Goal: Information Seeking & Learning: Learn about a topic

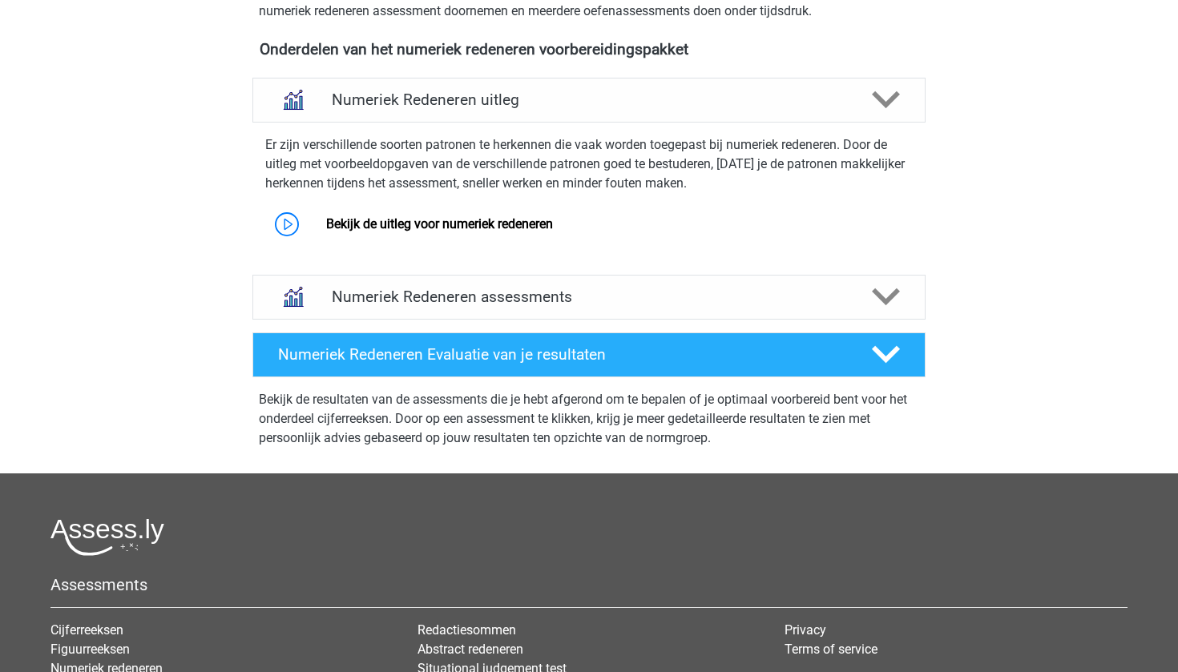
scroll to position [596, 0]
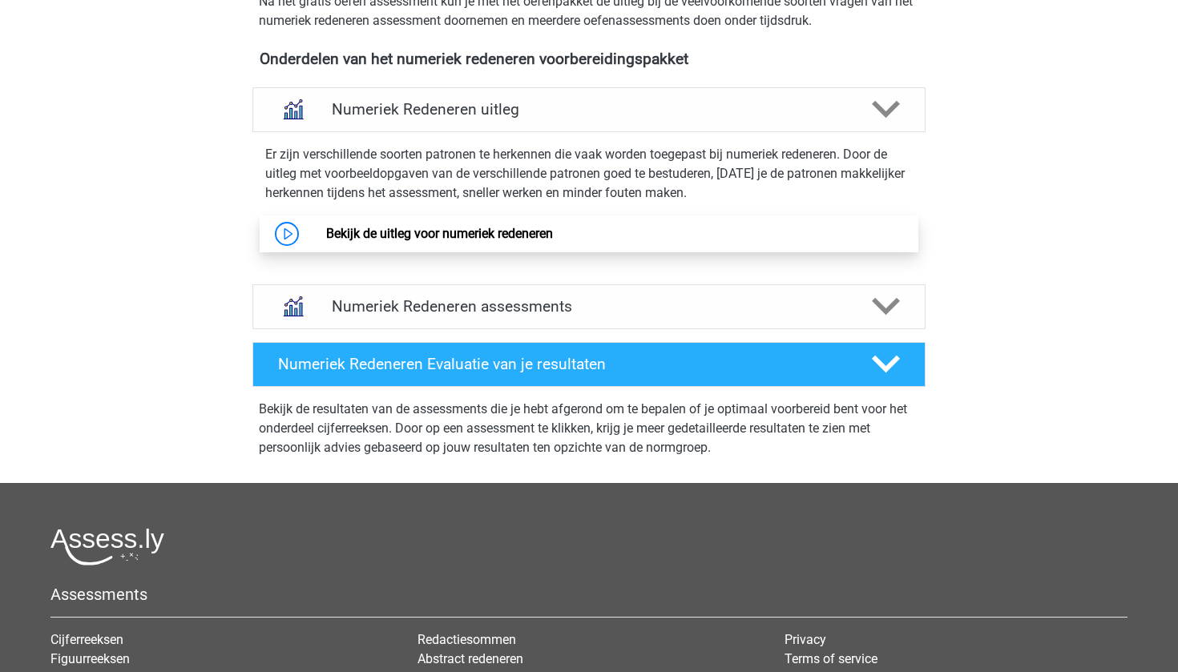
click at [507, 241] on link "Bekijk de uitleg voor numeriek redeneren" at bounding box center [439, 233] width 227 height 15
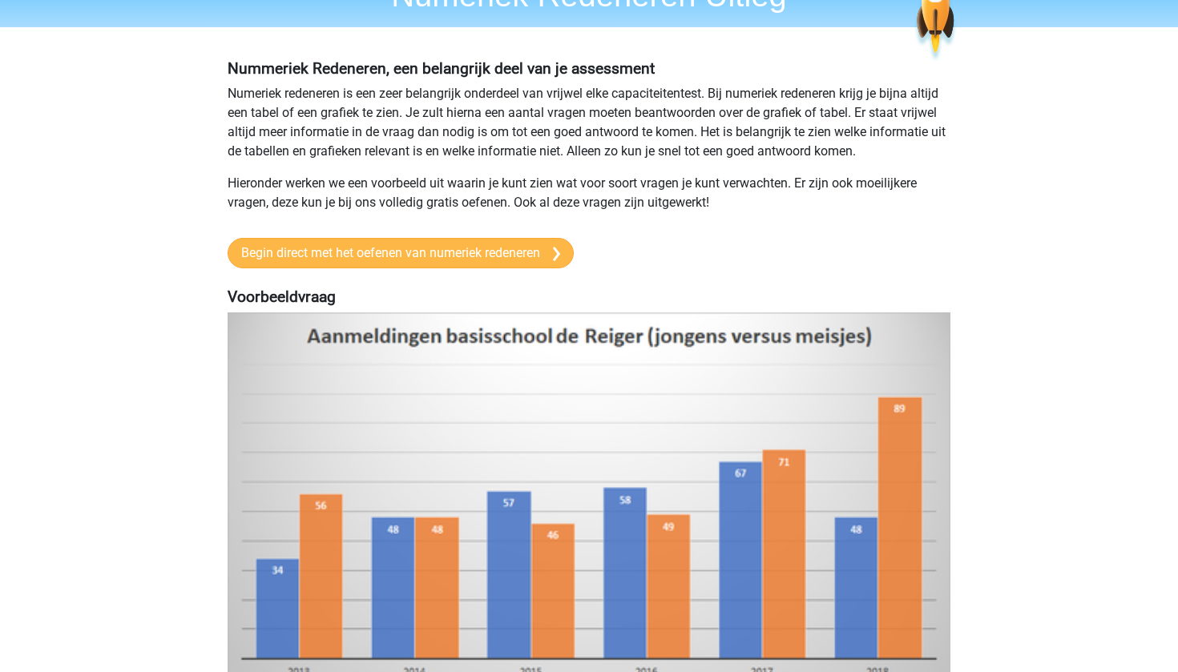
scroll to position [67, 0]
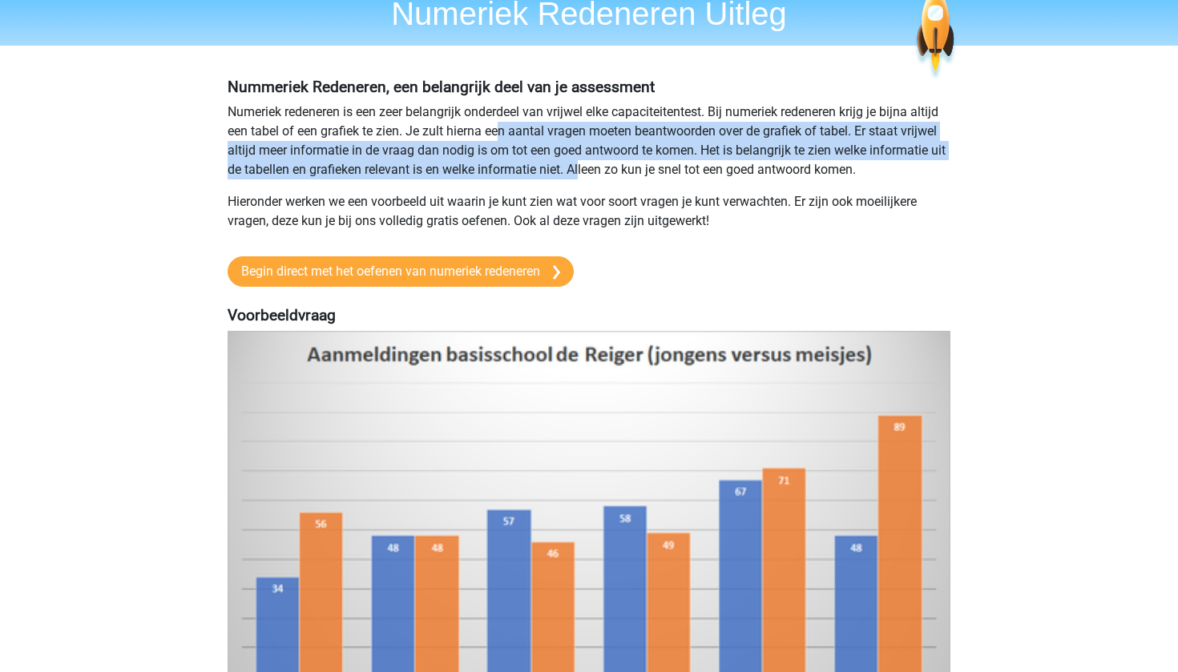
drag, startPoint x: 499, startPoint y: 151, endPoint x: 598, endPoint y: 190, distance: 105.8
click at [598, 180] on p "Numeriek redeneren is een zeer belangrijk onderdeel van vrijwel elke capaciteit…" at bounding box center [589, 141] width 723 height 77
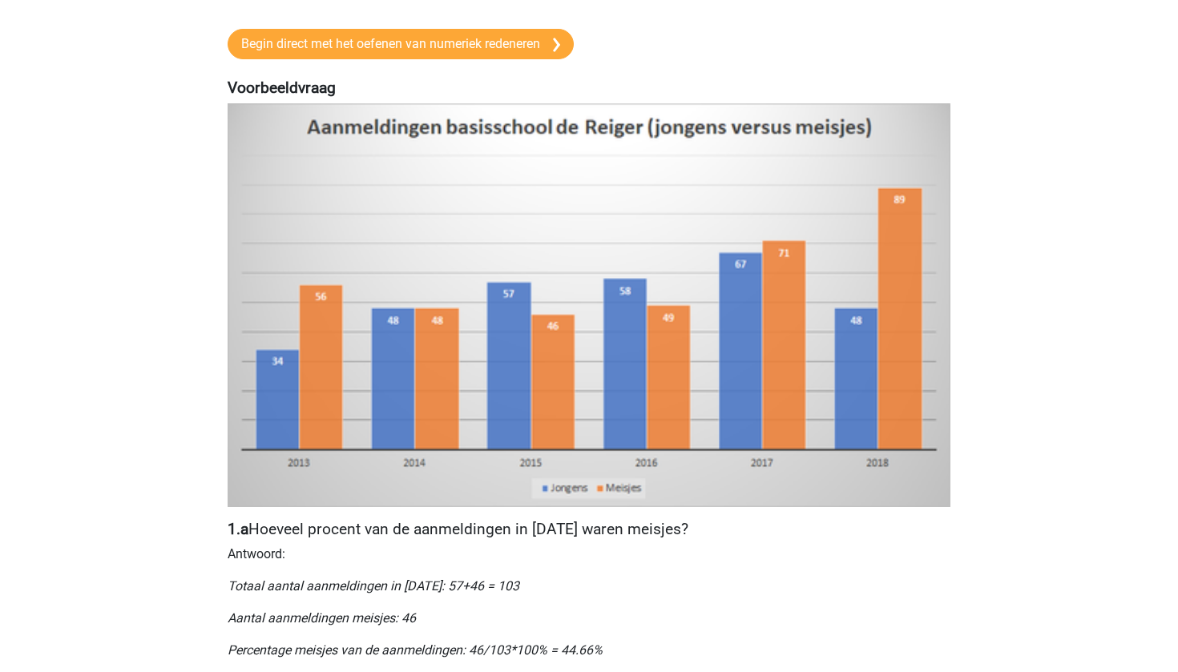
scroll to position [240, 0]
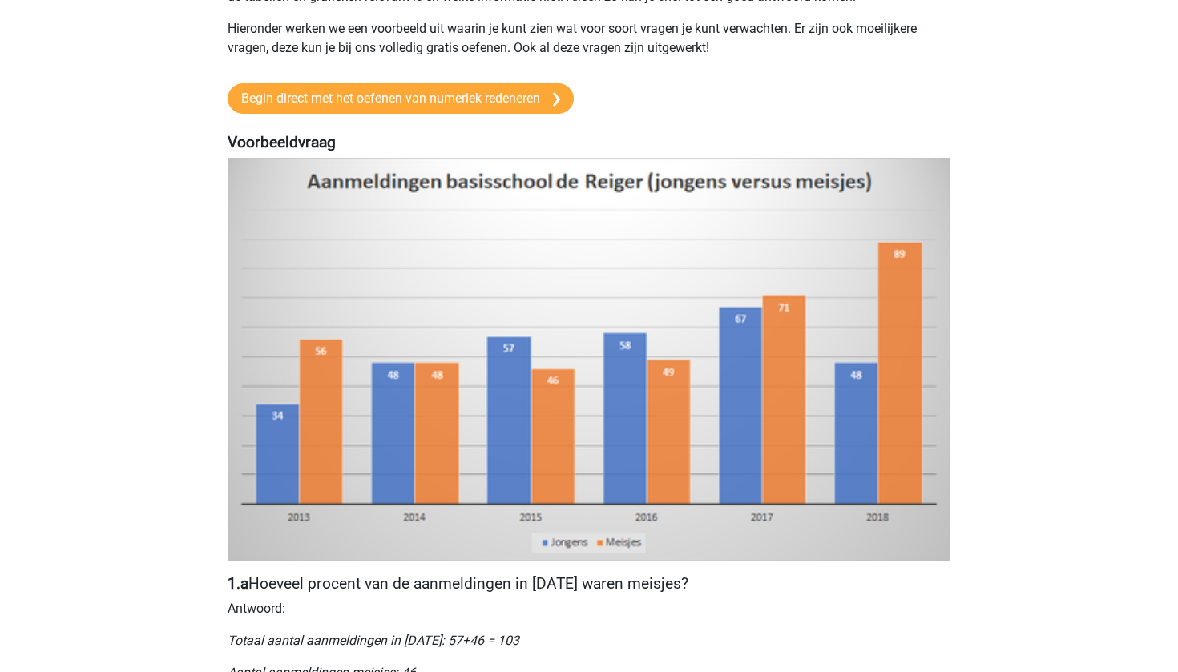
click at [486, 331] on img at bounding box center [589, 359] width 723 height 403
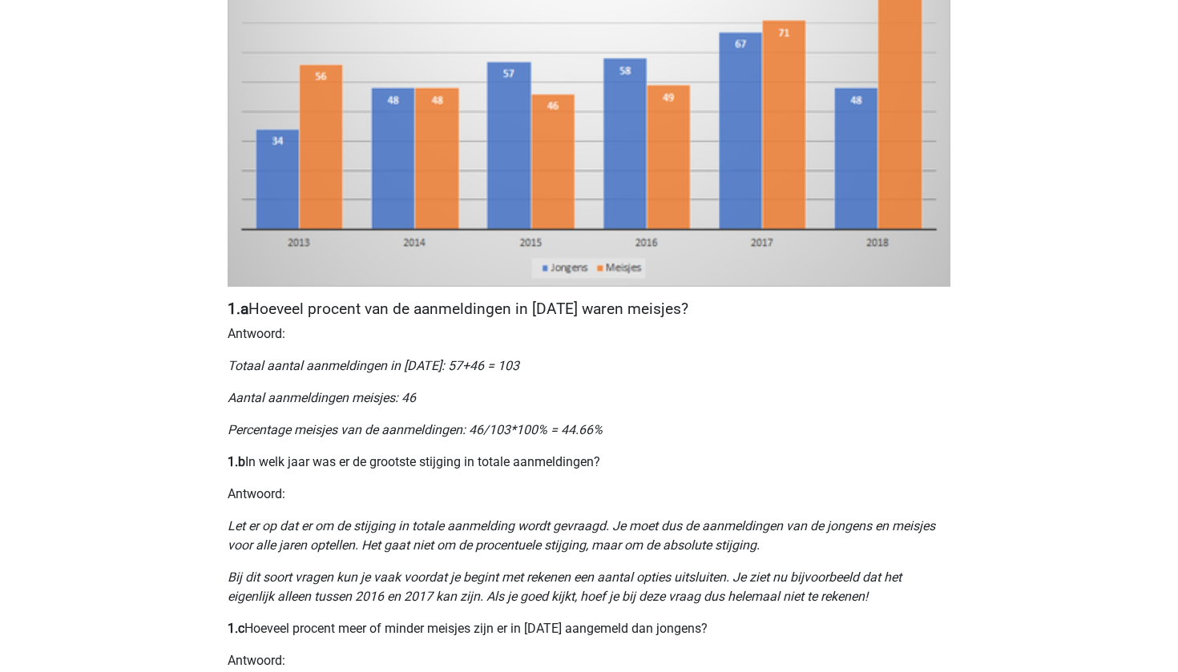
scroll to position [285, 0]
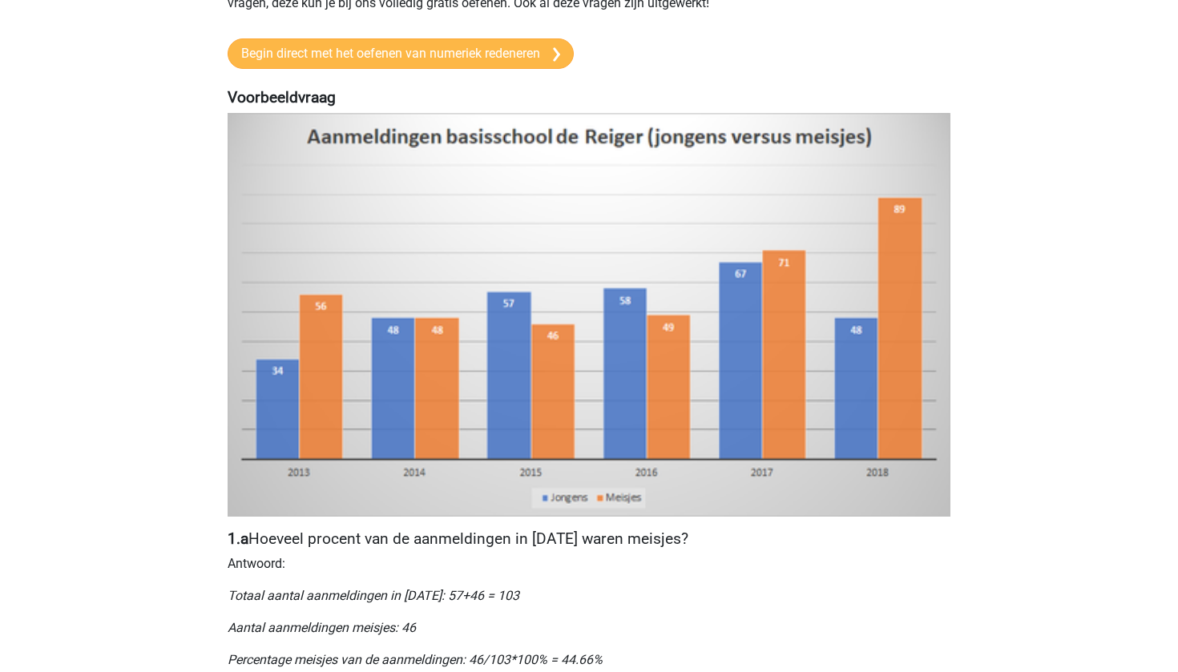
click at [446, 69] on link "Begin direct met het oefenen van numeriek redeneren" at bounding box center [401, 53] width 346 height 30
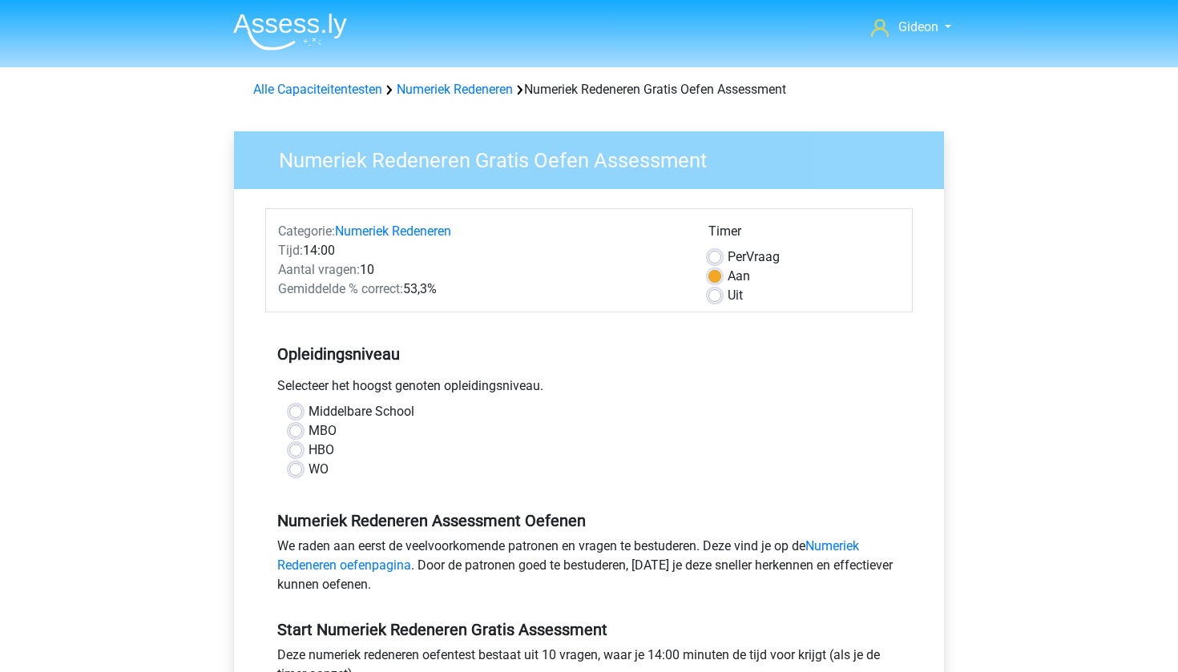
click at [309, 412] on label "Middelbare School" at bounding box center [362, 411] width 106 height 19
click at [298, 412] on input "Middelbare School" at bounding box center [295, 410] width 13 height 16
radio input "true"
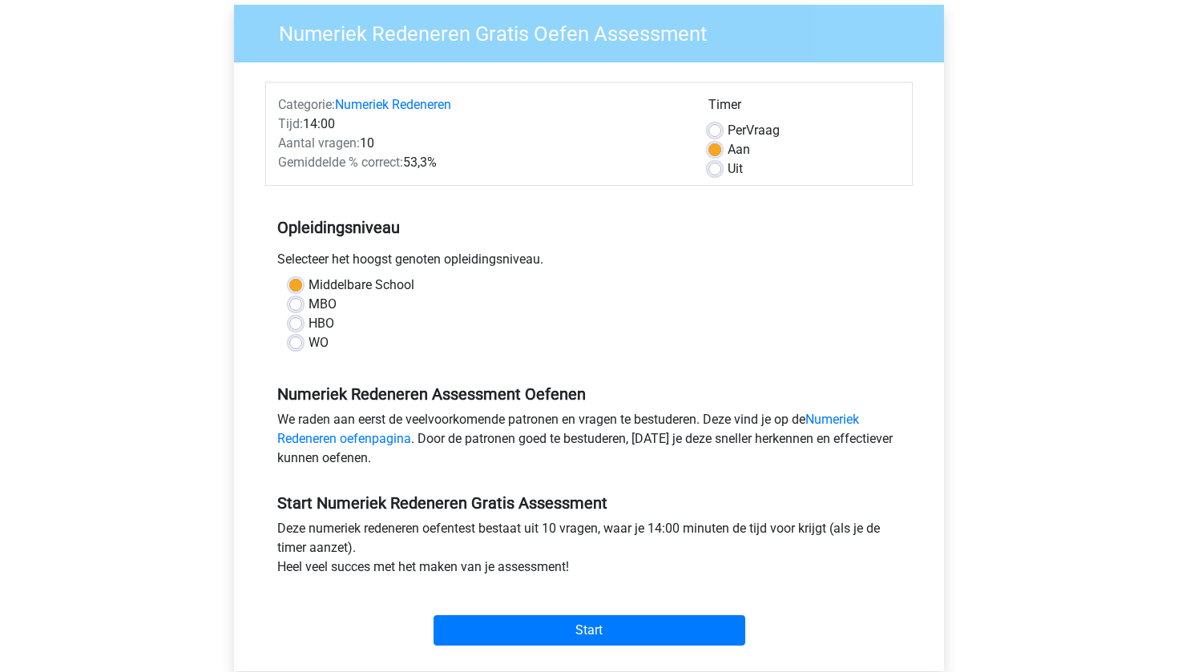
scroll to position [268, 0]
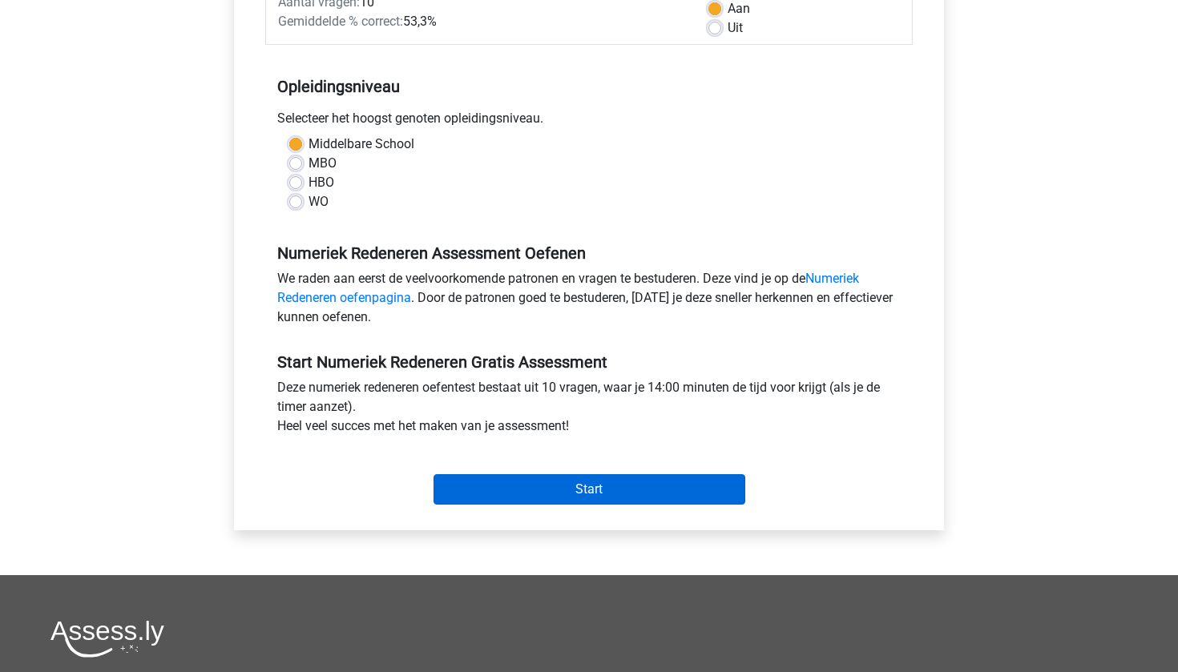
click at [631, 500] on input "Start" at bounding box center [590, 489] width 312 height 30
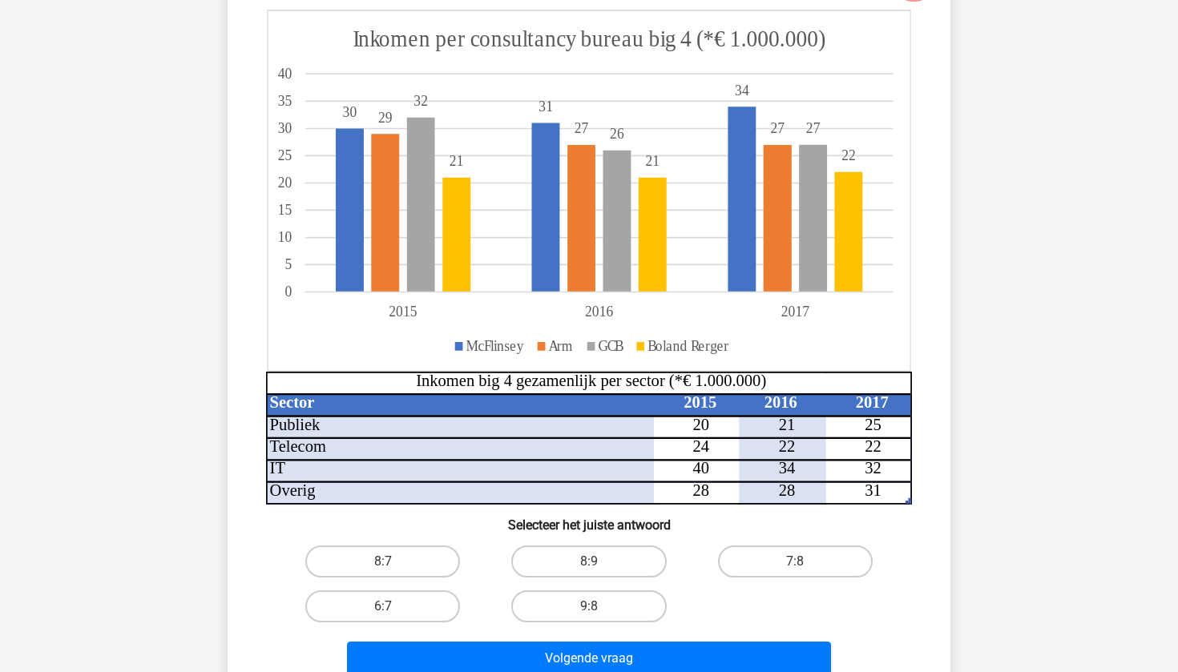
scroll to position [192, 0]
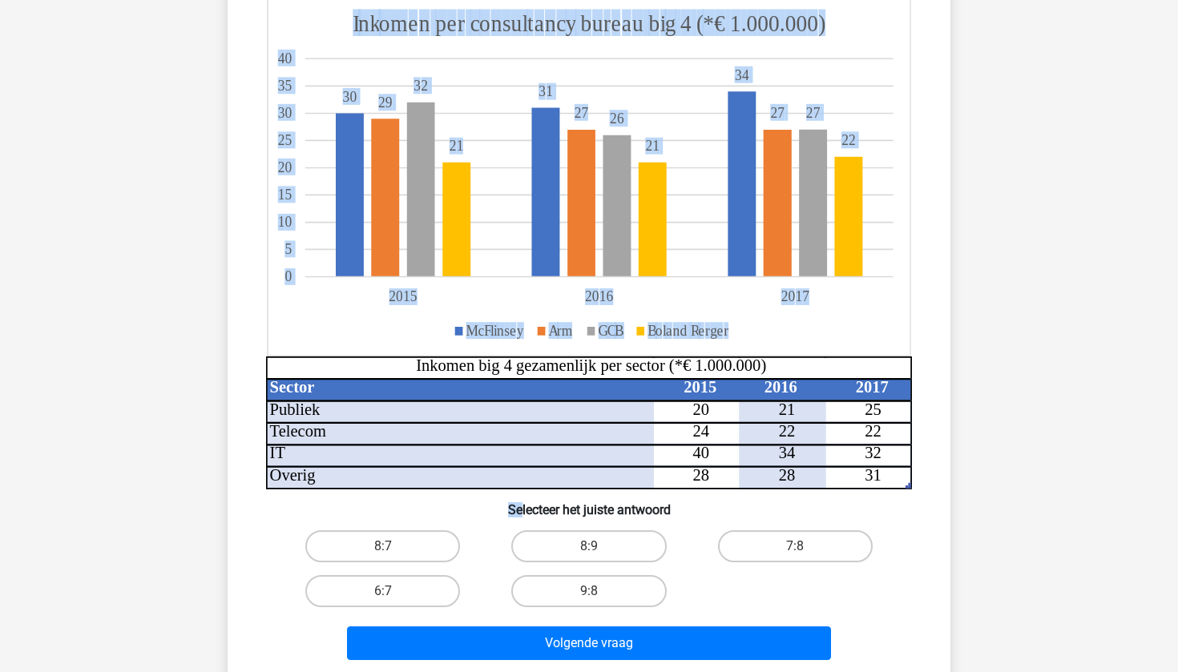
drag, startPoint x: 420, startPoint y: 325, endPoint x: 569, endPoint y: 523, distance: 248.5
click at [557, 523] on div "Wat is de verhouding tussen het inkomen van McFlinsey in 2015 en 2017 tezamen e…" at bounding box center [589, 299] width 710 height 733
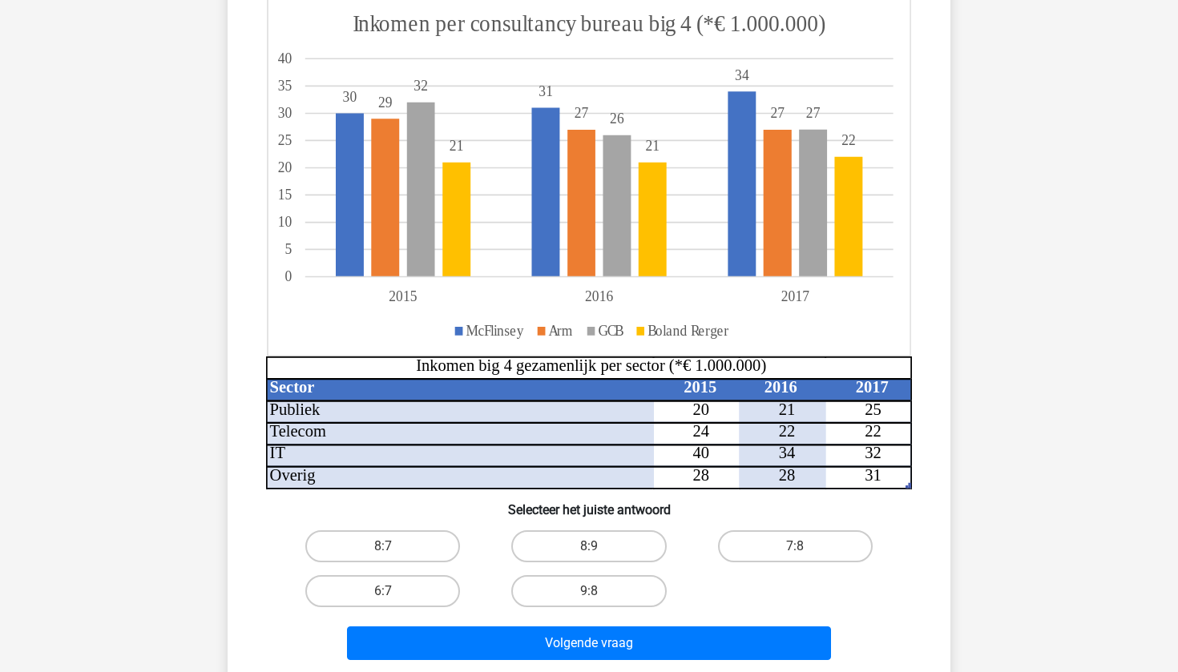
click at [762, 426] on icon at bounding box center [546, 445] width 560 height 89
click at [566, 541] on label "8:9" at bounding box center [588, 547] width 155 height 32
click at [589, 547] on input "8:9" at bounding box center [594, 552] width 10 height 10
radio input "true"
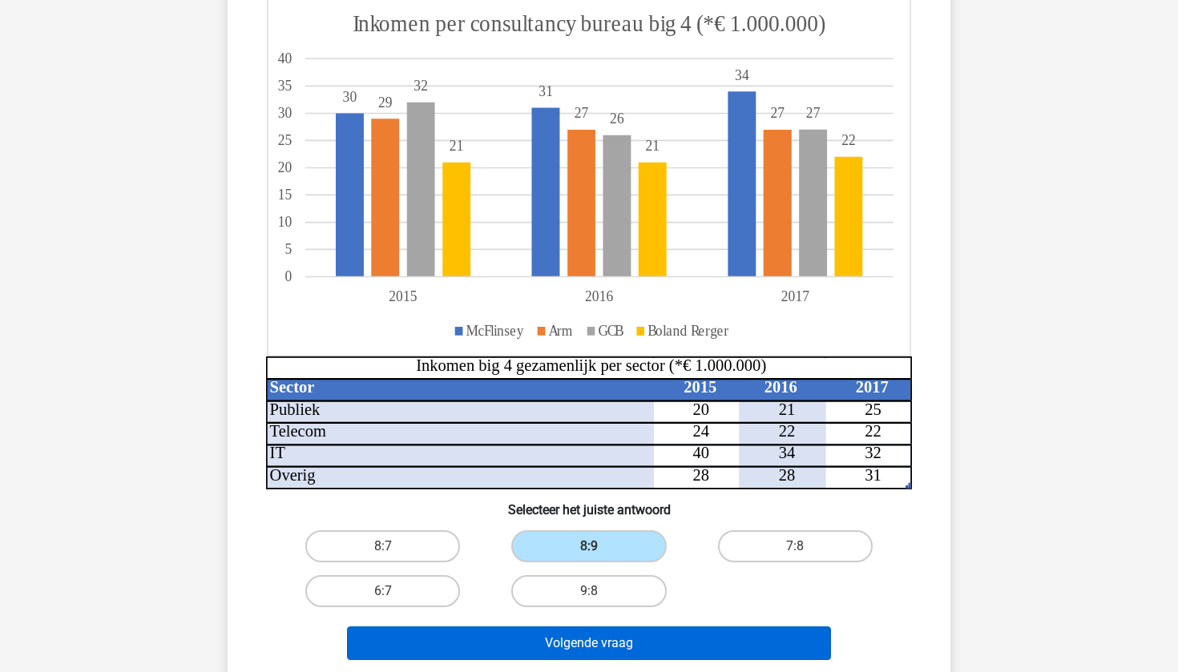
click at [583, 639] on button "Volgende vraag" at bounding box center [589, 644] width 485 height 34
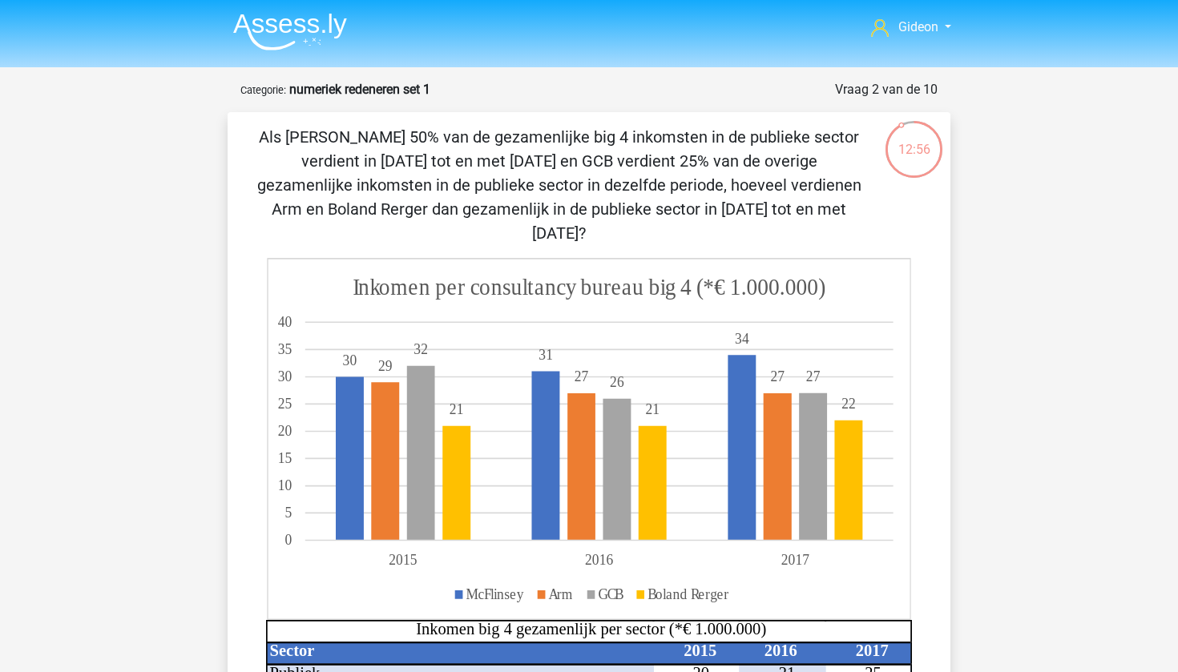
scroll to position [0, 0]
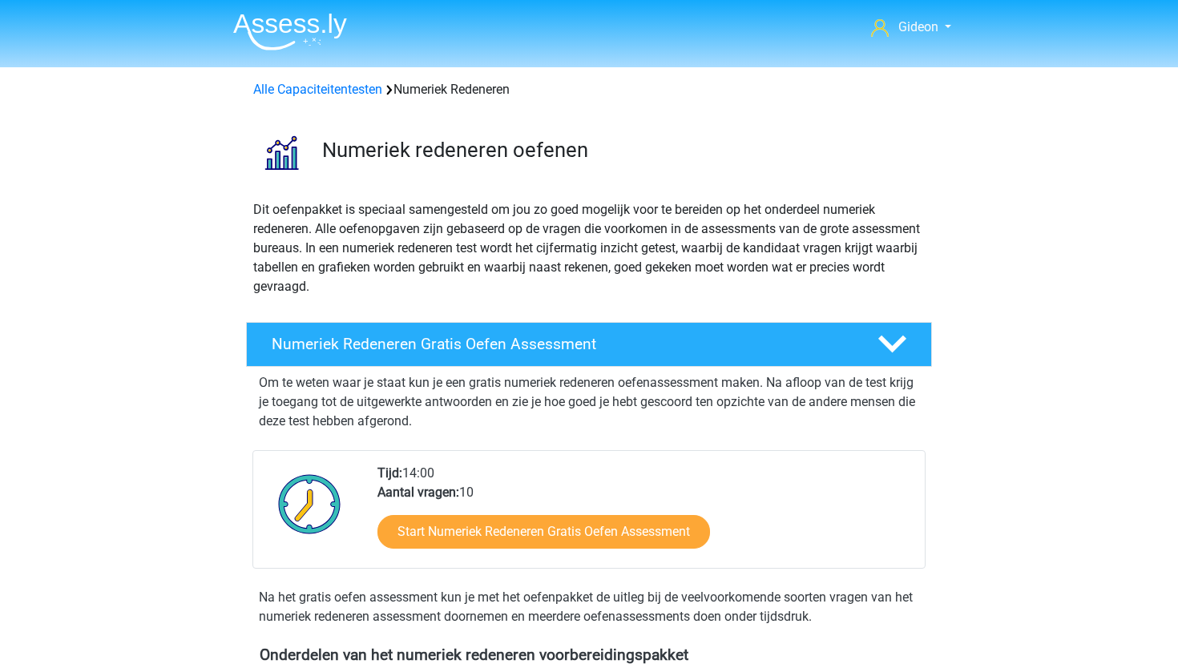
scroll to position [596, 0]
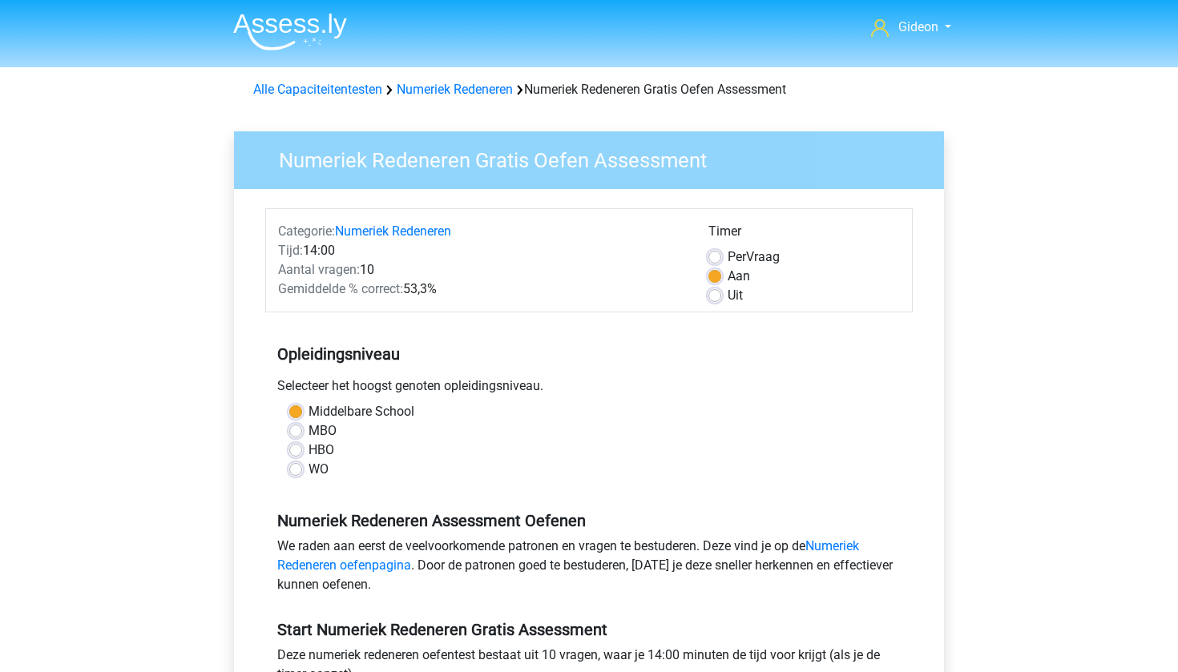
scroll to position [123, 0]
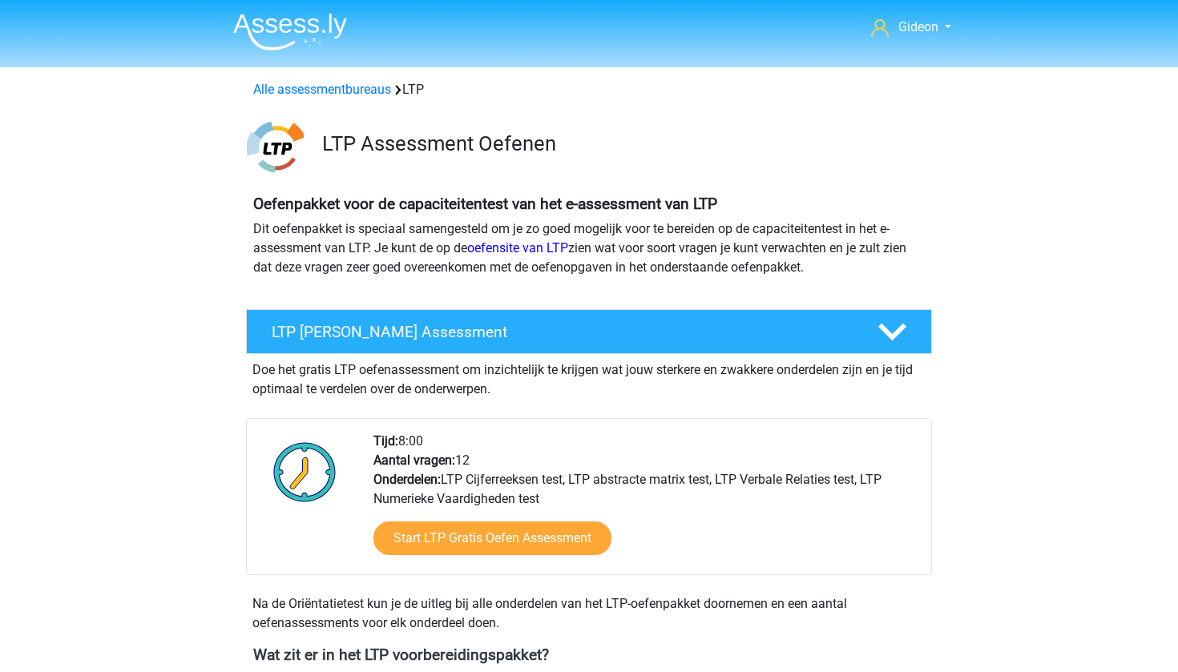
scroll to position [885, 0]
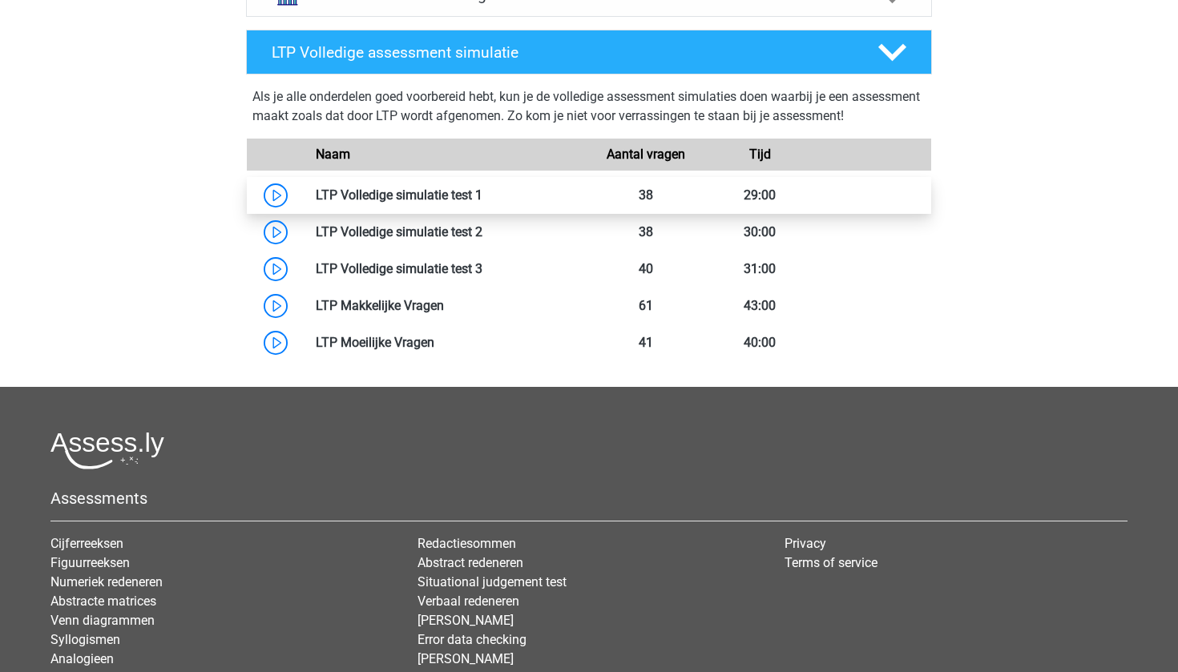
click at [482, 198] on link at bounding box center [482, 195] width 0 height 15
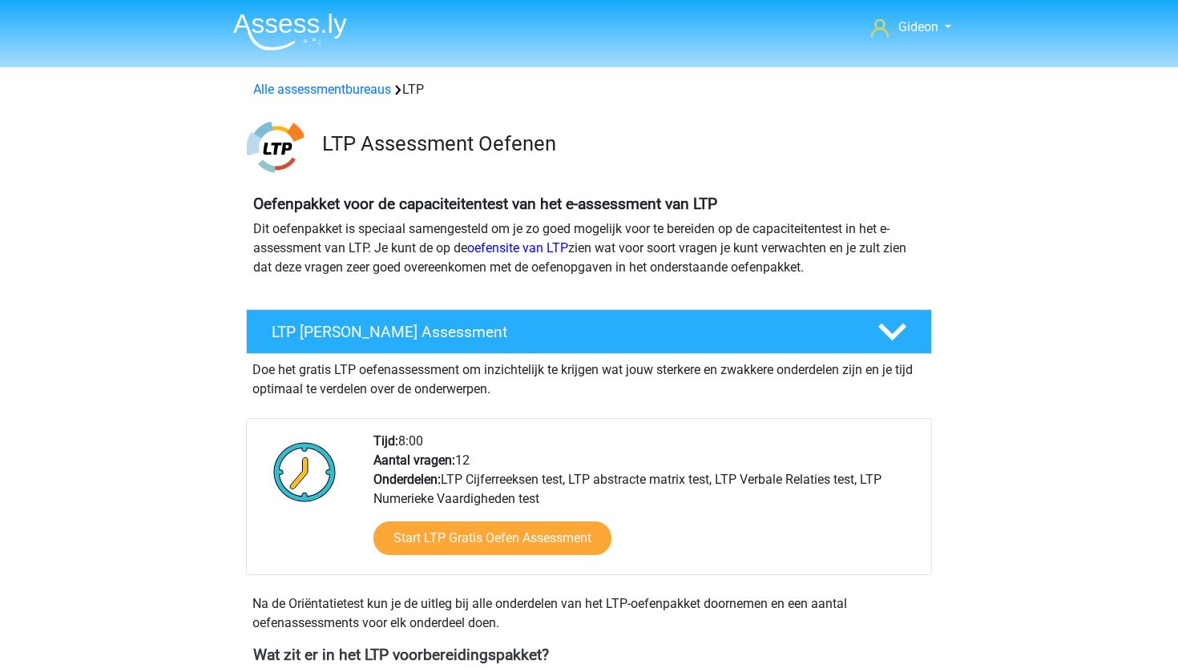
scroll to position [0, 0]
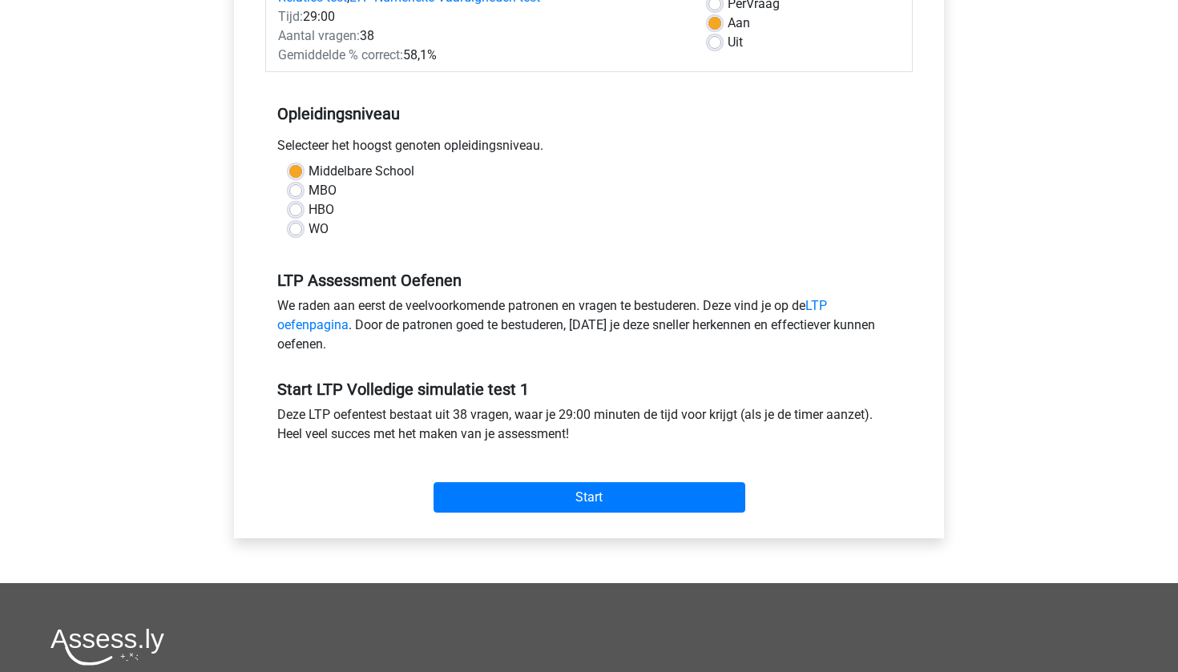
scroll to position [464, 0]
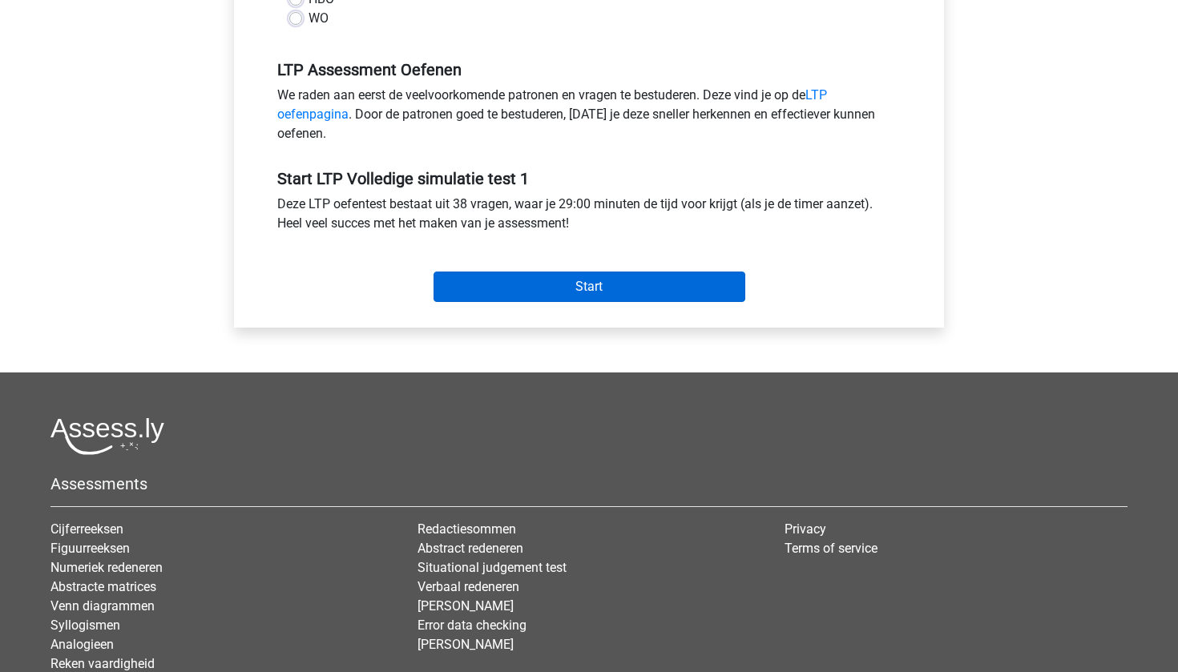
click at [568, 298] on input "Start" at bounding box center [590, 287] width 312 height 30
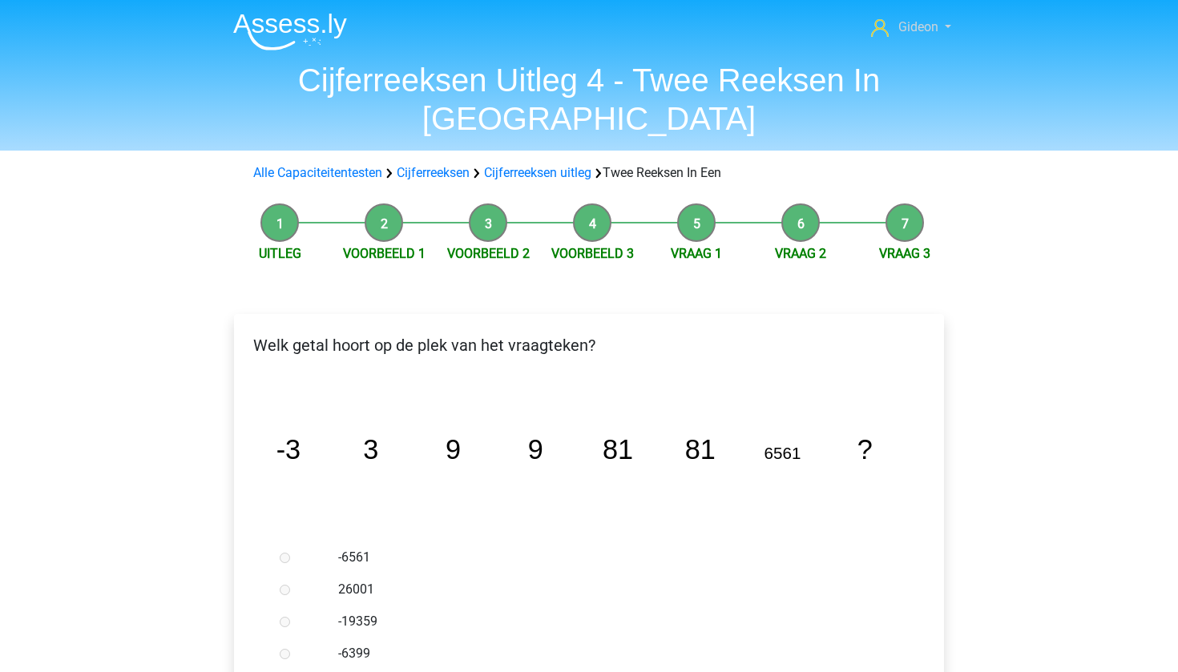
click at [878, 27] on icon at bounding box center [880, 28] width 18 height 18
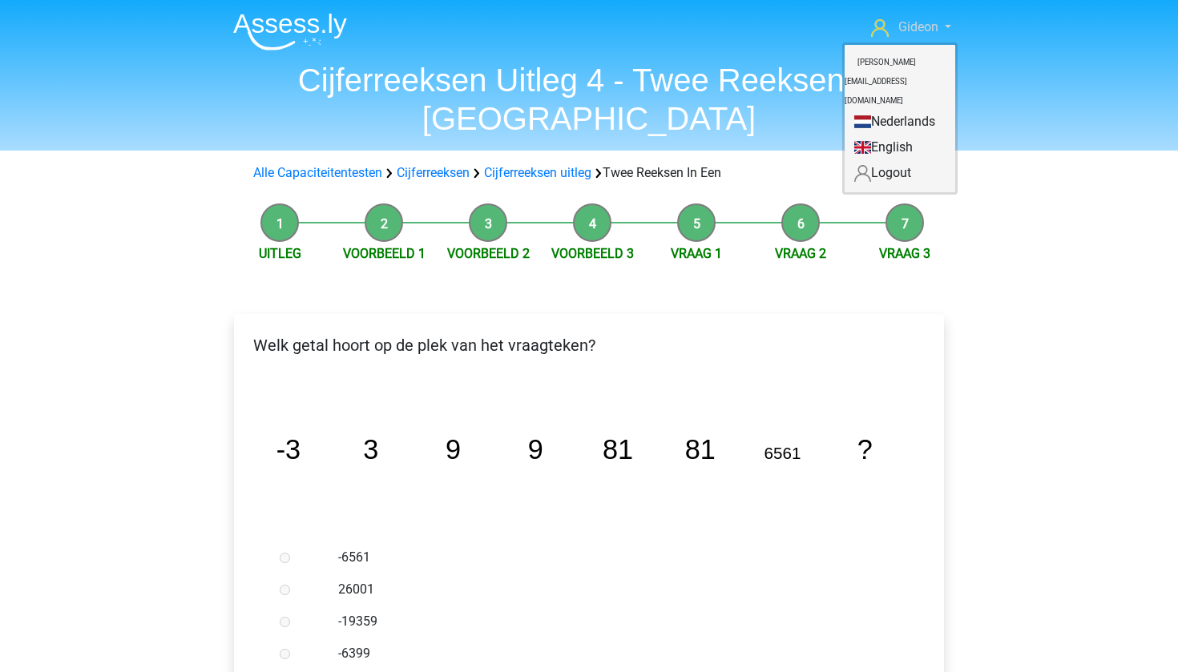
click at [920, 33] on span "Gideon" at bounding box center [918, 26] width 40 height 15
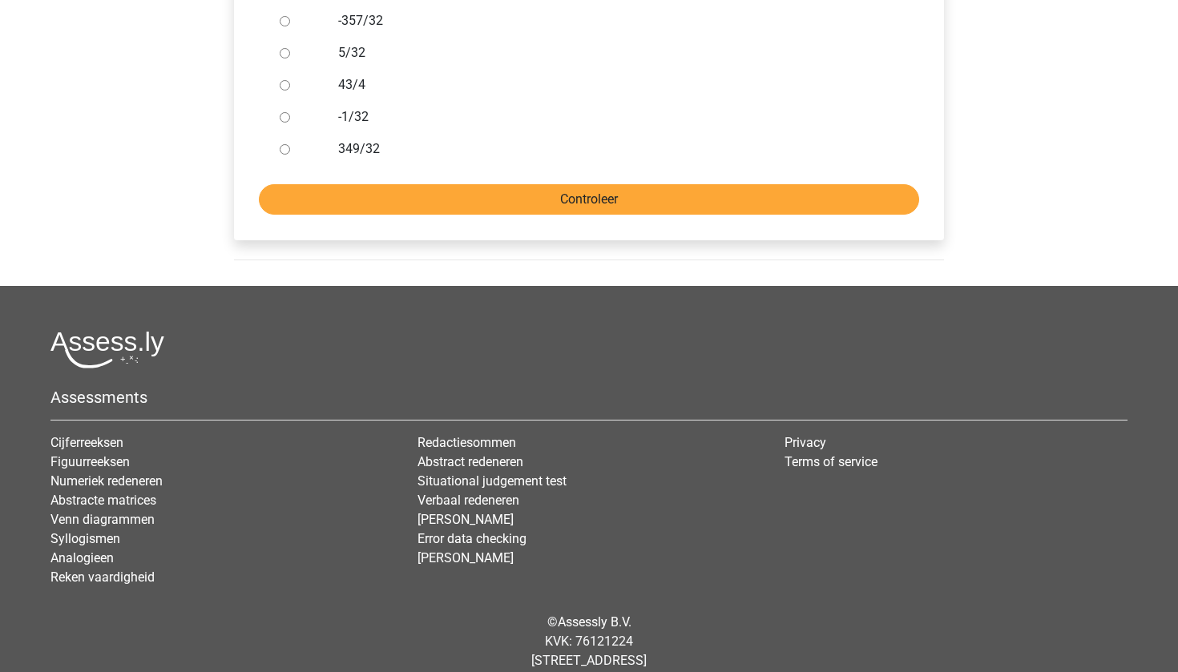
scroll to position [567, 0]
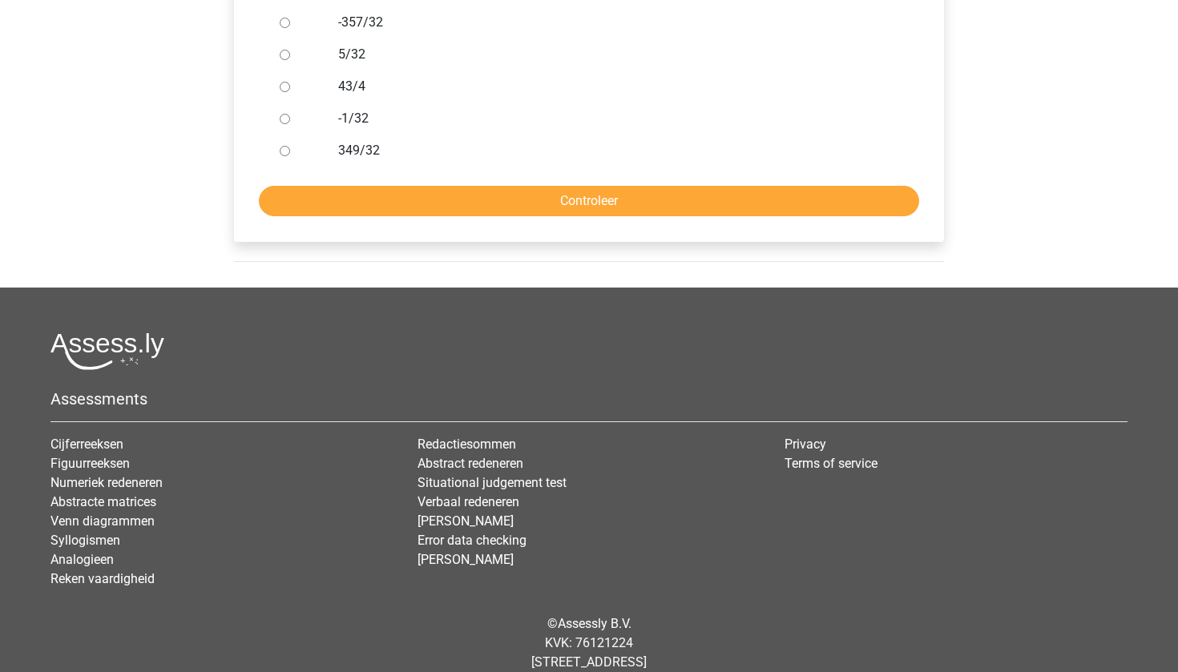
click at [489, 135] on div "349/32" at bounding box center [615, 151] width 579 height 32
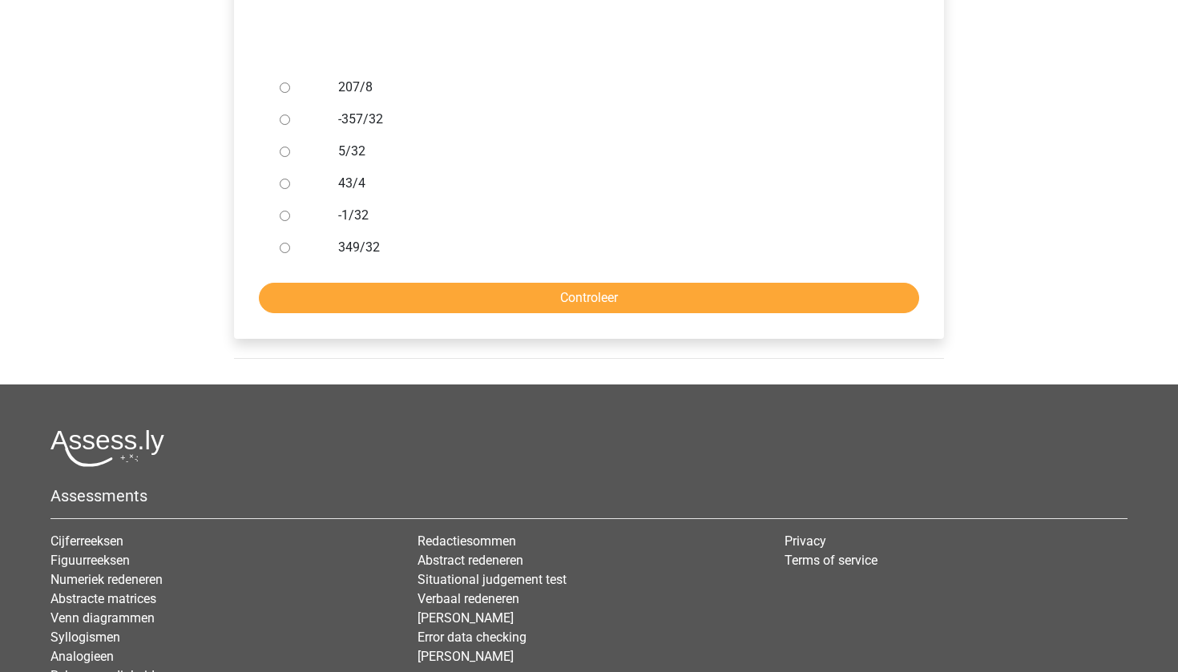
scroll to position [435, 0]
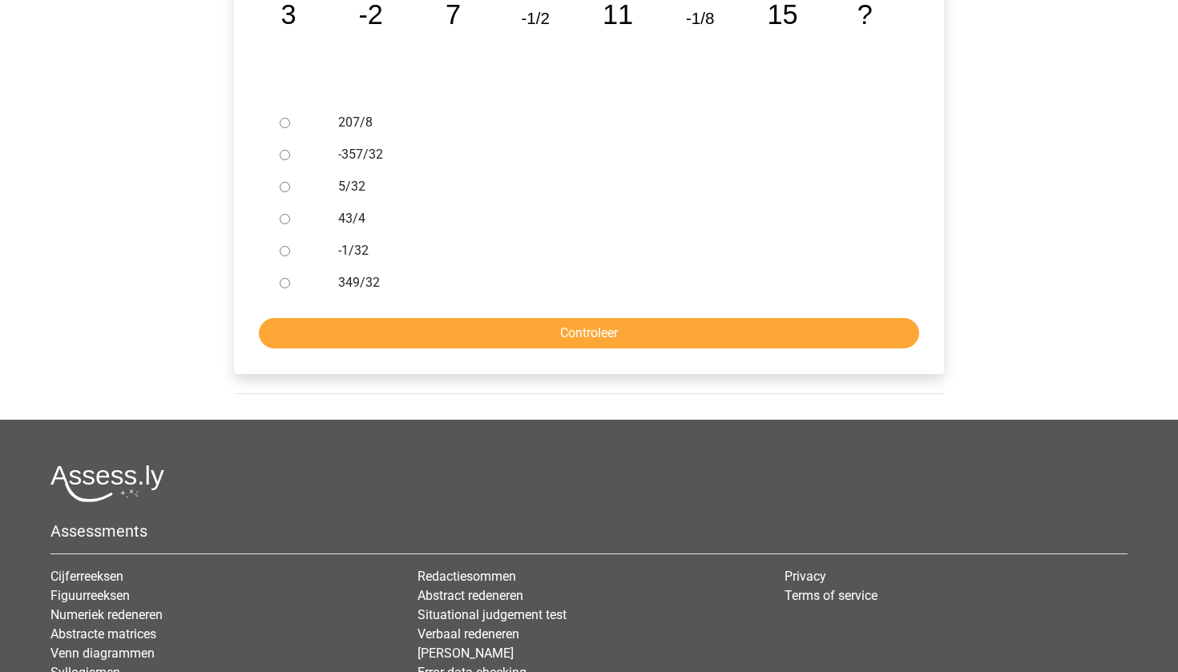
click at [288, 246] on input "-1/32" at bounding box center [285, 251] width 10 height 10
radio input "true"
click at [320, 278] on form "207/8 -357/32 5/32 43/4 -1/32 349/32 Controleer" at bounding box center [589, 228] width 684 height 242
click at [327, 318] on input "Controleer" at bounding box center [589, 333] width 660 height 30
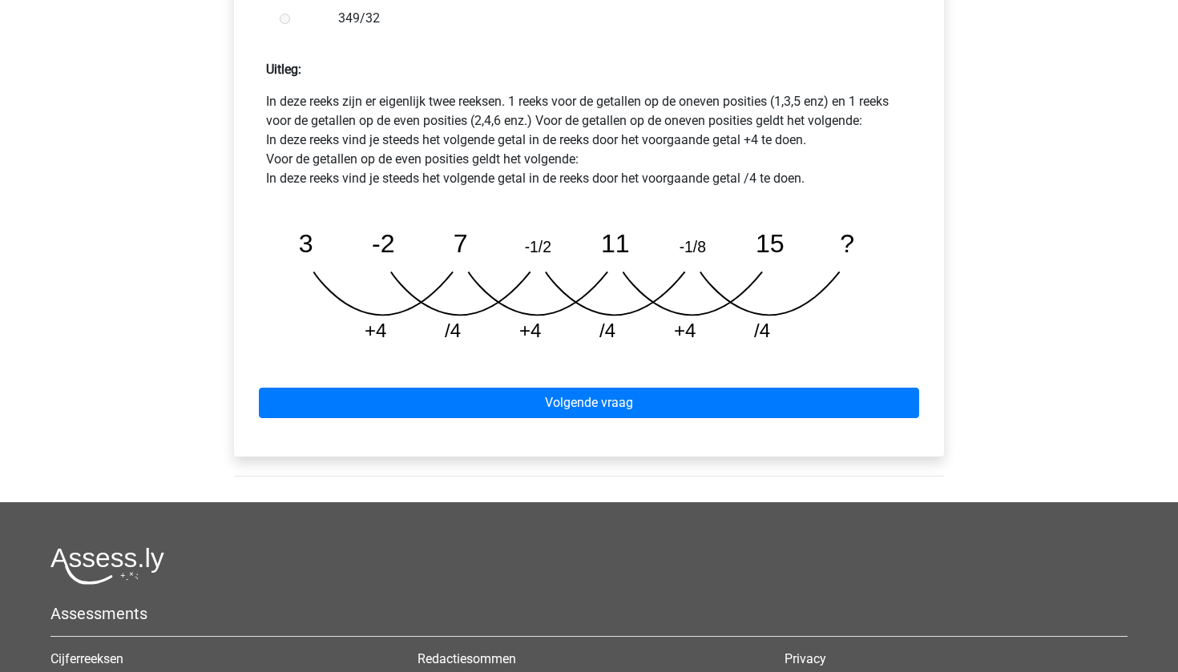
scroll to position [769, 0]
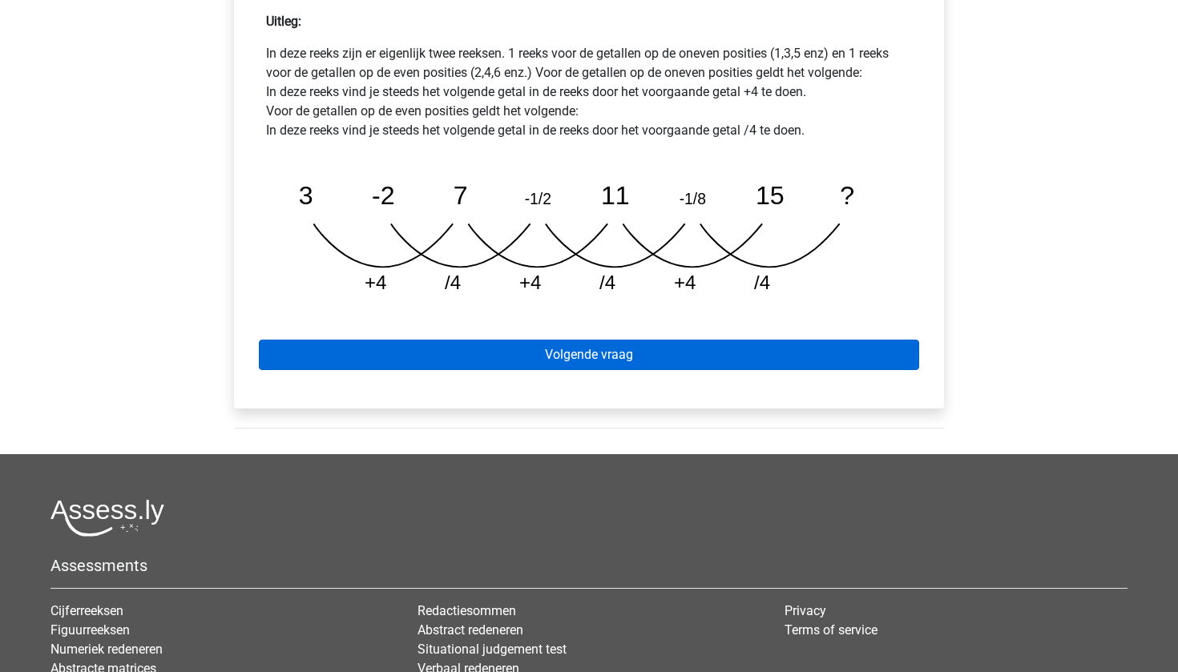
click at [563, 340] on link "Volgende vraag" at bounding box center [589, 355] width 660 height 30
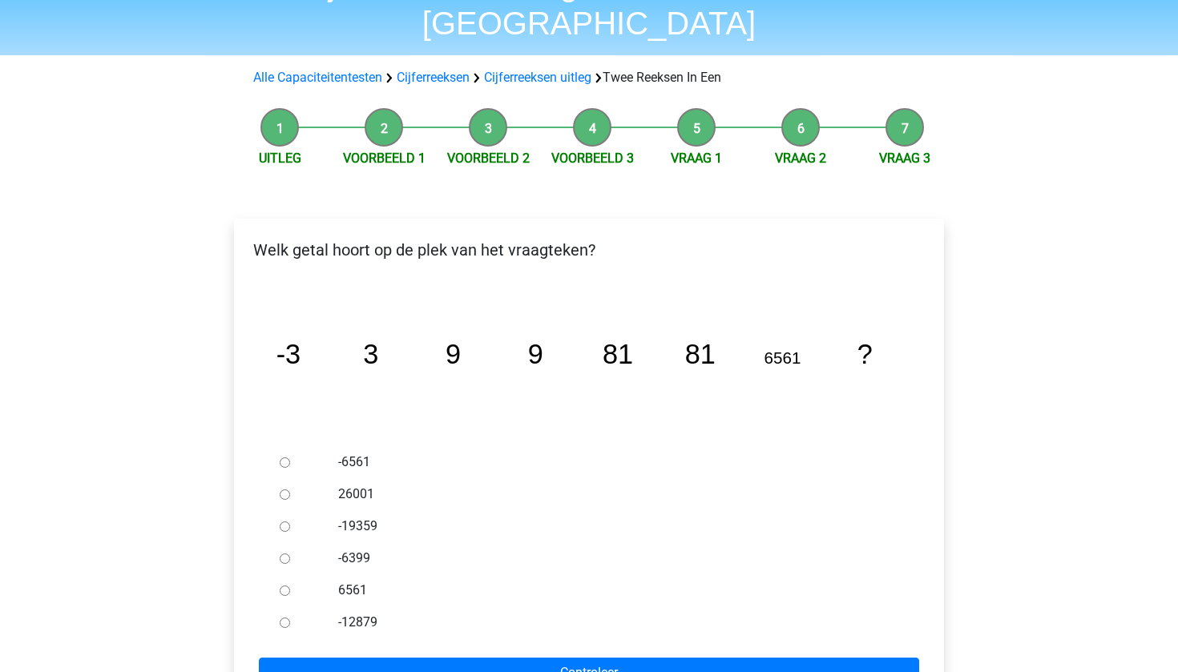
scroll to position [100, 0]
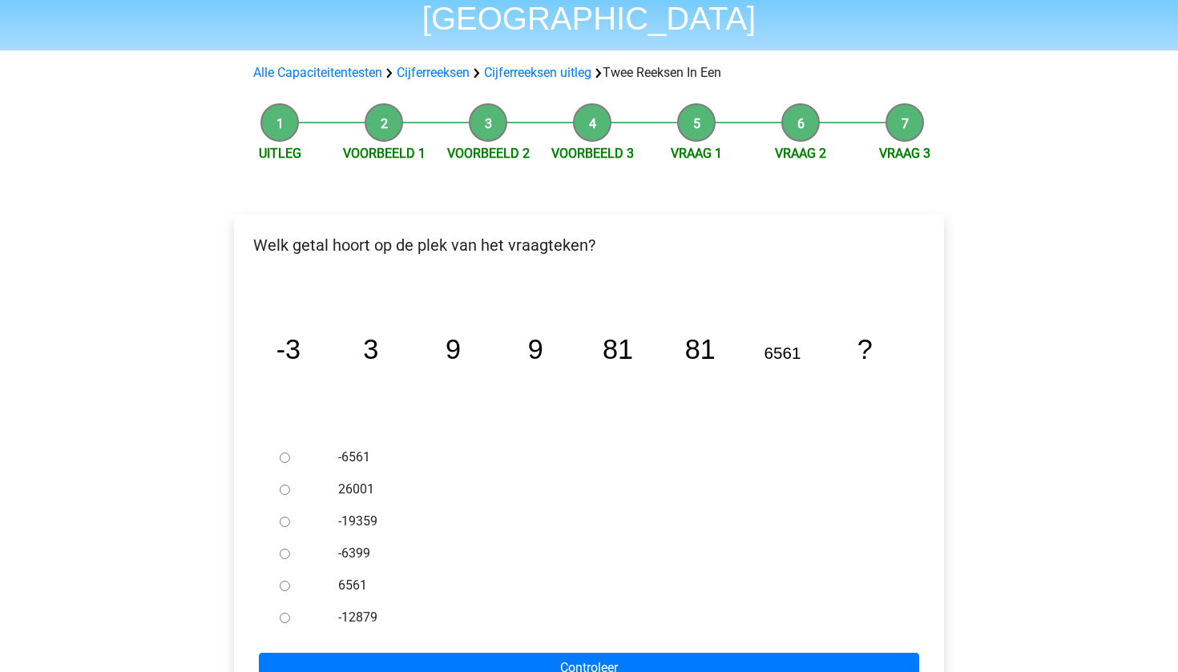
click at [291, 570] on div at bounding box center [299, 586] width 53 height 32
click at [286, 570] on div at bounding box center [299, 586] width 53 height 32
click at [285, 581] on input "6561" at bounding box center [285, 586] width 10 height 10
radio input "true"
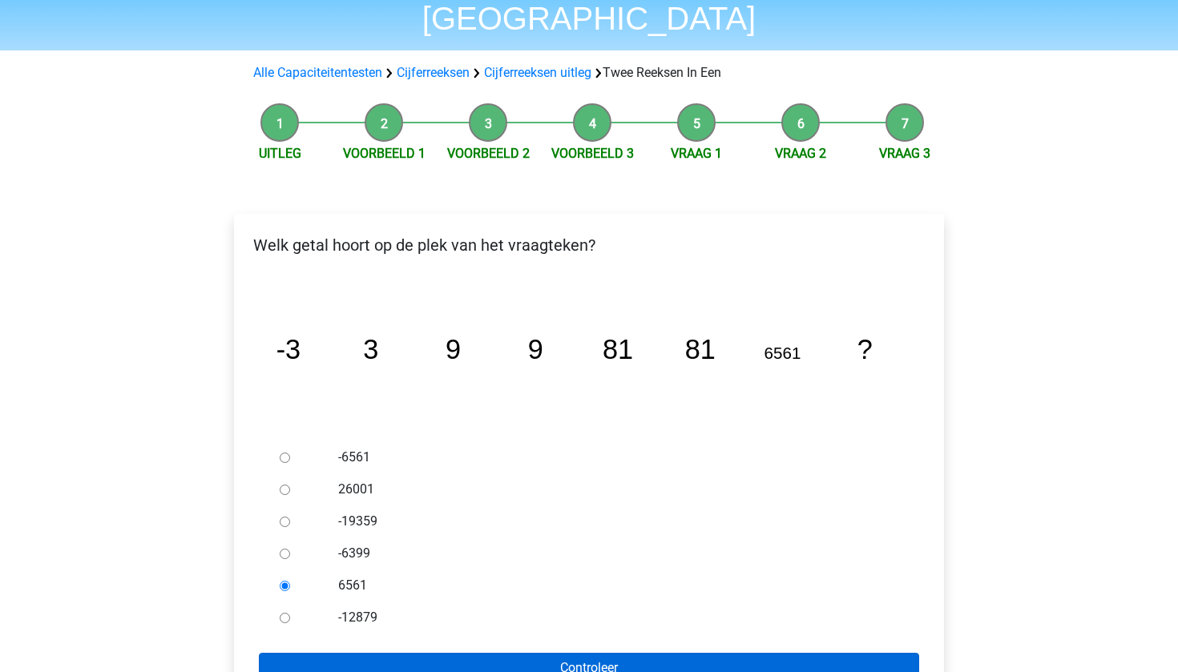
click at [348, 653] on input "Controleer" at bounding box center [589, 668] width 660 height 30
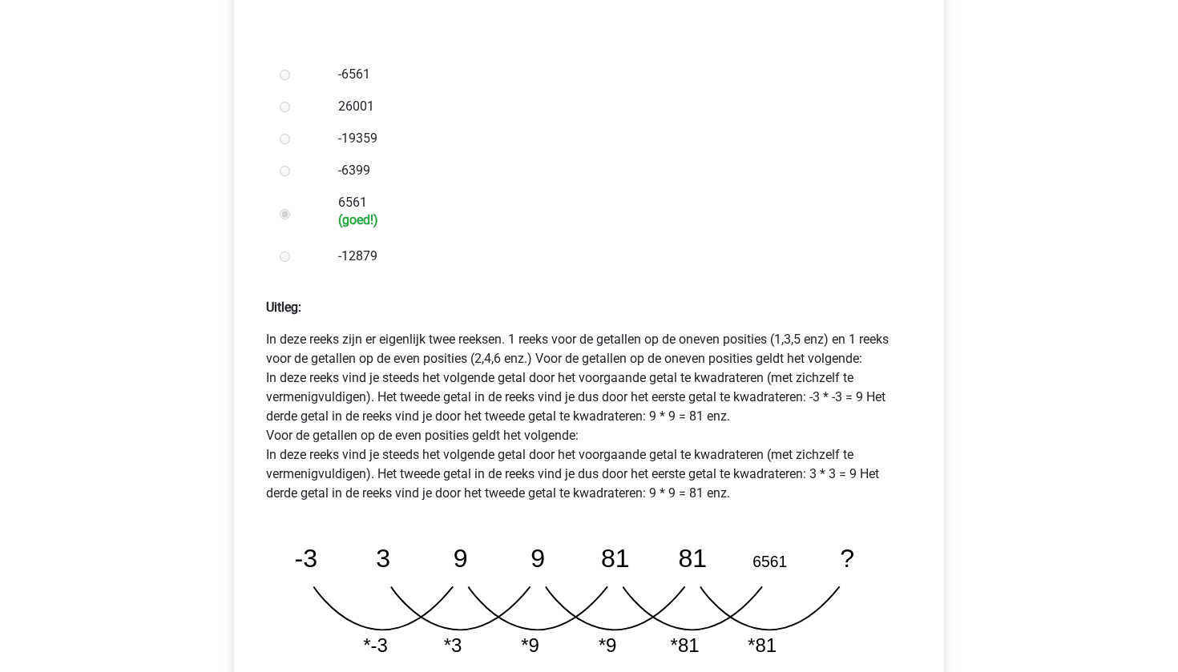
scroll to position [816, 0]
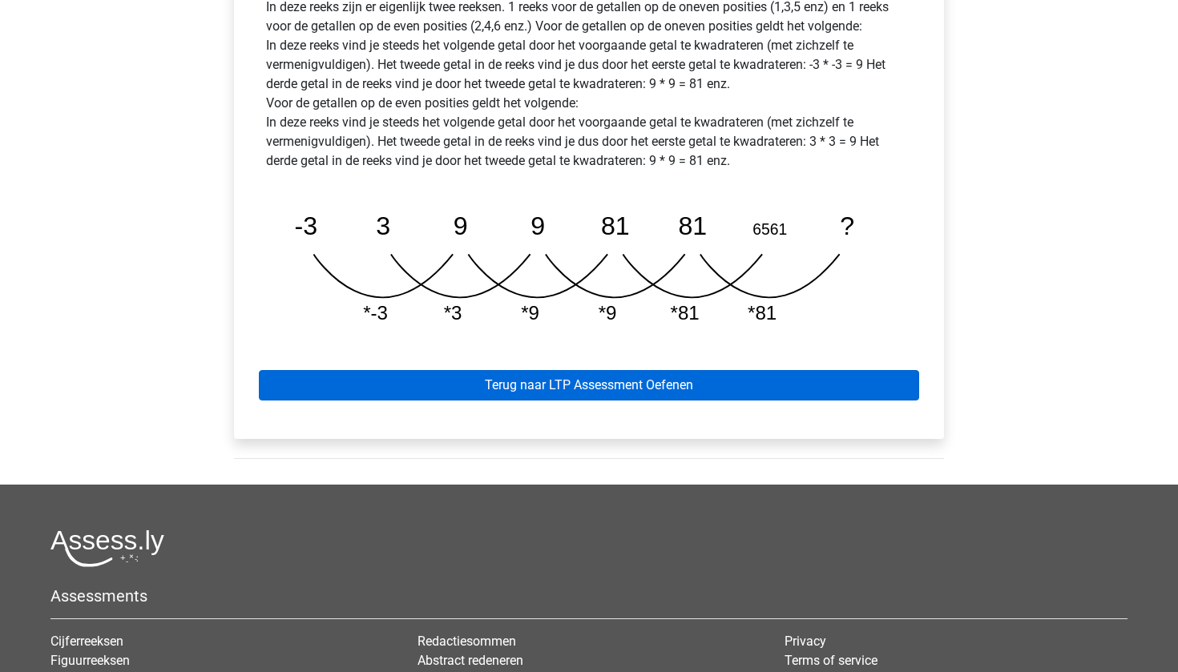
click at [684, 370] on link "Terug naar LTP Assessment Oefenen" at bounding box center [589, 385] width 660 height 30
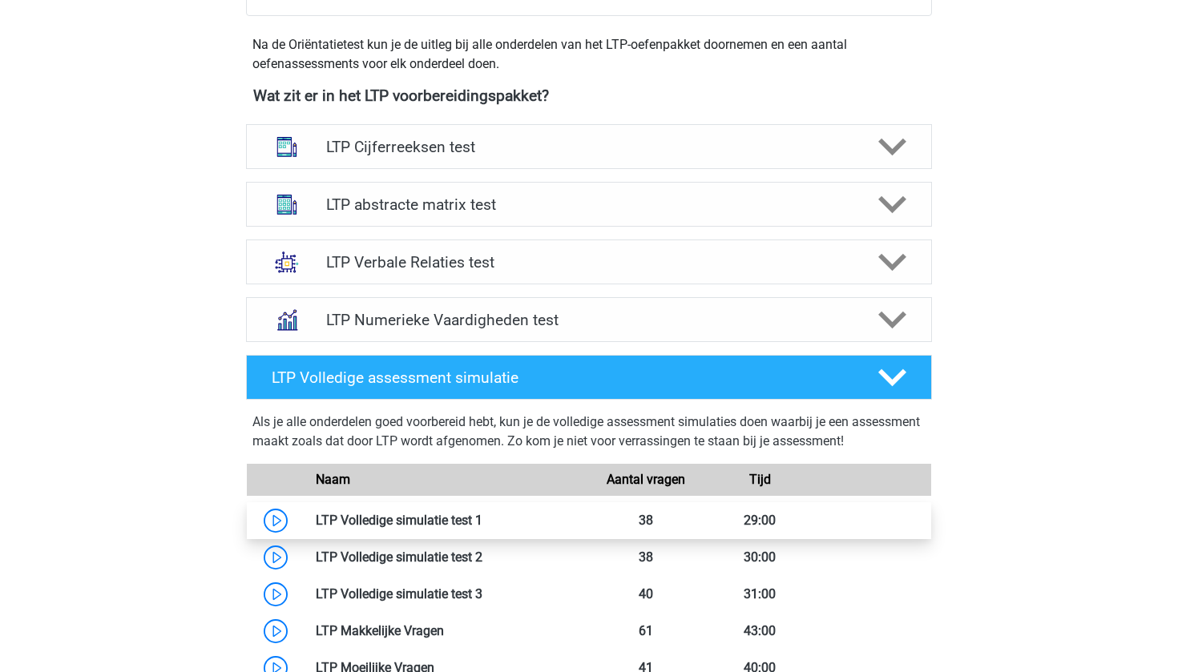
scroll to position [561, 0]
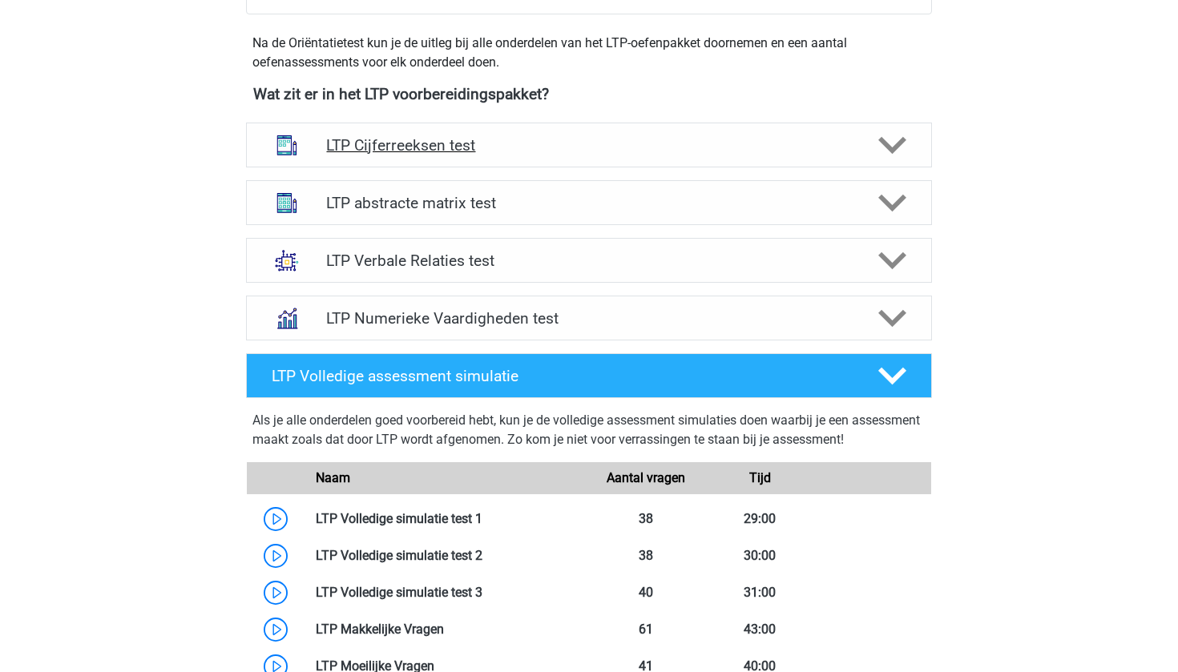
click at [572, 158] on div "LTP Cijferreeksen test" at bounding box center [589, 145] width 686 height 45
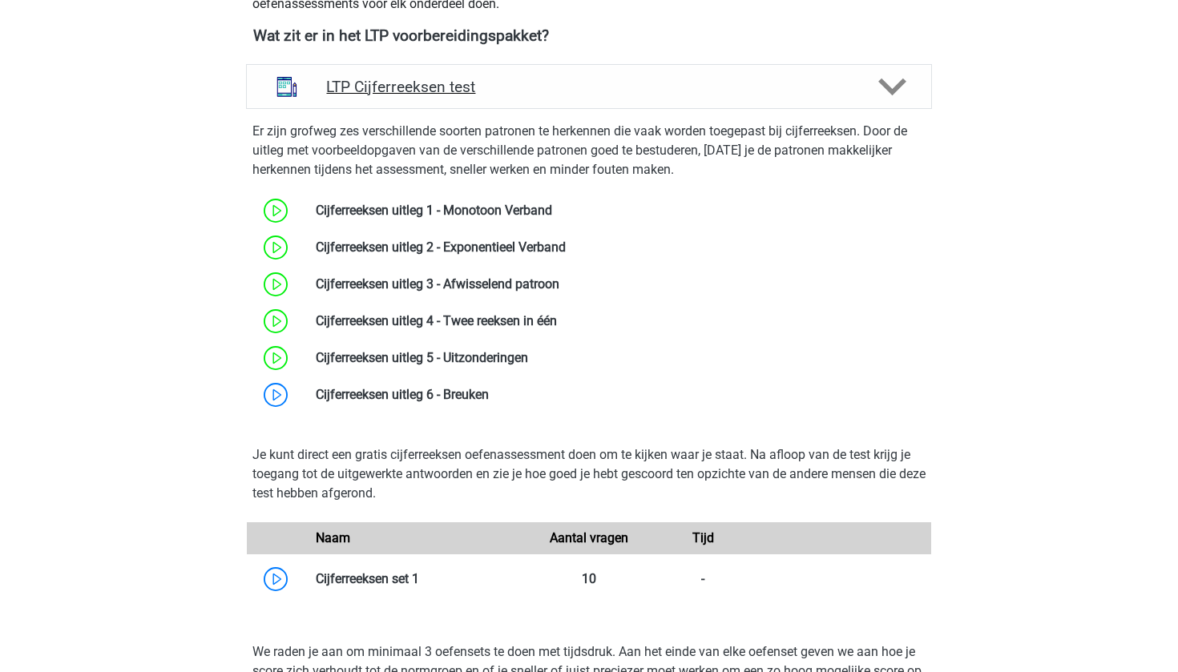
click at [609, 78] on h4 "LTP Cijferreeksen test" at bounding box center [588, 87] width 525 height 18
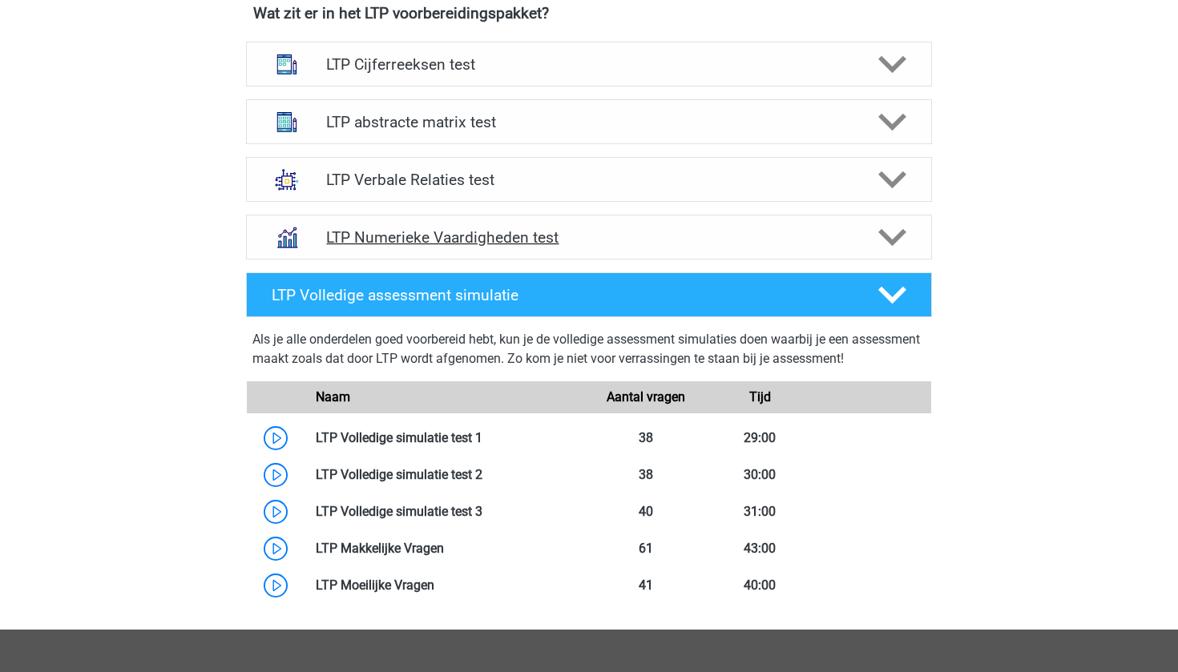
scroll to position [604, 0]
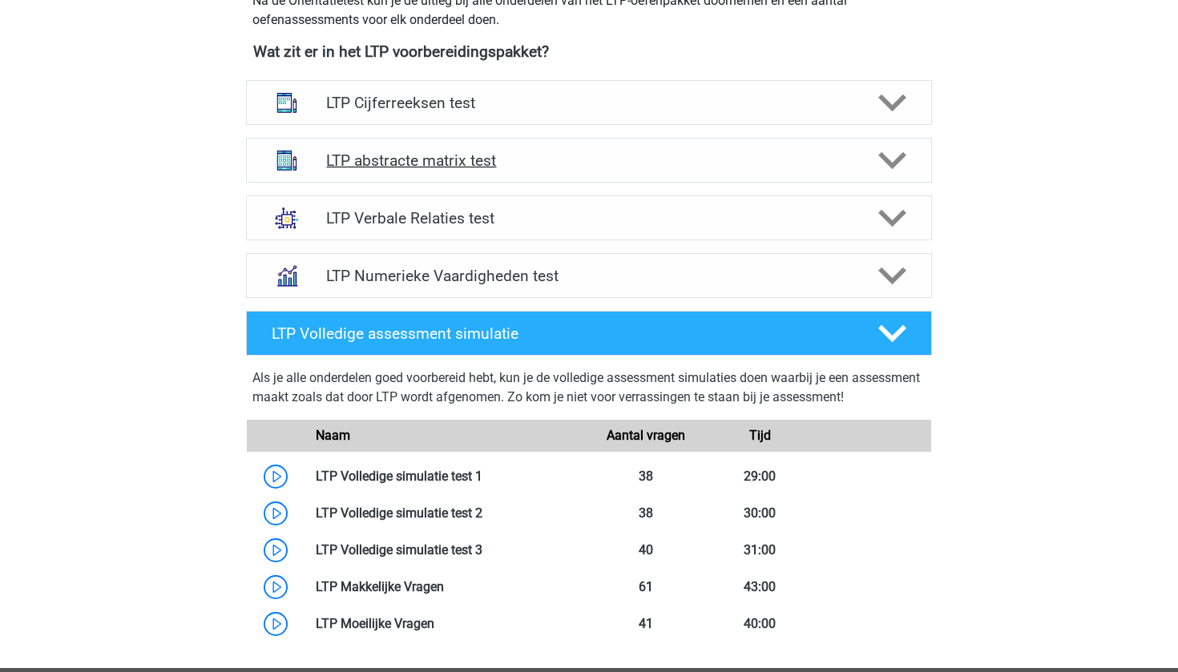
click at [600, 168] on h4 "LTP abstracte matrix test" at bounding box center [588, 160] width 525 height 18
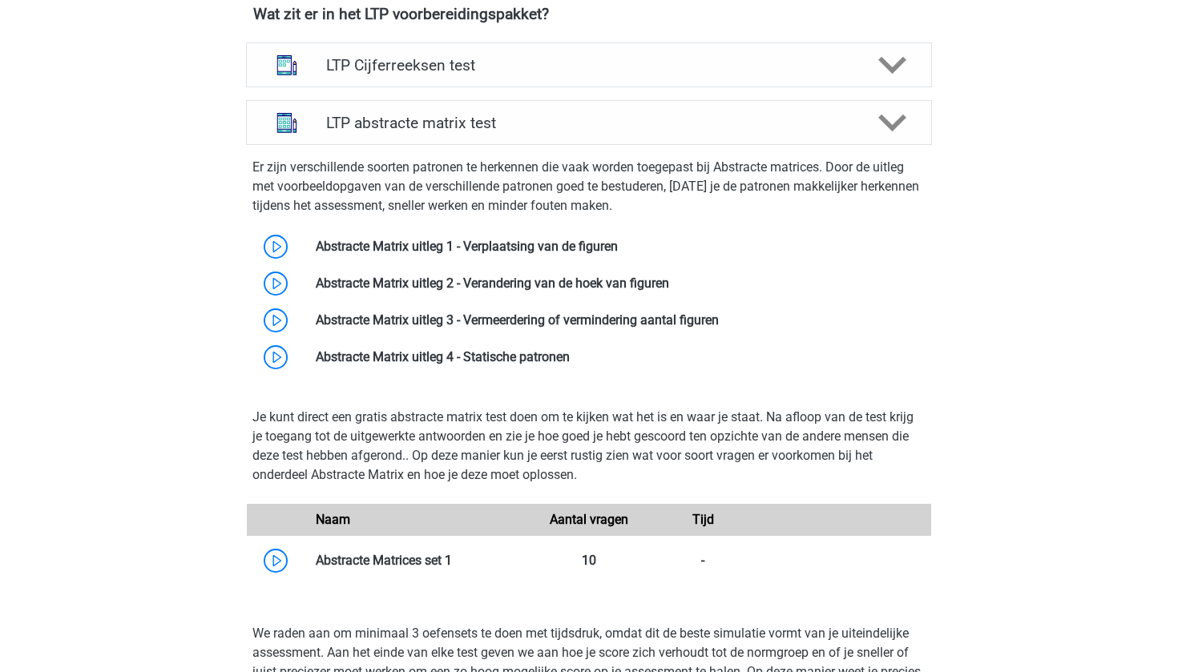
scroll to position [579, 0]
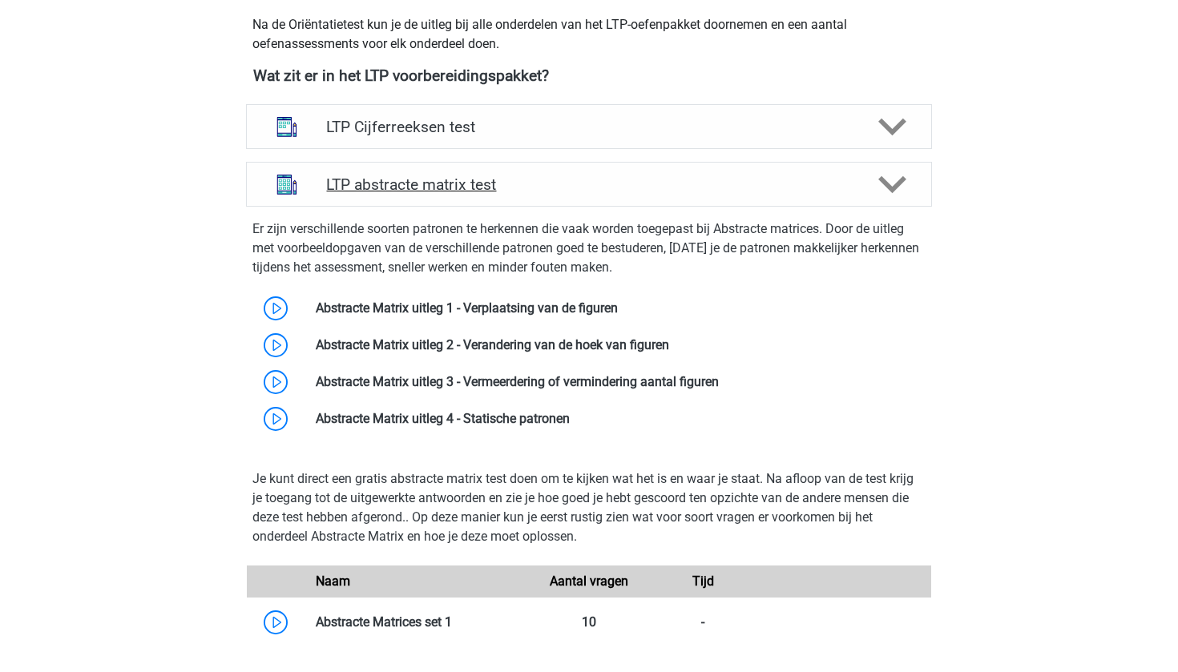
click at [569, 184] on h4 "LTP abstracte matrix test" at bounding box center [588, 185] width 525 height 18
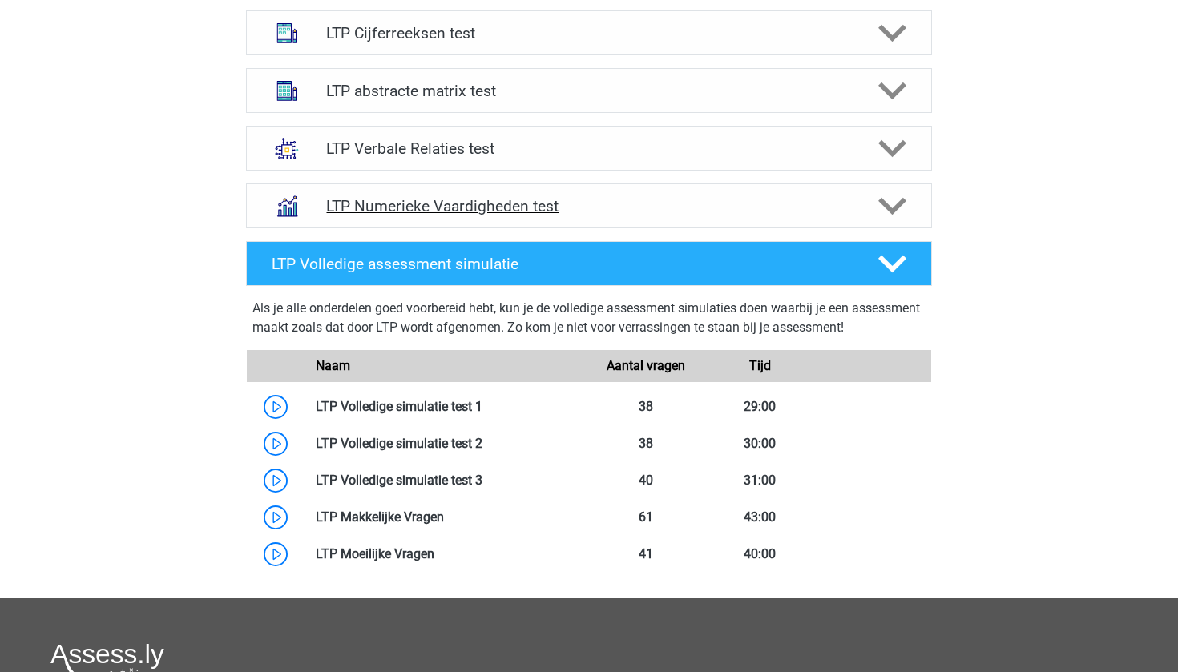
scroll to position [679, 0]
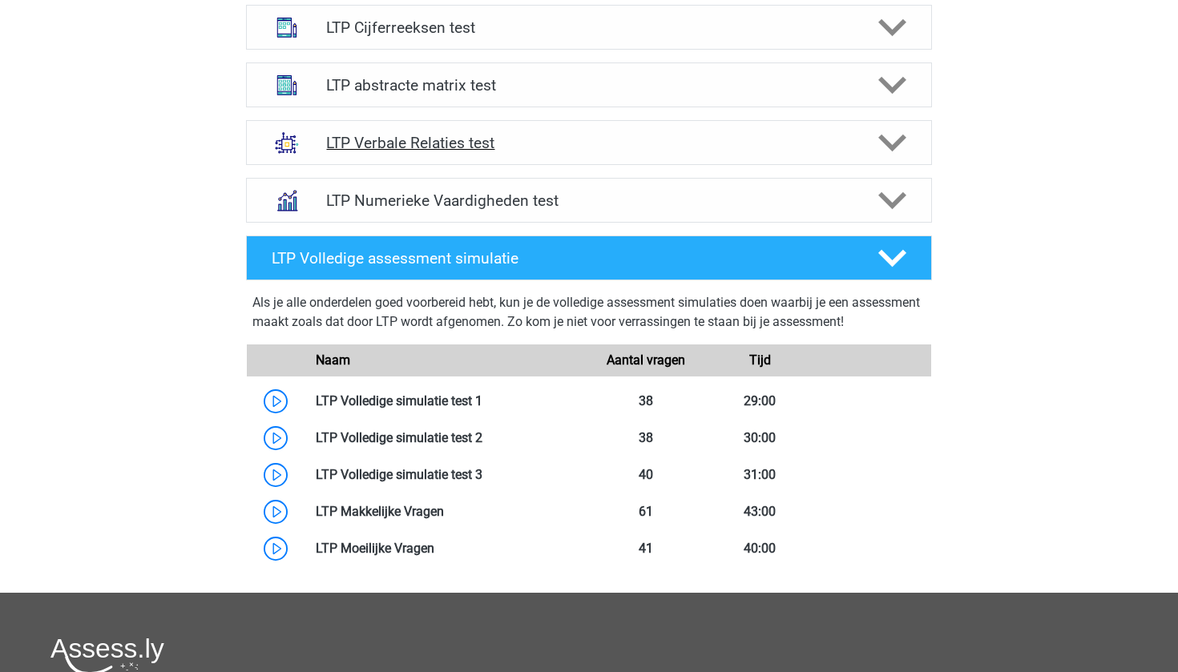
click at [588, 146] on h4 "LTP Verbale Relaties test" at bounding box center [588, 143] width 525 height 18
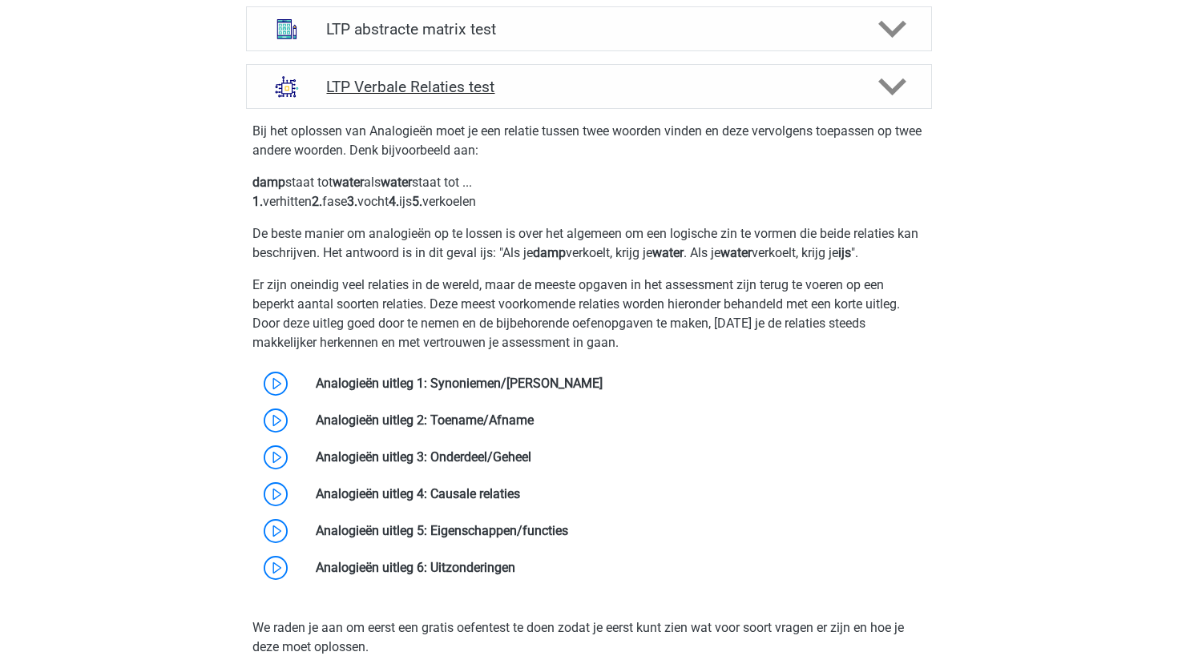
click at [637, 91] on h4 "LTP Verbale Relaties test" at bounding box center [588, 87] width 525 height 18
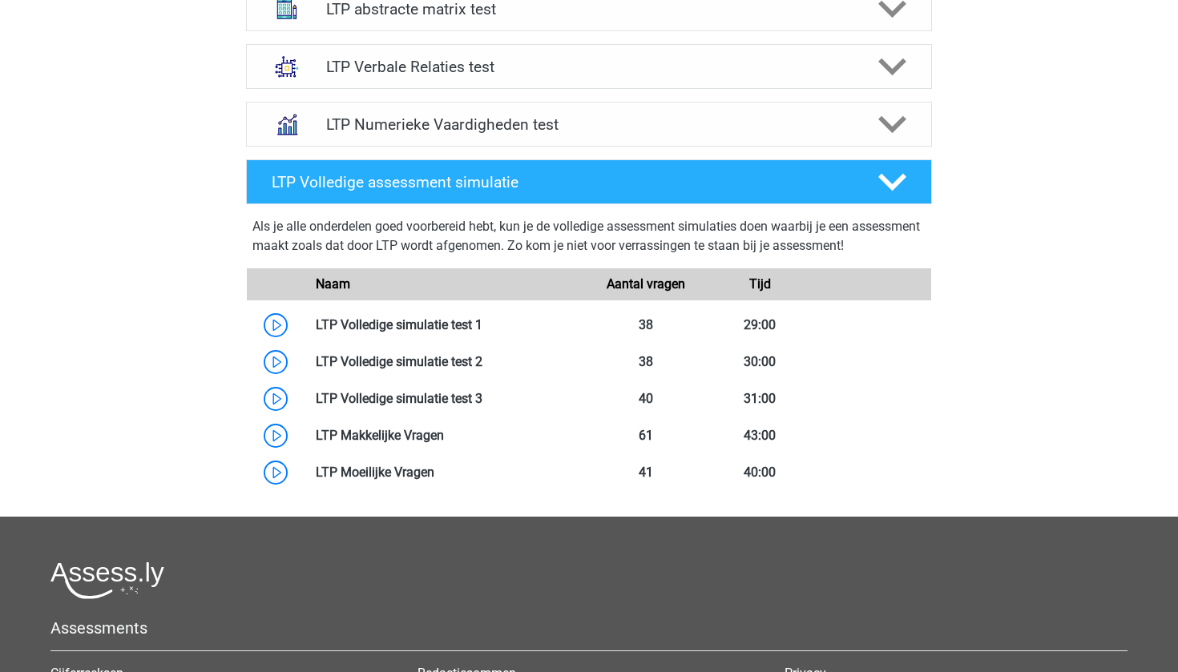
scroll to position [713, 0]
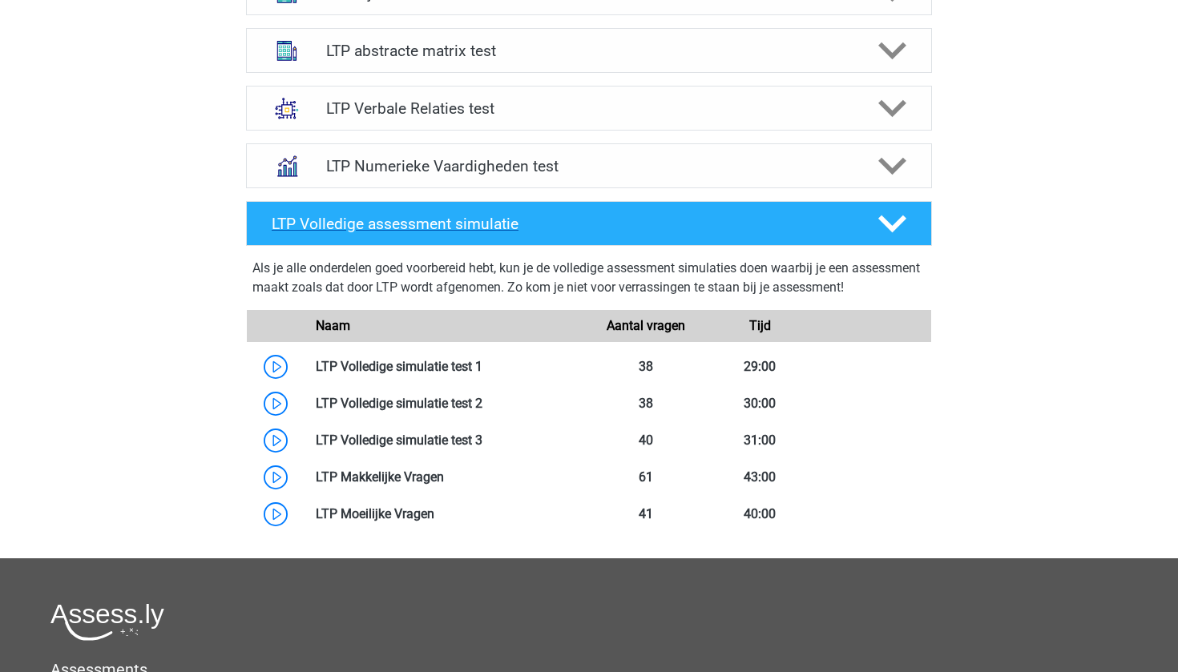
click at [609, 203] on div "LTP Volledige assessment simulatie" at bounding box center [589, 223] width 686 height 45
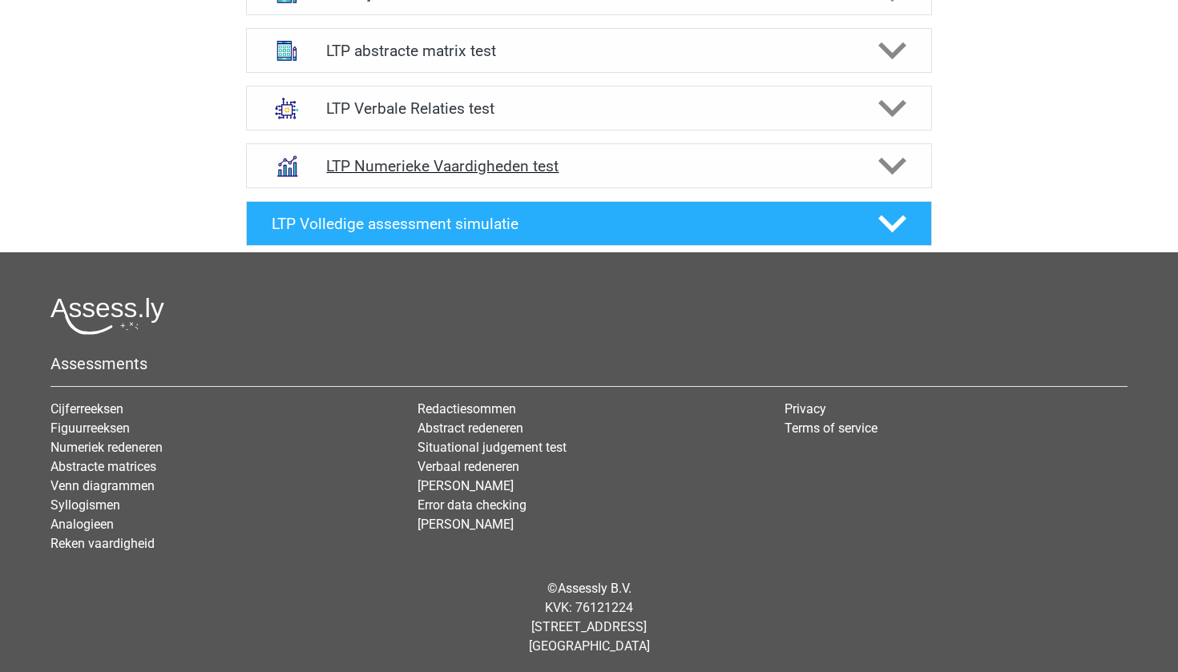
click at [626, 172] on h4 "LTP Numerieke Vaardigheden test" at bounding box center [588, 166] width 525 height 18
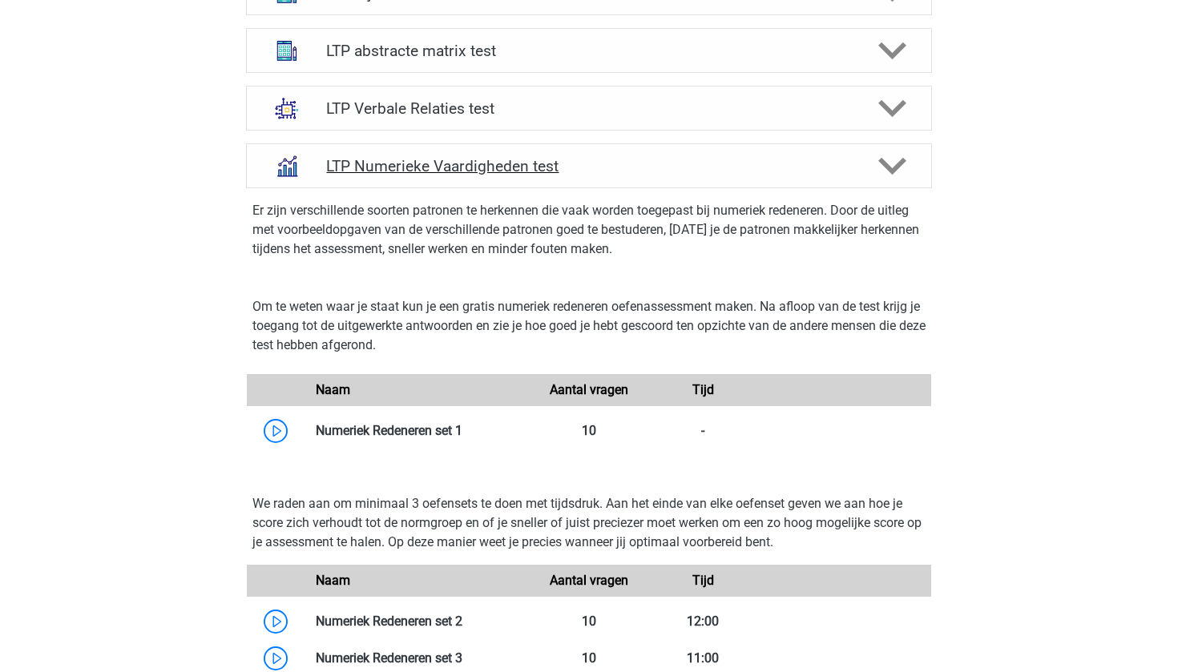
click at [626, 172] on h4 "LTP Numerieke Vaardigheden test" at bounding box center [588, 166] width 525 height 18
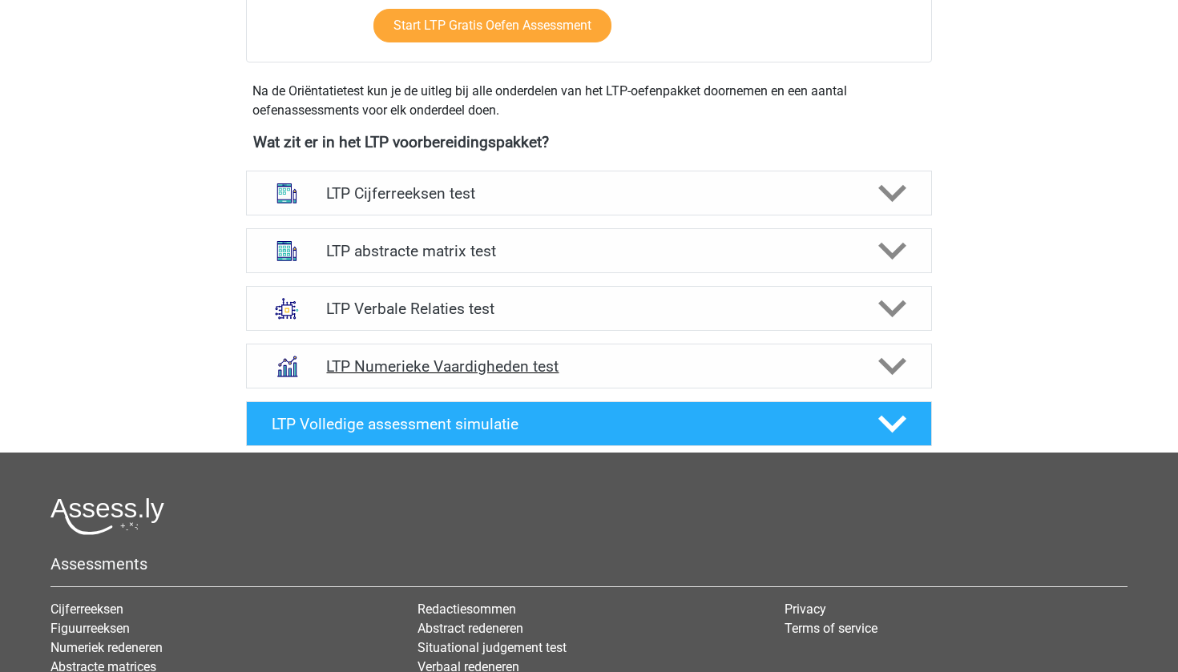
scroll to position [495, 0]
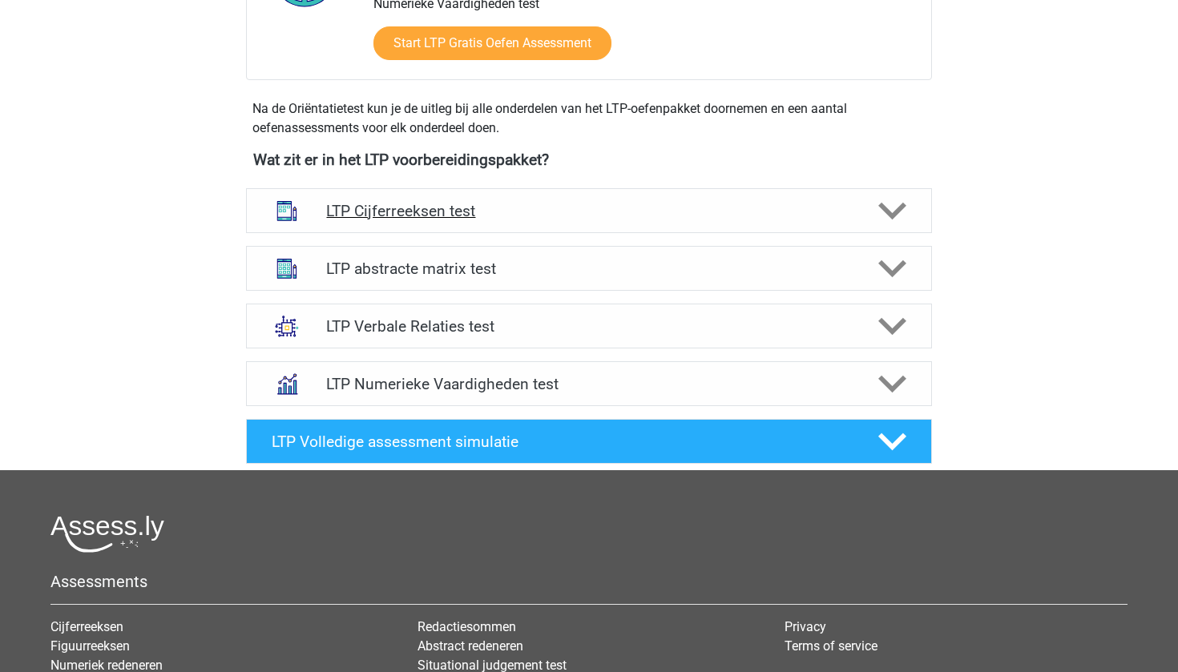
click at [627, 229] on div "LTP Cijferreeksen test" at bounding box center [589, 210] width 686 height 45
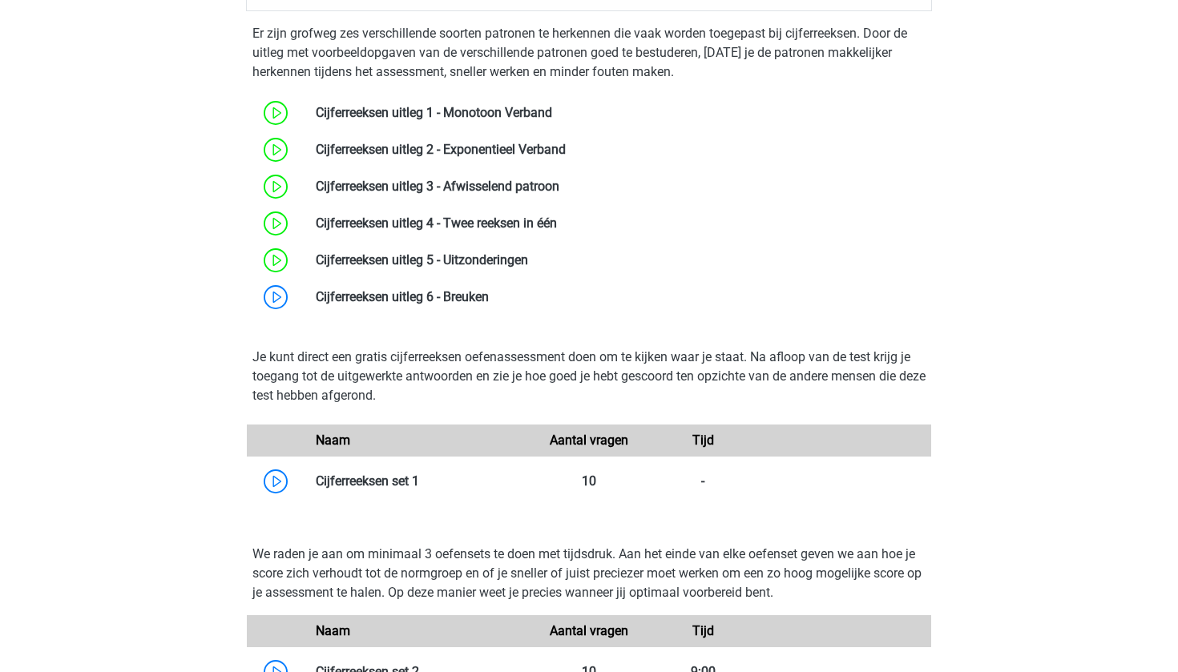
scroll to position [680, 0]
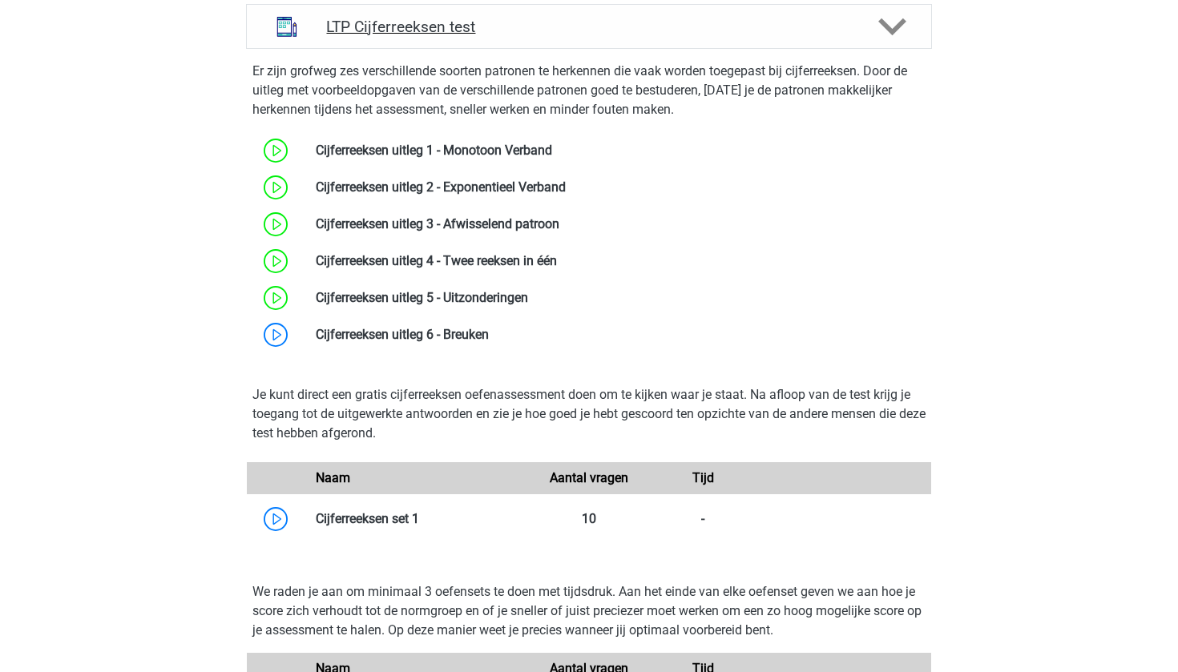
click at [677, 42] on div "LTP Cijferreeksen test" at bounding box center [589, 26] width 686 height 45
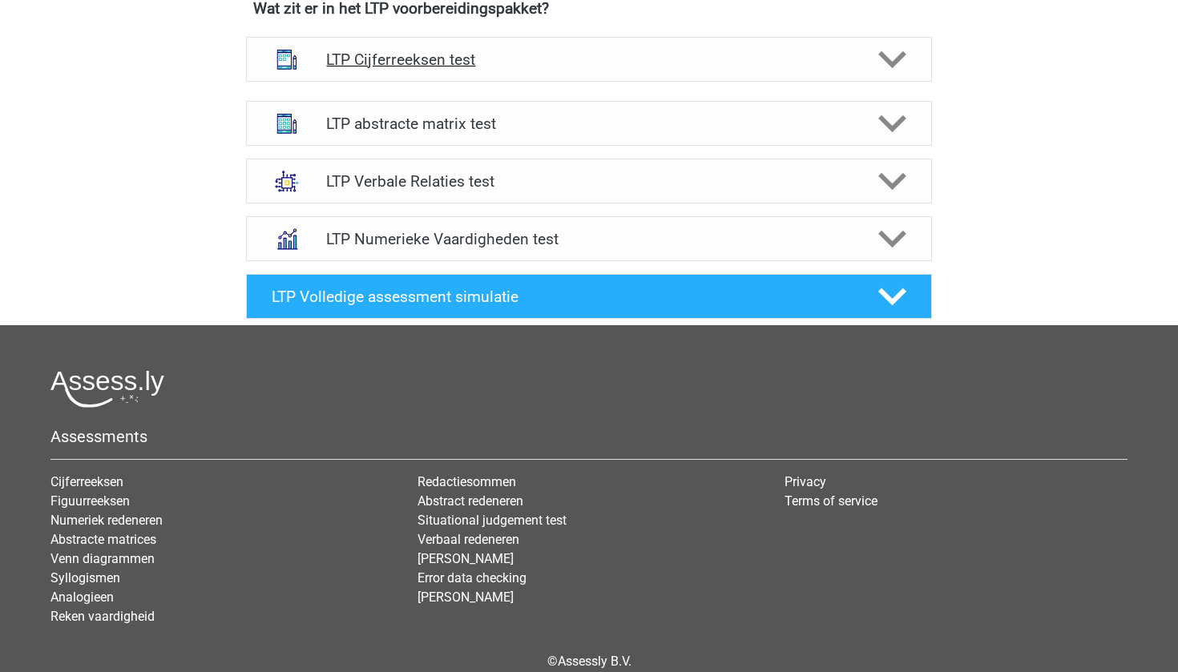
scroll to position [603, 0]
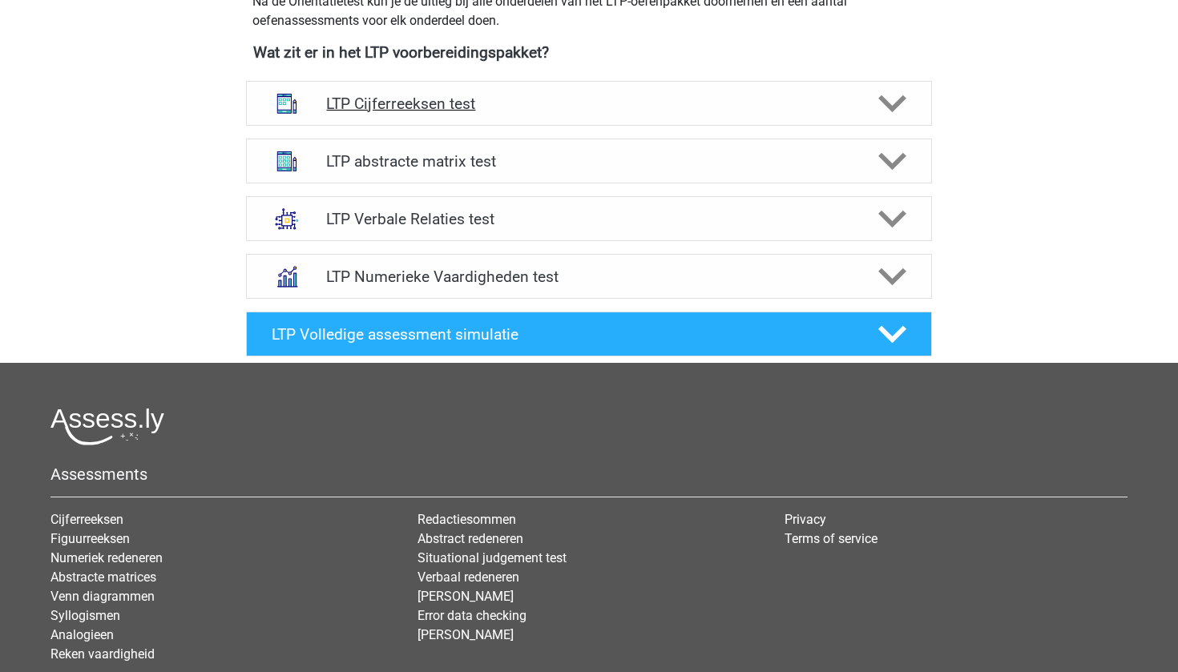
click at [659, 82] on div "LTP Cijferreeksen test" at bounding box center [589, 103] width 686 height 45
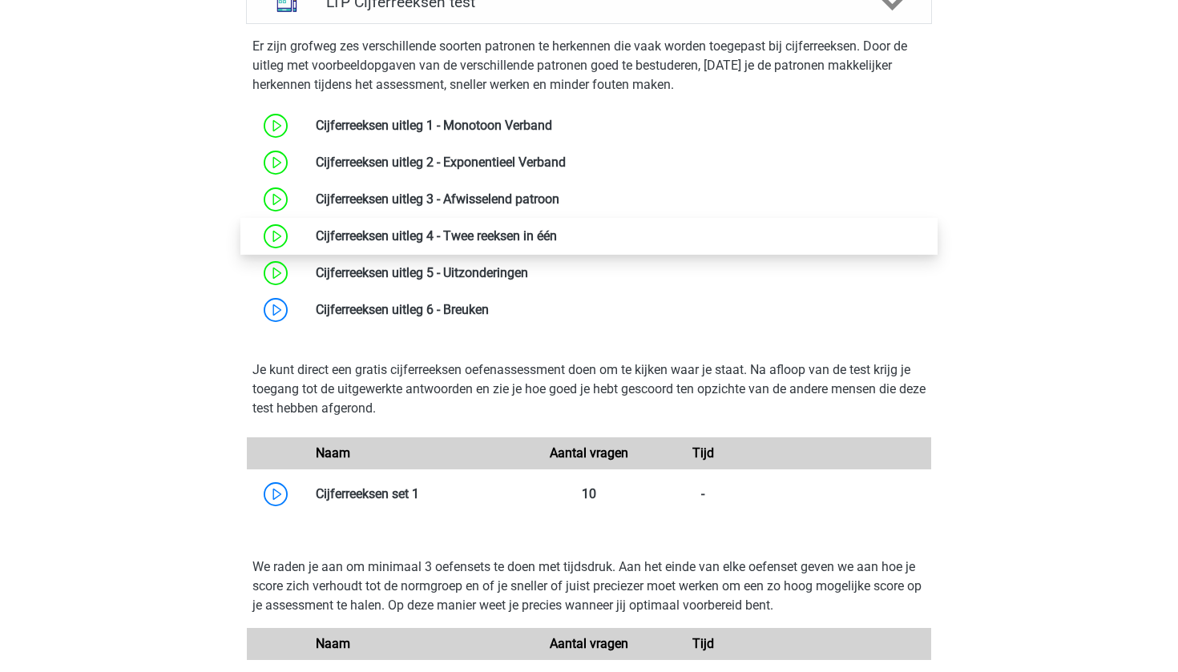
scroll to position [717, 0]
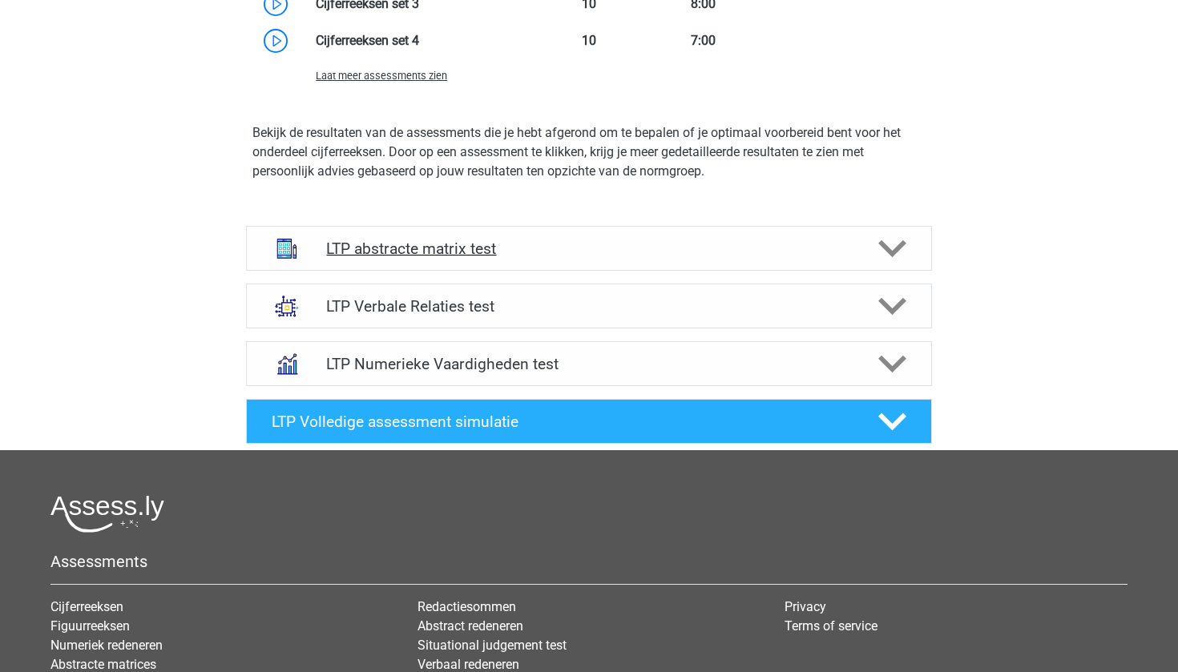
click at [507, 250] on h4 "LTP abstracte matrix test" at bounding box center [588, 249] width 525 height 18
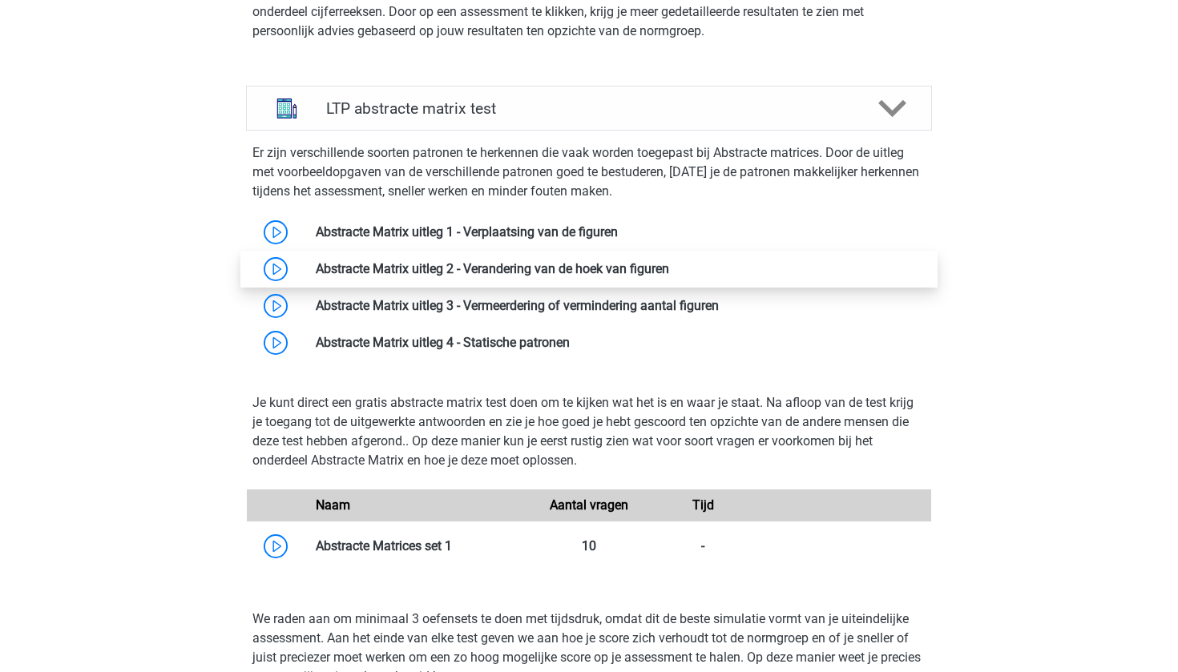
scroll to position [1575, 0]
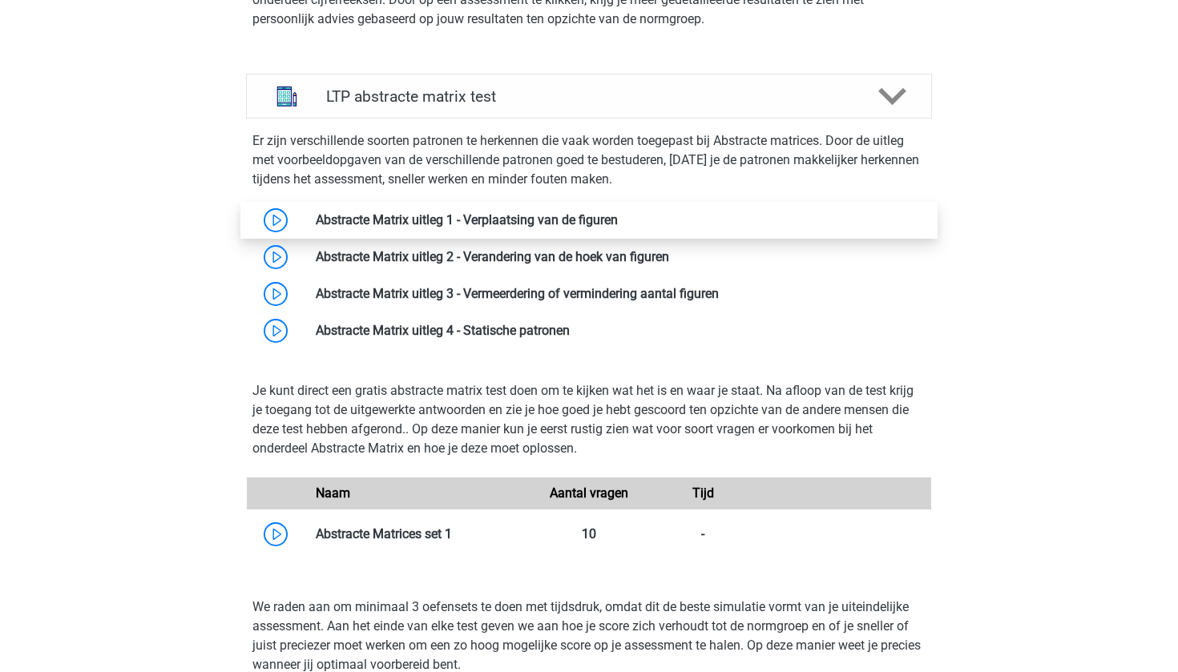
click at [618, 220] on link at bounding box center [618, 219] width 0 height 15
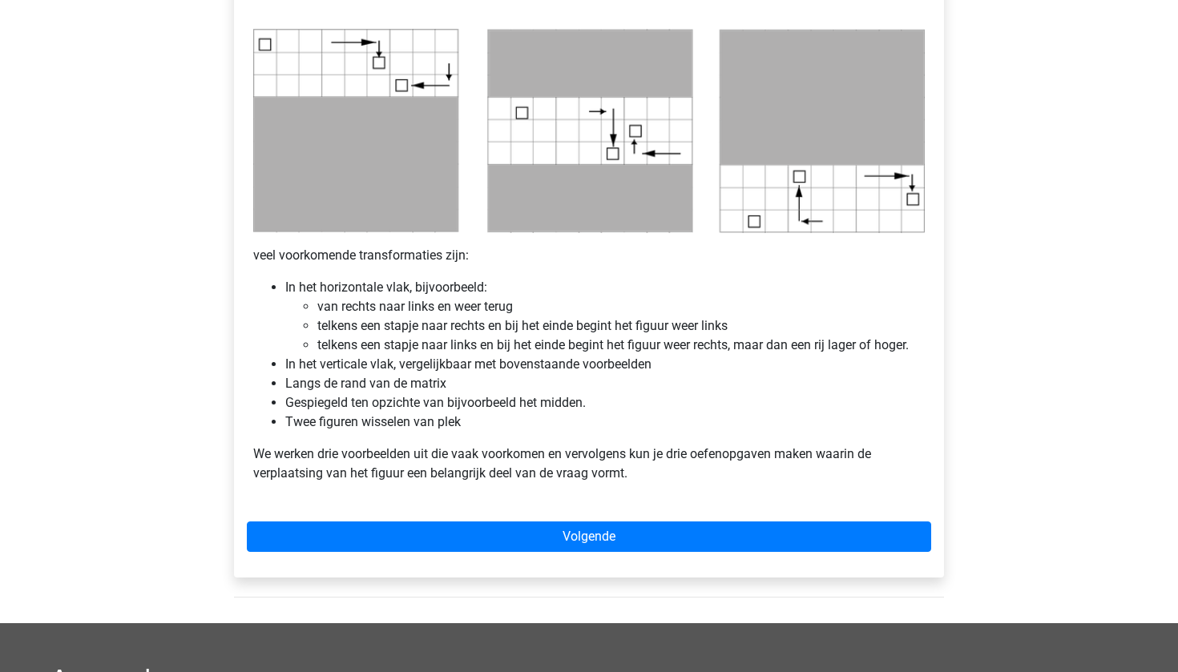
scroll to position [813, 0]
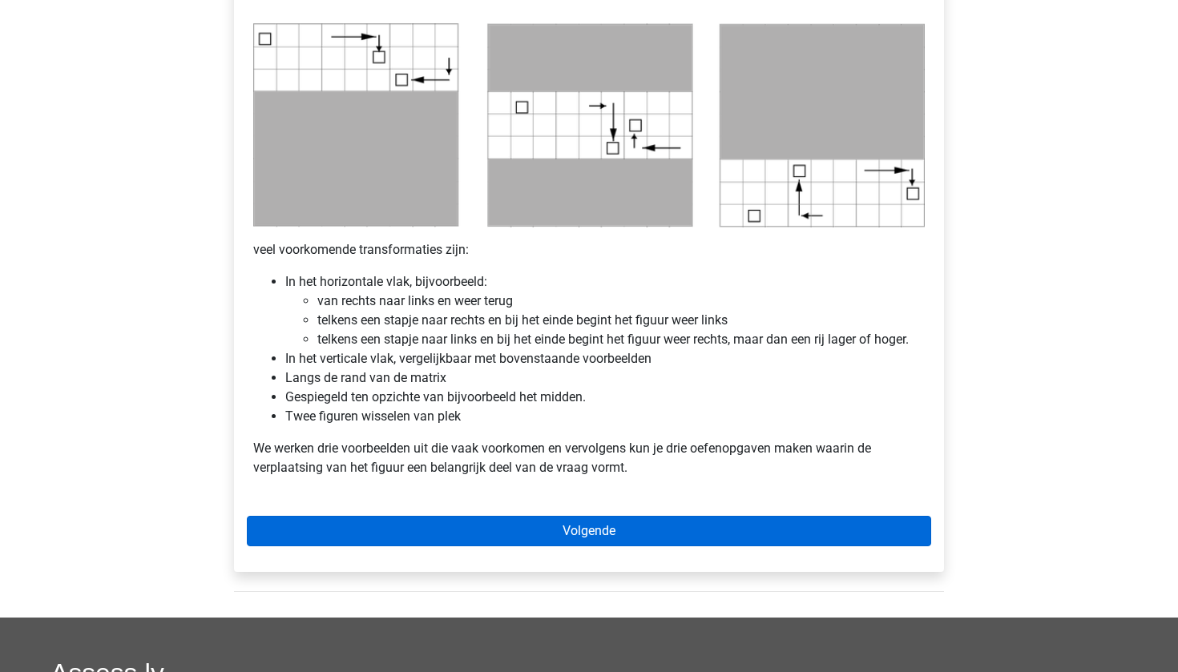
click at [478, 521] on link "Volgende" at bounding box center [589, 531] width 684 height 30
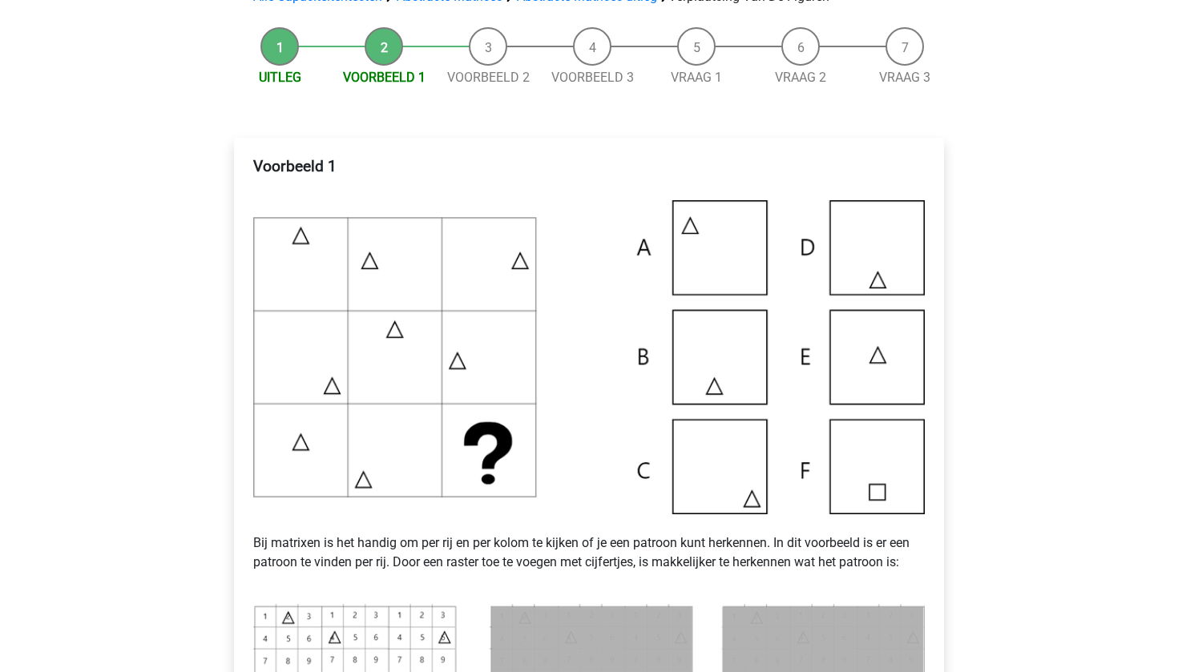
scroll to position [132, 0]
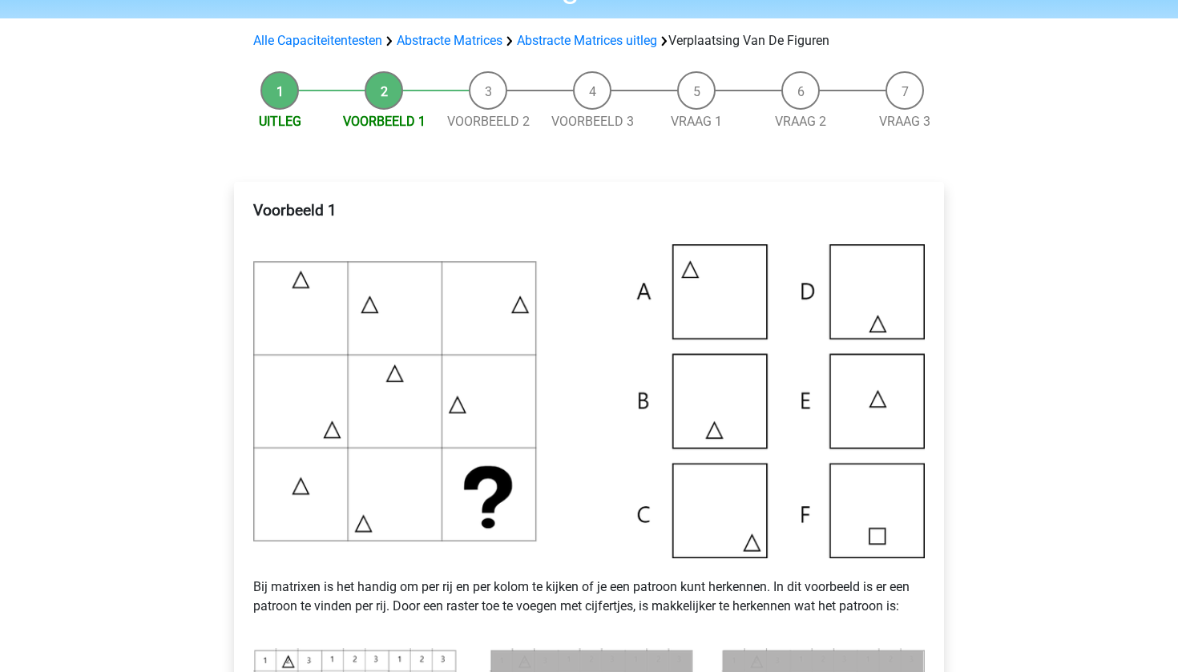
click at [260, 373] on img at bounding box center [589, 401] width 672 height 314
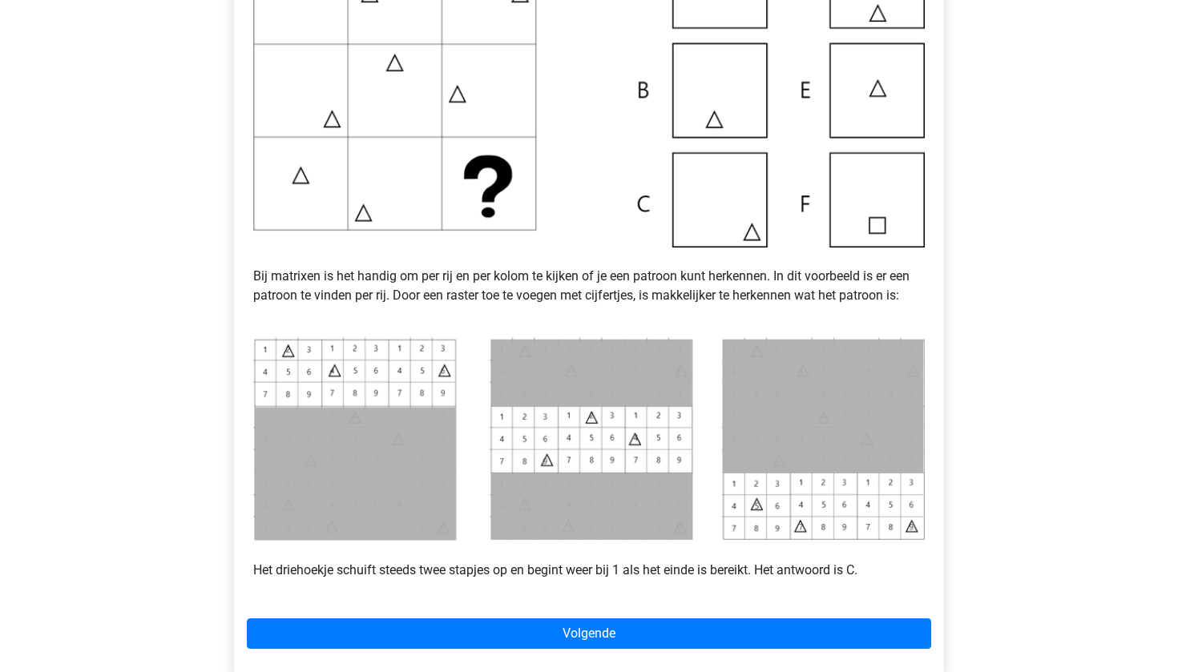
scroll to position [440, 0]
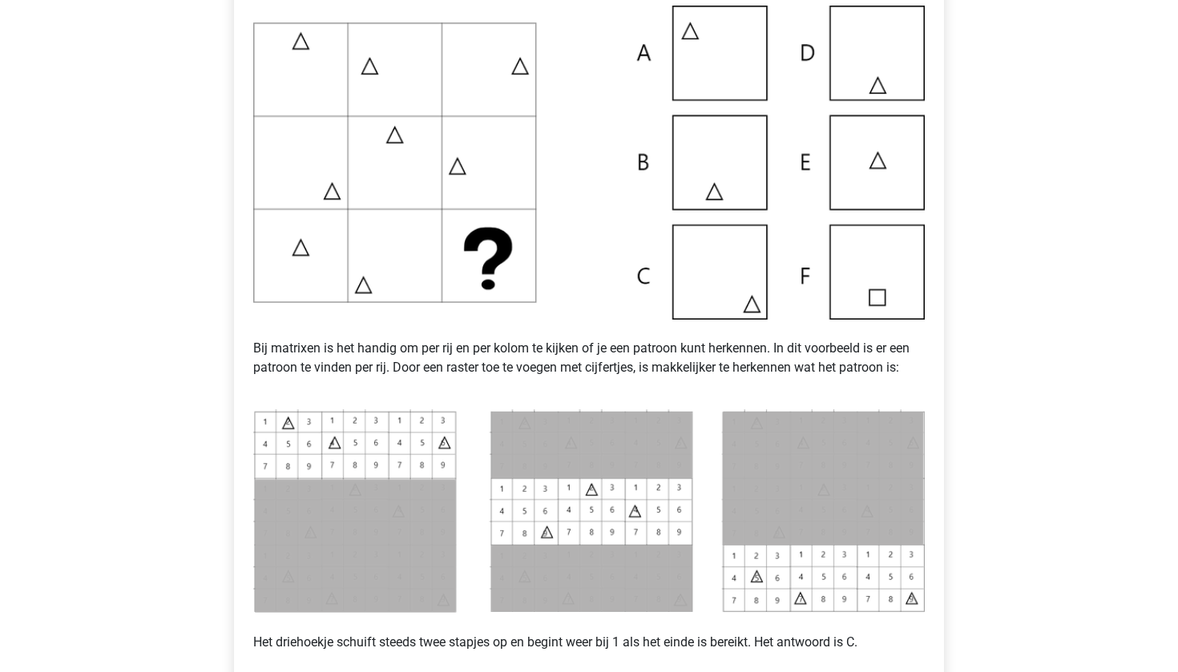
click at [657, 273] on img at bounding box center [589, 163] width 672 height 314
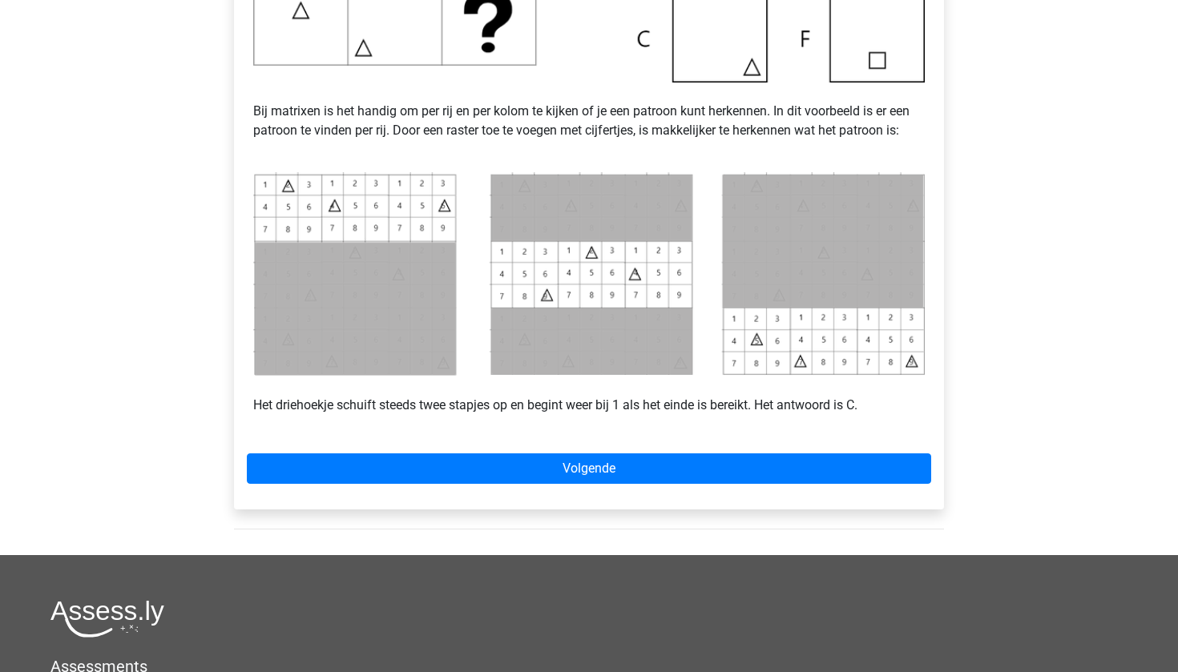
scroll to position [622, 0]
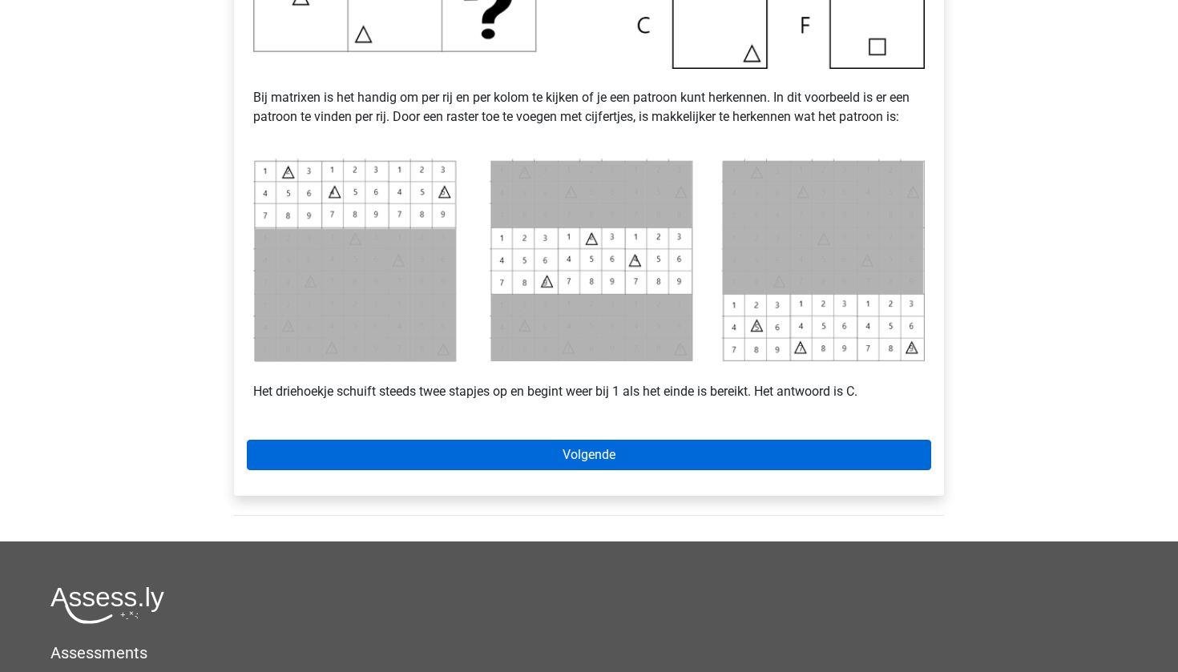
click at [771, 456] on link "Volgende" at bounding box center [589, 455] width 684 height 30
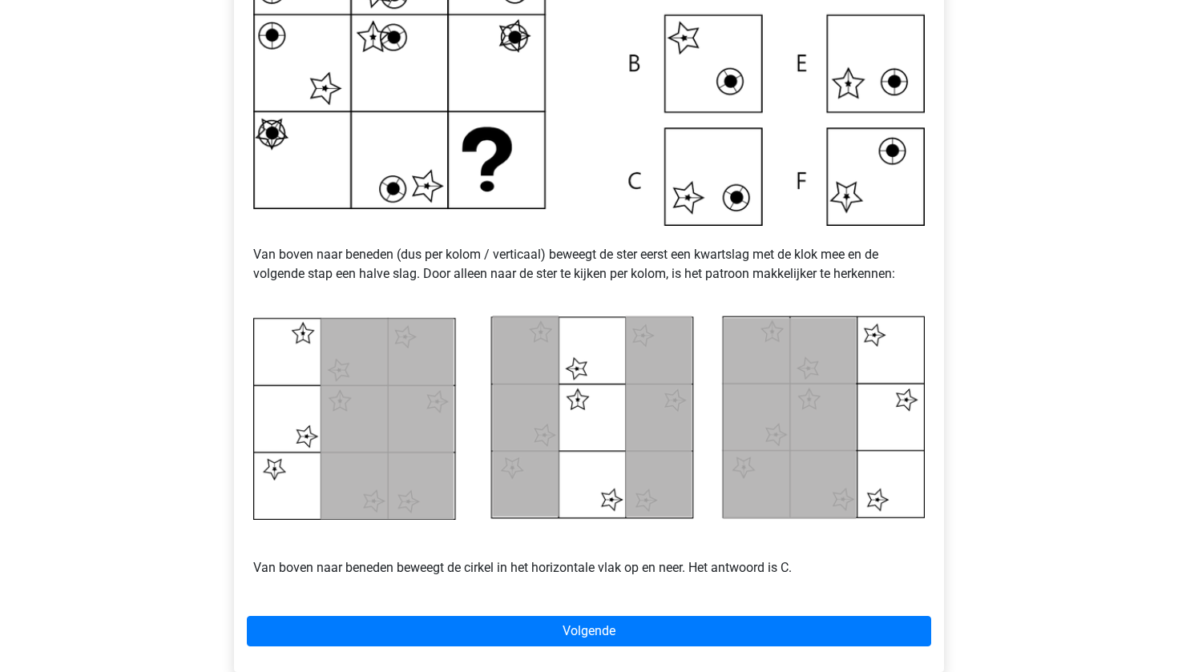
scroll to position [477, 0]
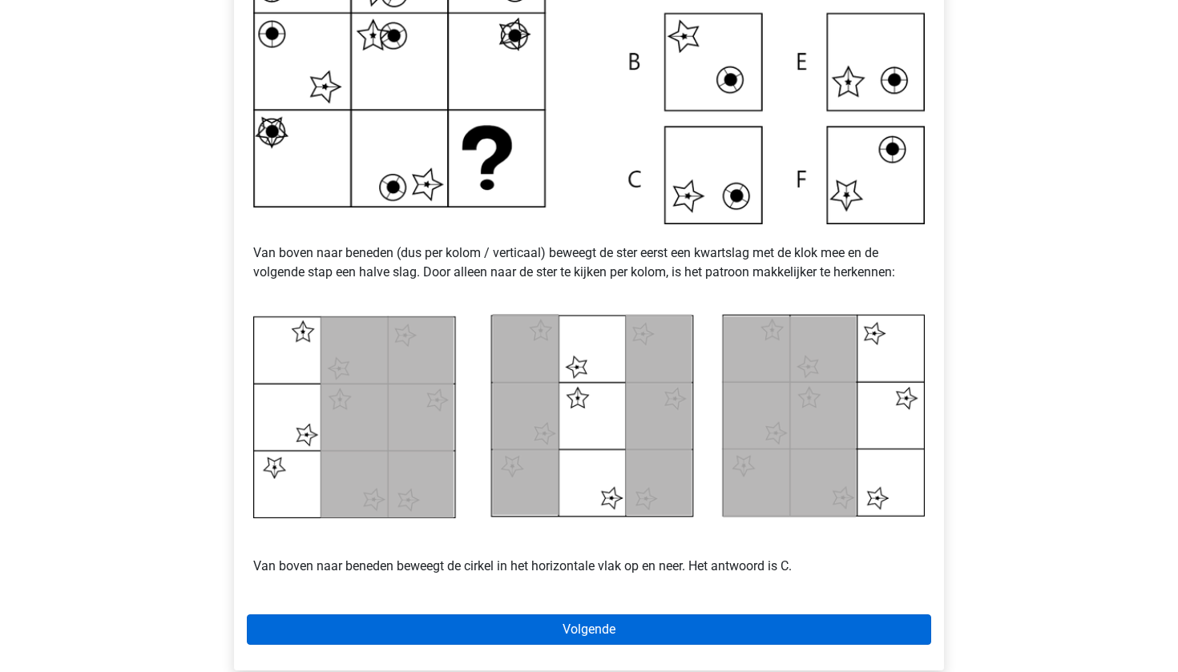
click at [427, 622] on link "Volgende" at bounding box center [589, 630] width 684 height 30
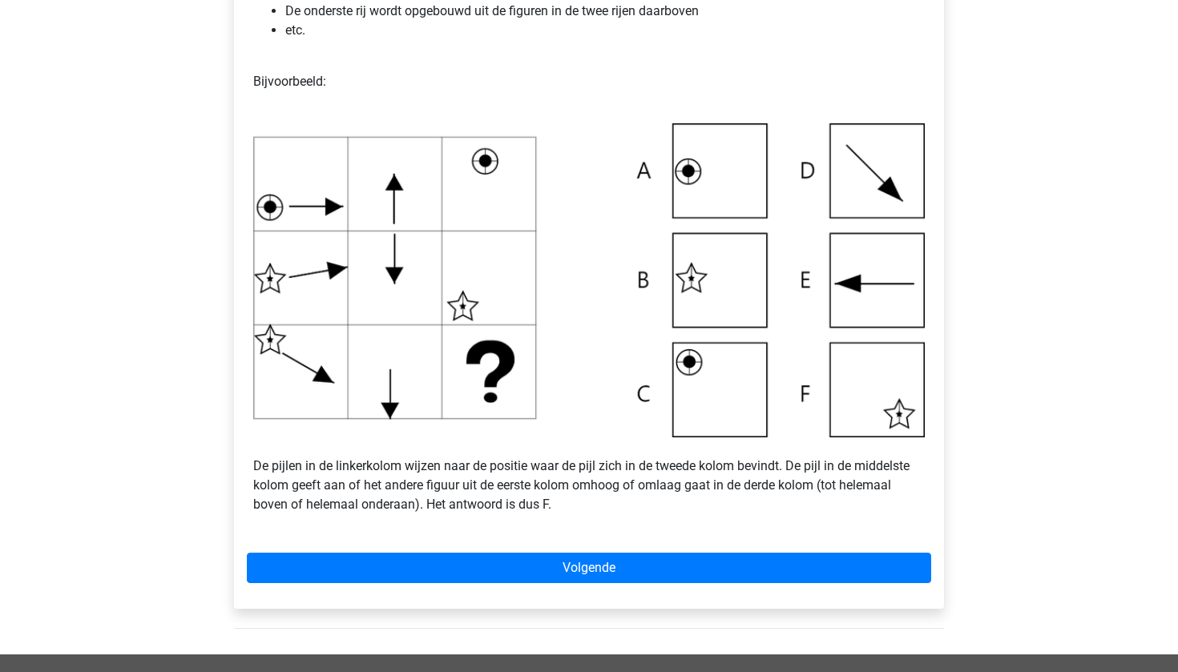
scroll to position [454, 0]
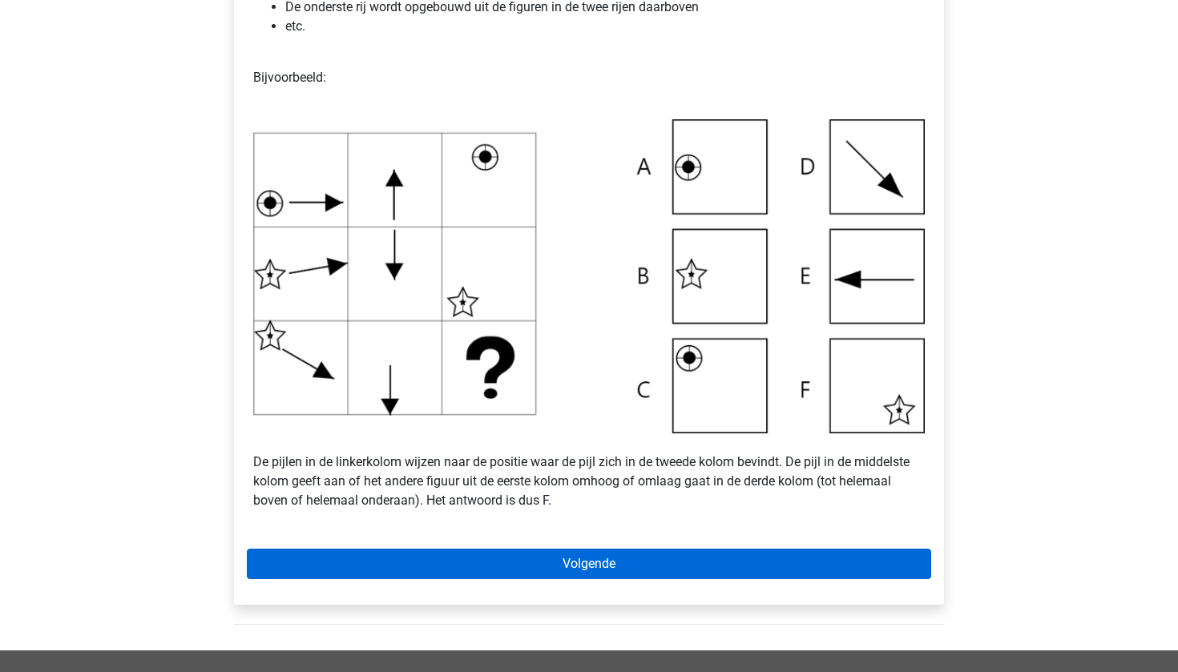
click at [513, 571] on link "Volgende" at bounding box center [589, 564] width 684 height 30
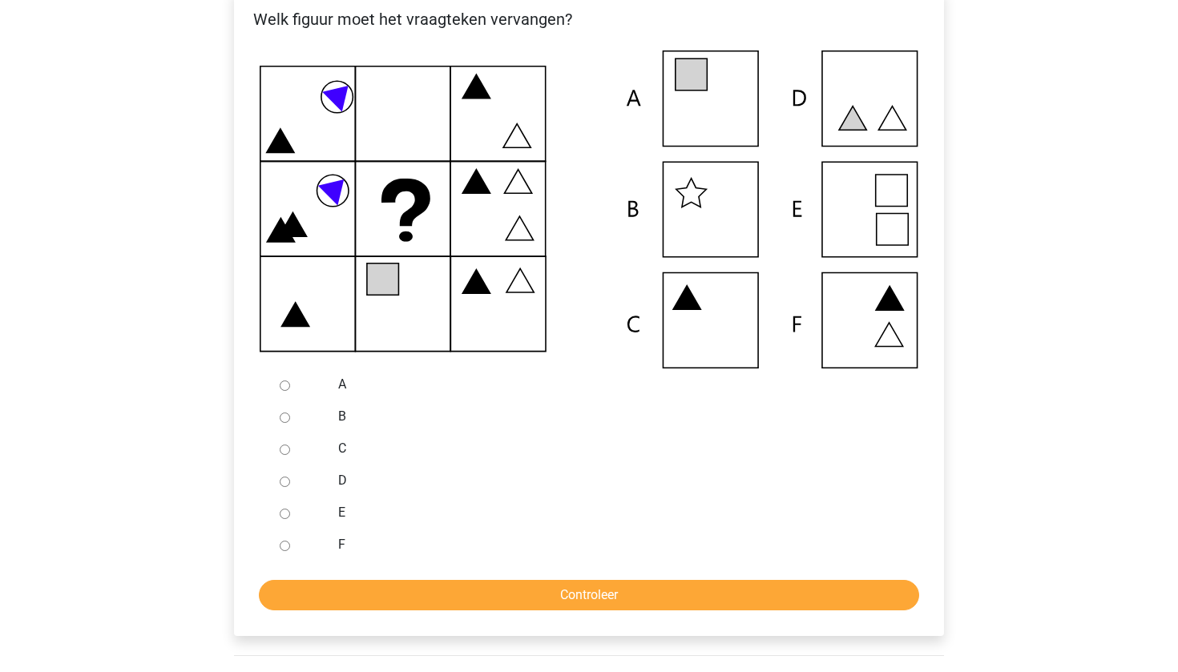
scroll to position [364, 0]
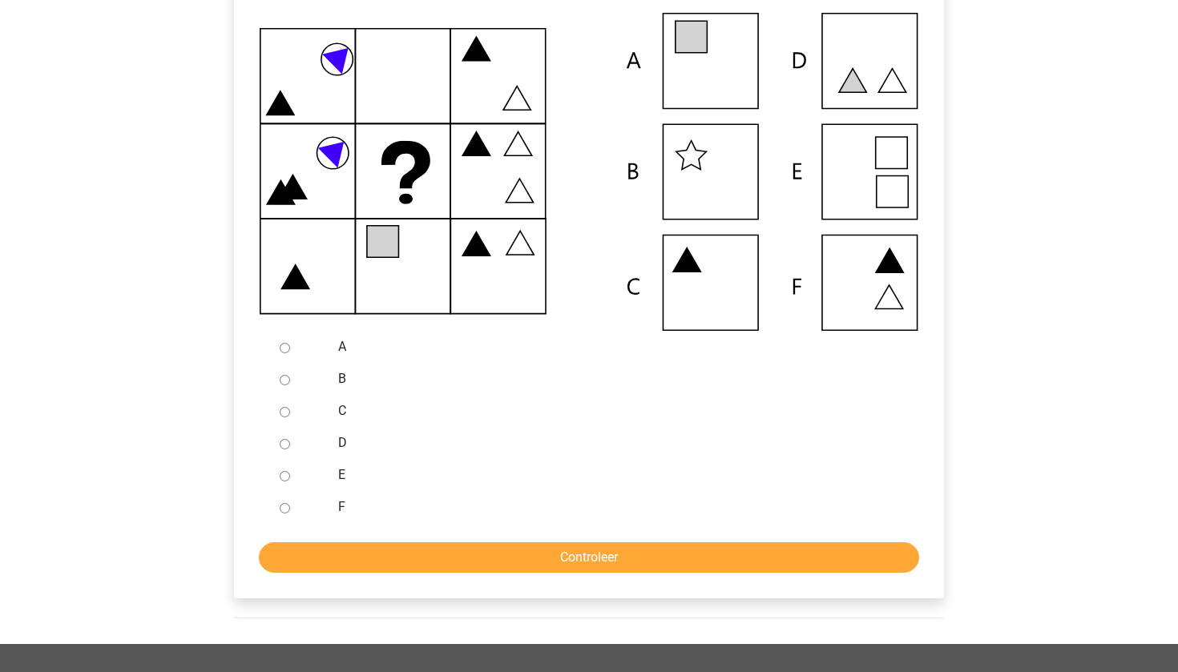
click at [278, 442] on div at bounding box center [299, 443] width 53 height 32
click at [287, 445] on input "D" at bounding box center [285, 444] width 10 height 10
radio input "true"
click at [329, 555] on input "Controleer" at bounding box center [589, 558] width 660 height 30
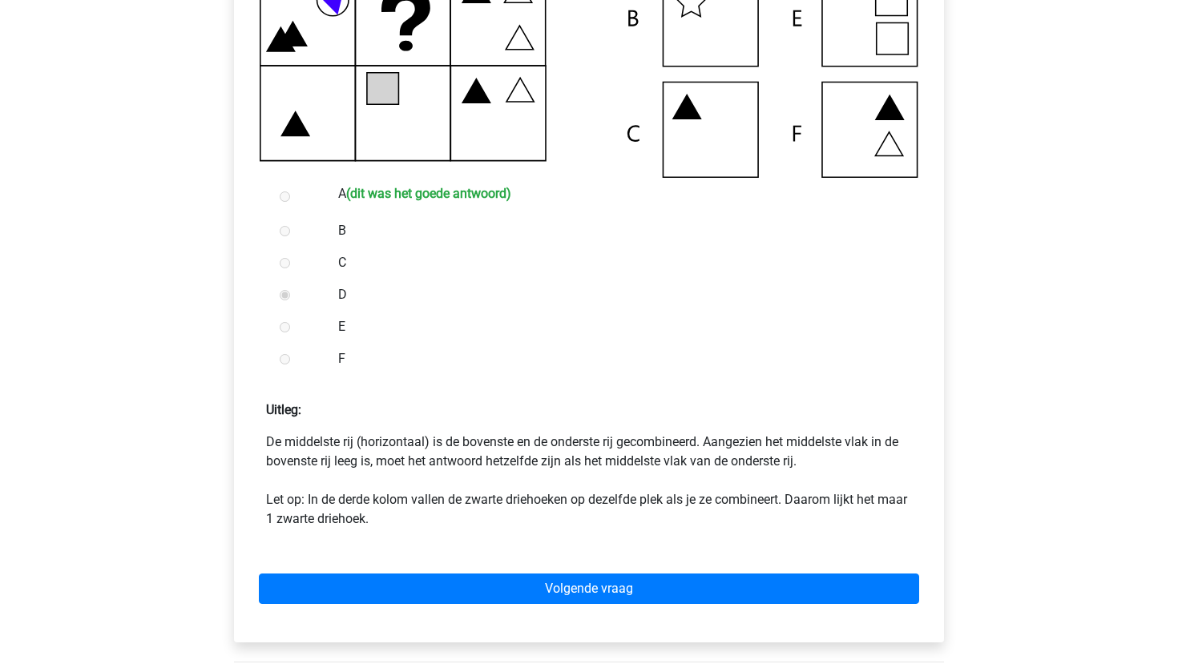
scroll to position [523, 0]
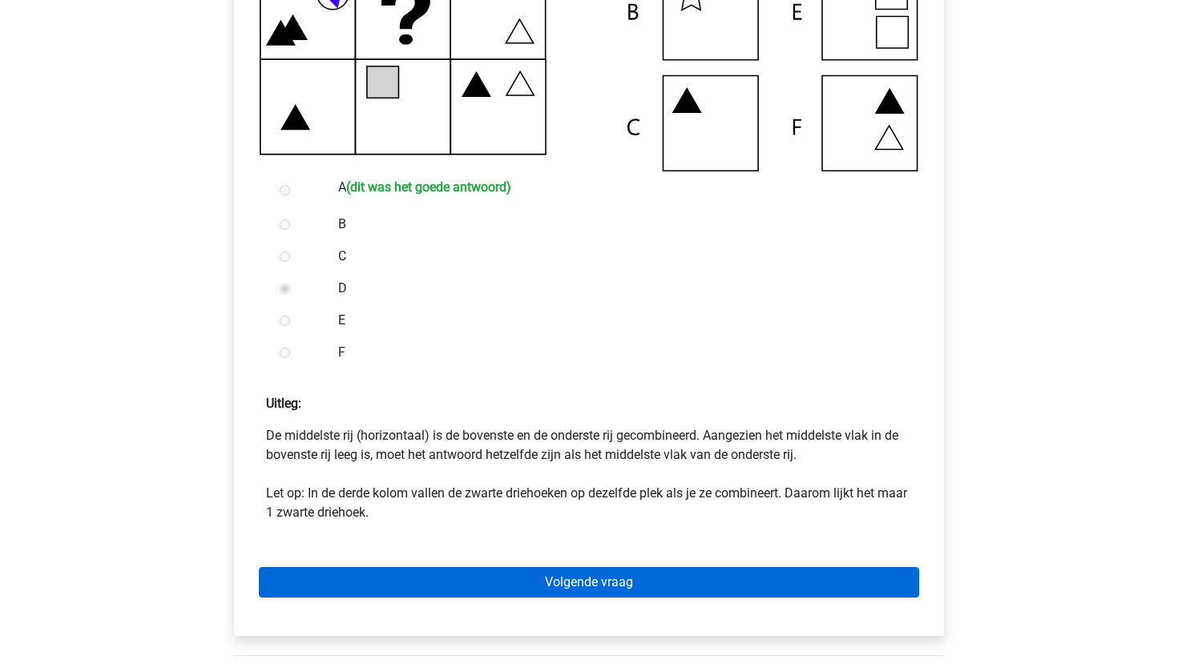
click at [629, 575] on link "Volgende vraag" at bounding box center [589, 582] width 660 height 30
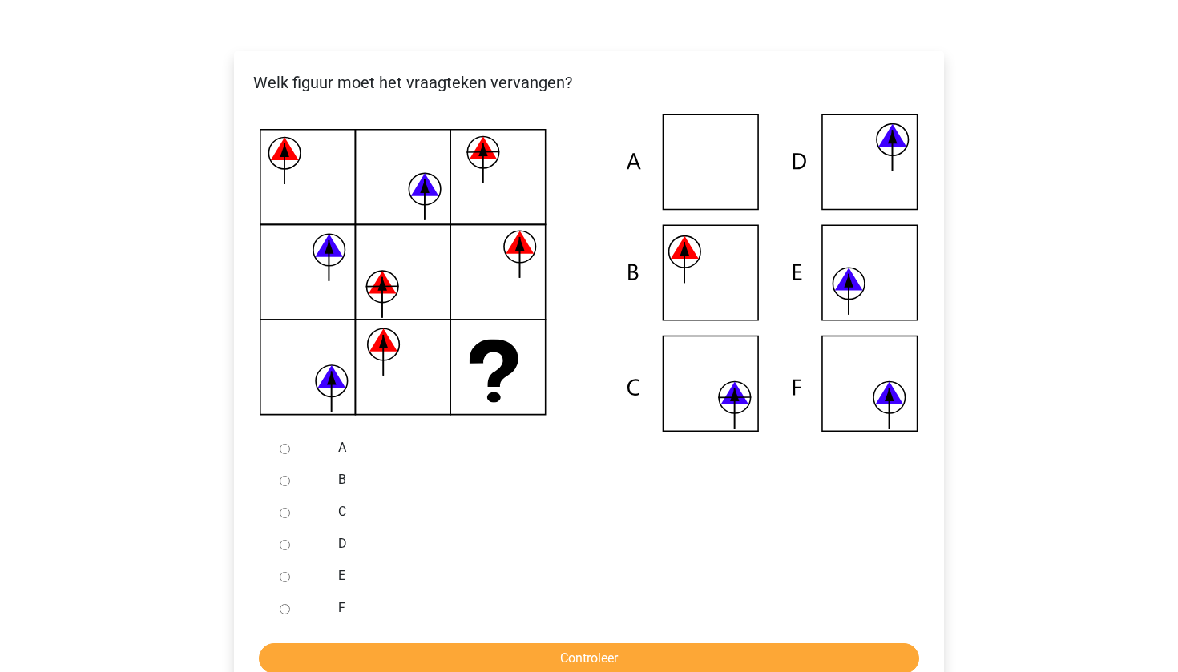
scroll to position [274, 0]
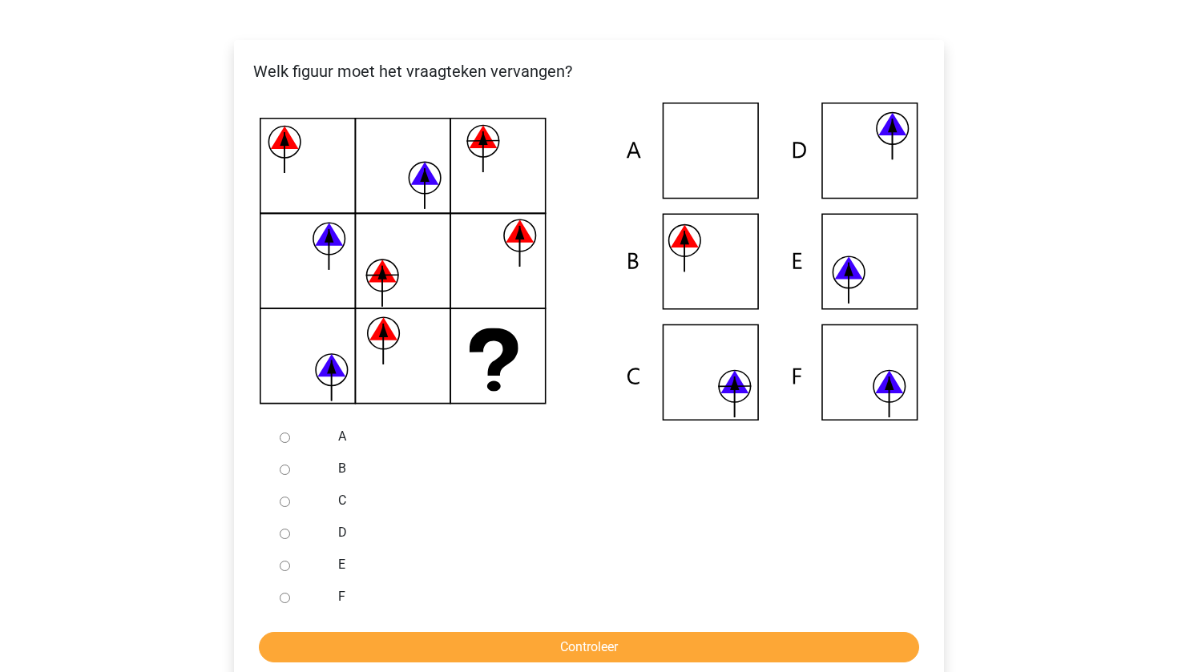
click at [285, 565] on input "E" at bounding box center [285, 566] width 10 height 10
radio input "true"
click at [316, 655] on input "Controleer" at bounding box center [589, 647] width 660 height 30
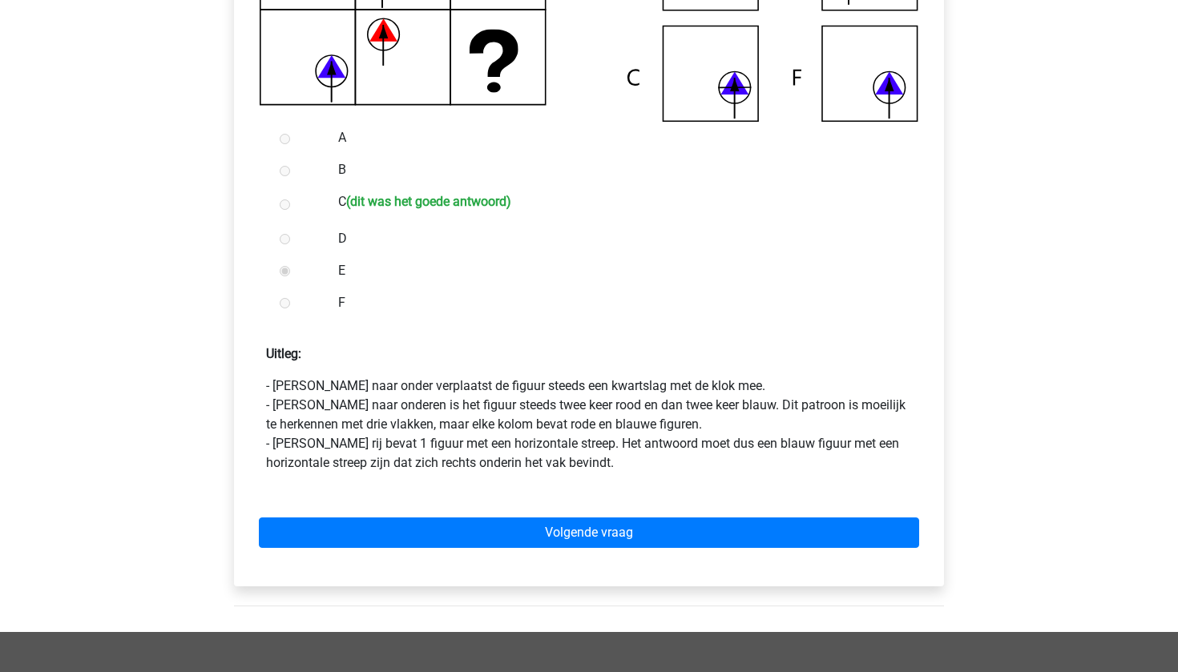
scroll to position [586, 0]
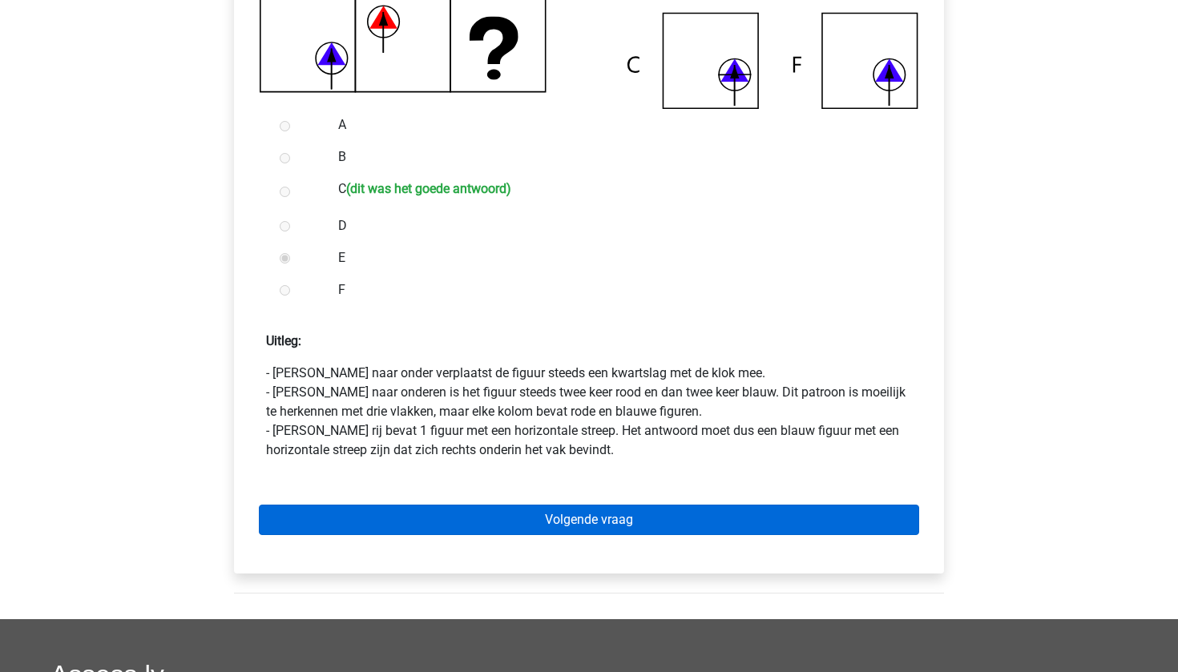
click at [454, 531] on link "Volgende vraag" at bounding box center [589, 520] width 660 height 30
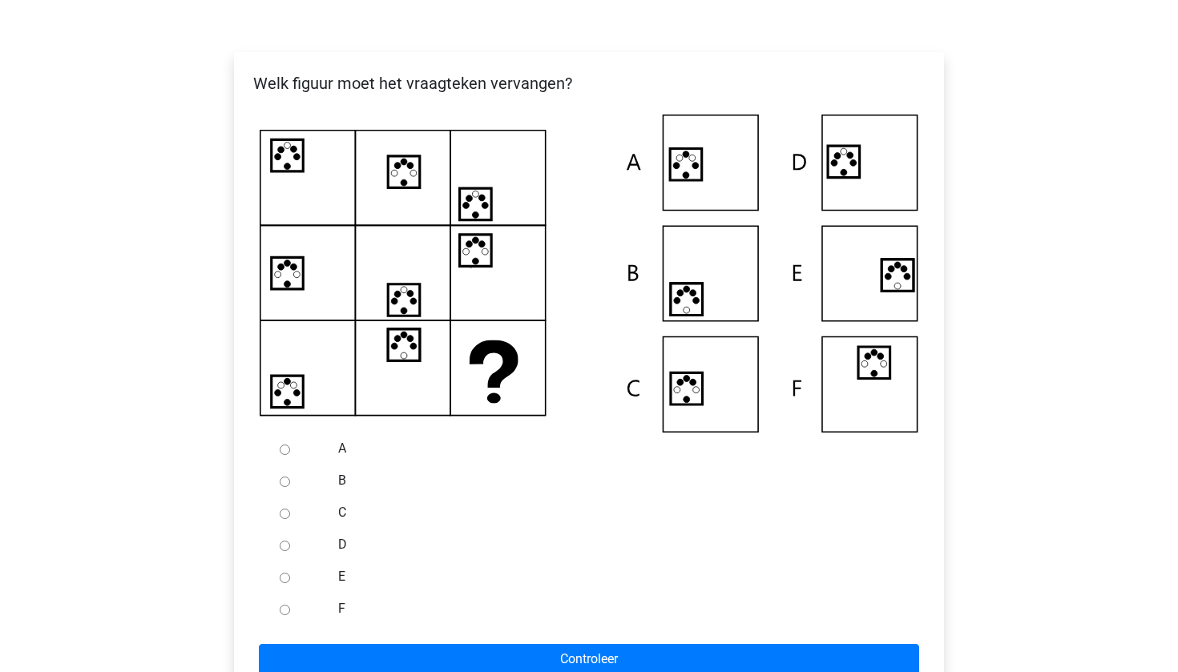
scroll to position [379, 0]
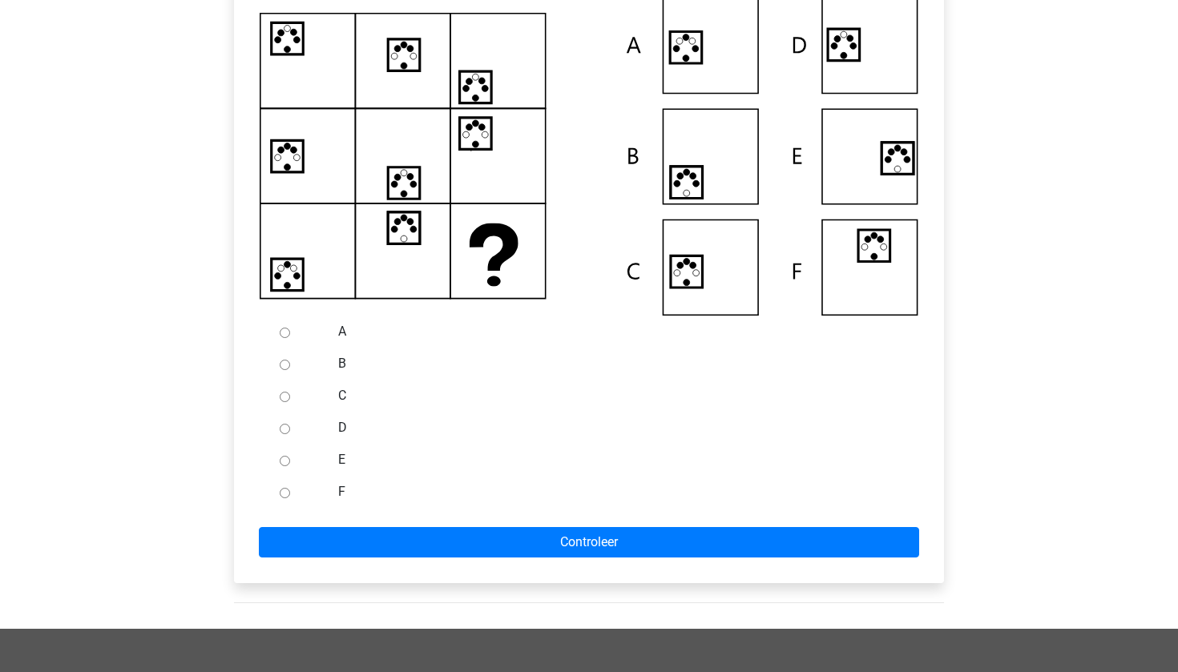
click at [282, 326] on div at bounding box center [299, 332] width 53 height 32
click at [286, 331] on input "A" at bounding box center [285, 333] width 10 height 10
radio input "true"
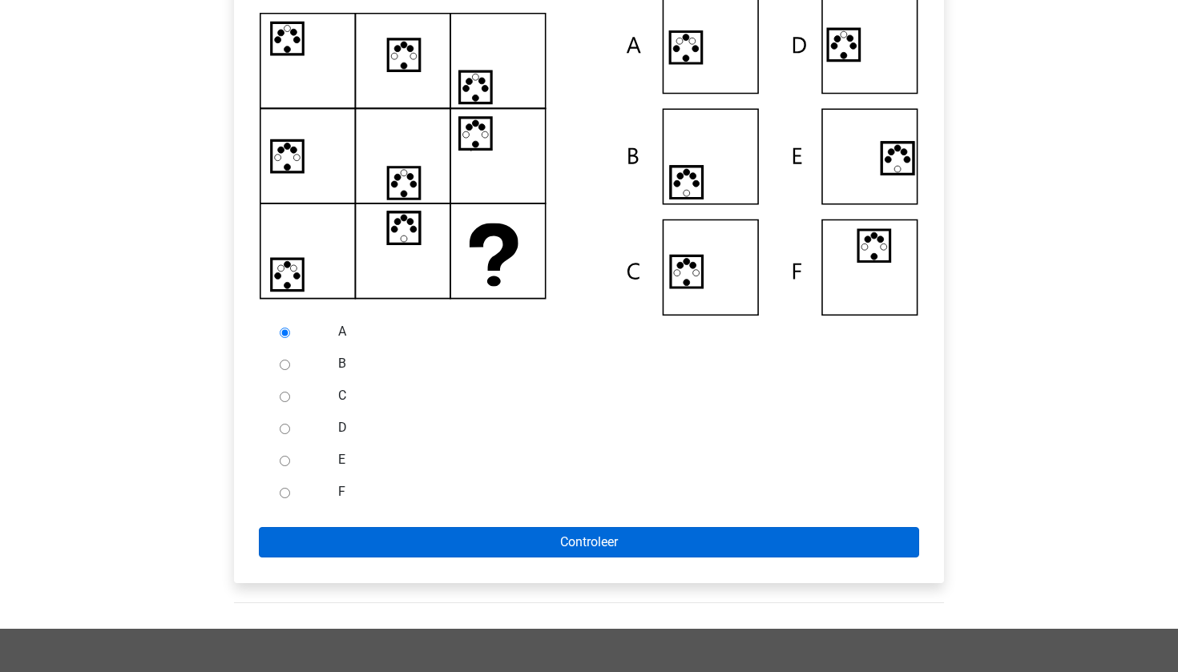
click at [392, 550] on input "Controleer" at bounding box center [589, 542] width 660 height 30
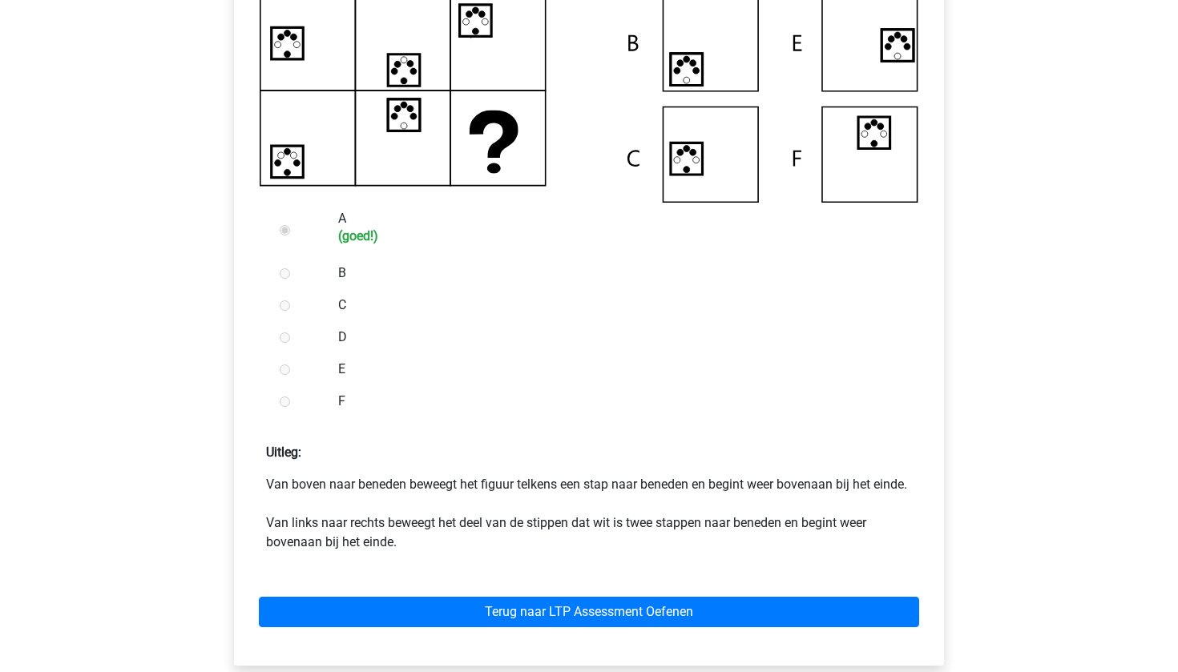
scroll to position [491, 0]
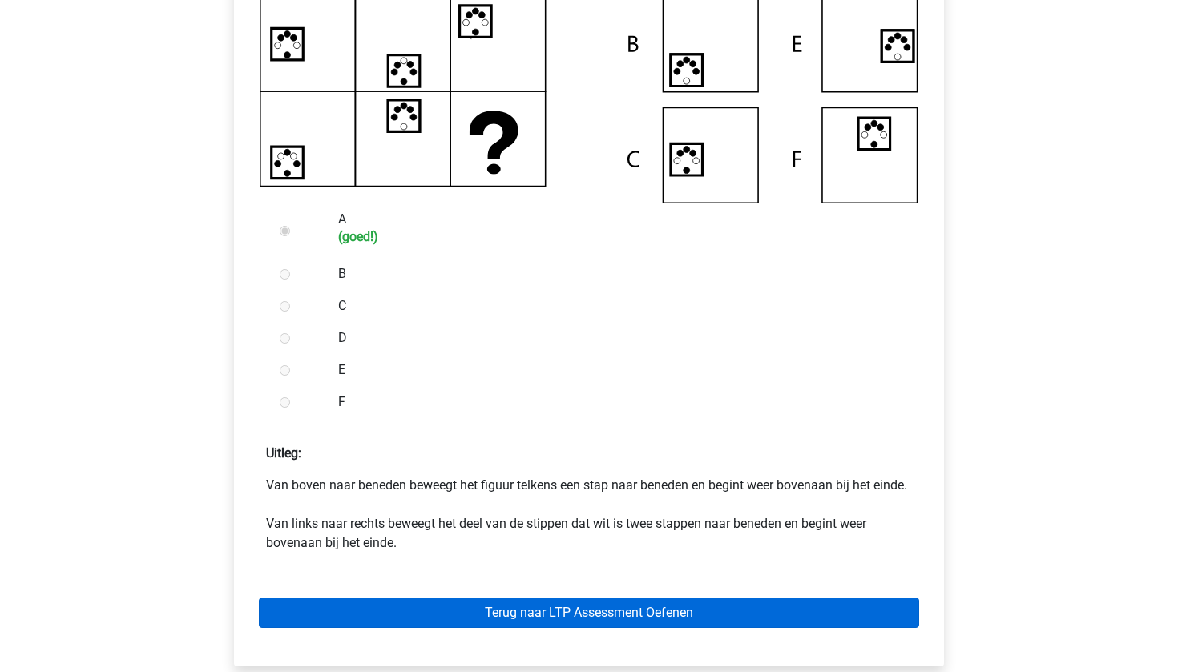
click at [487, 628] on link "Terug naar LTP Assessment Oefenen" at bounding box center [589, 613] width 660 height 30
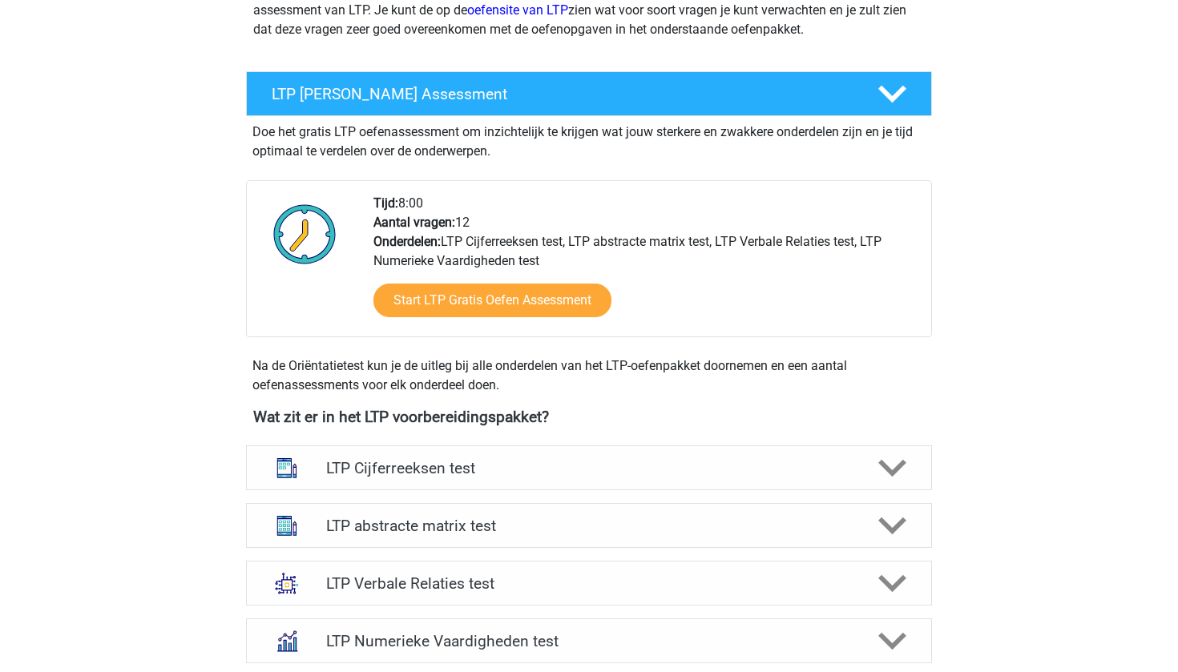
scroll to position [239, 0]
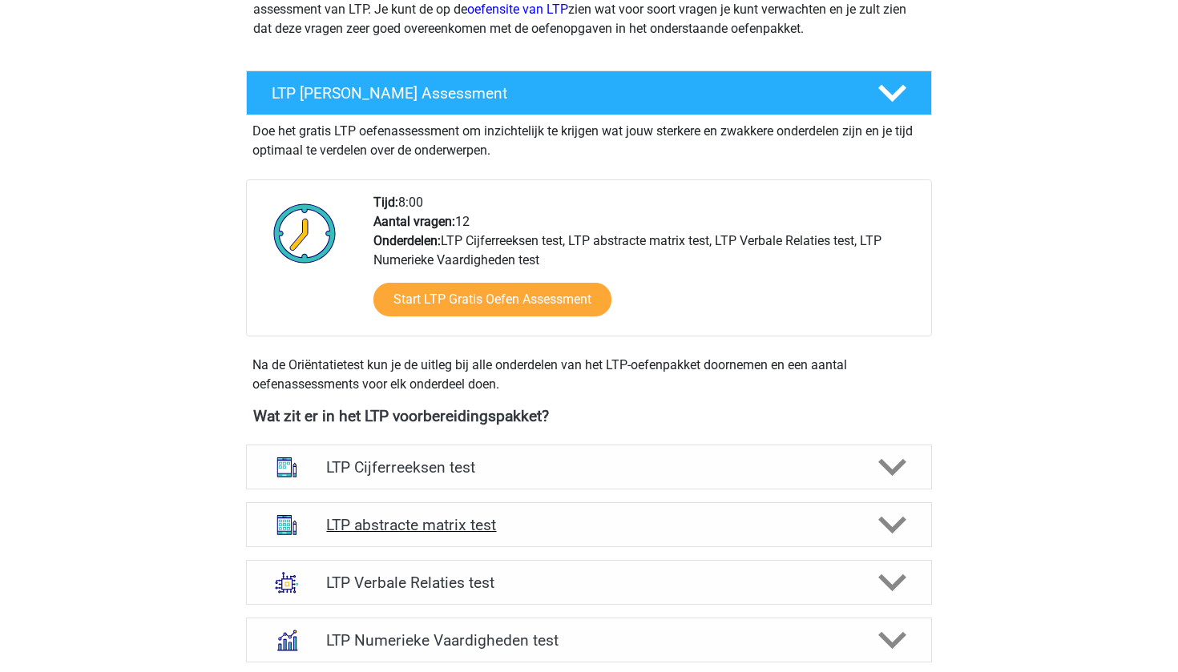
click at [567, 516] on h4 "LTP abstracte matrix test" at bounding box center [588, 525] width 525 height 18
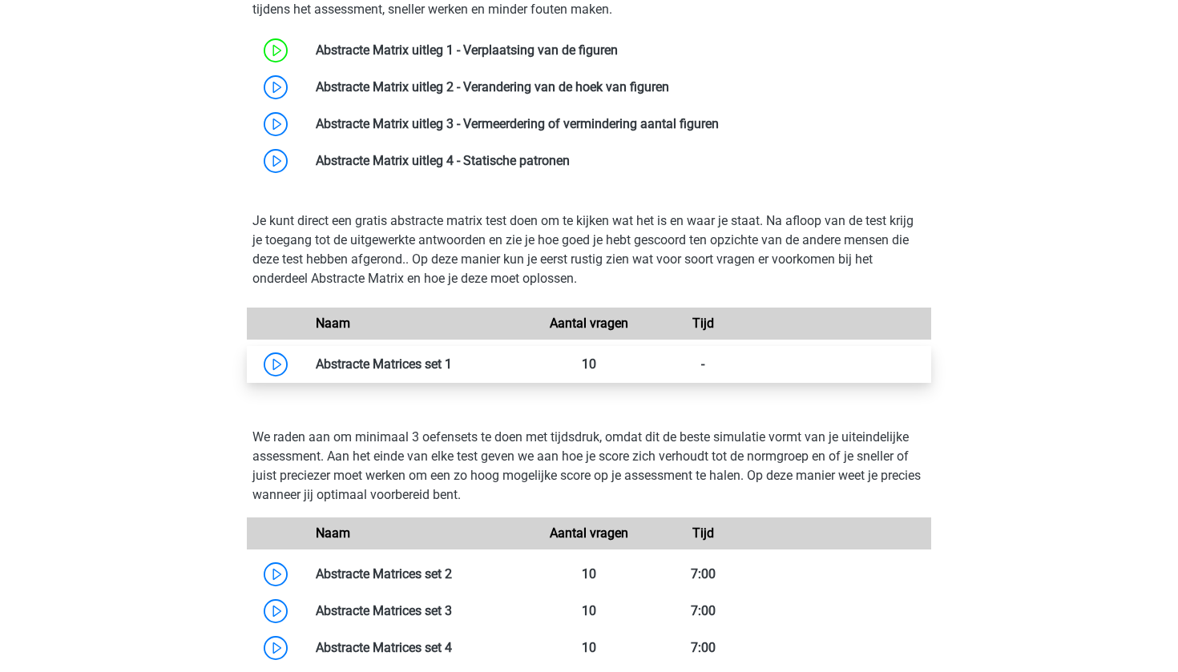
scroll to position [823, 0]
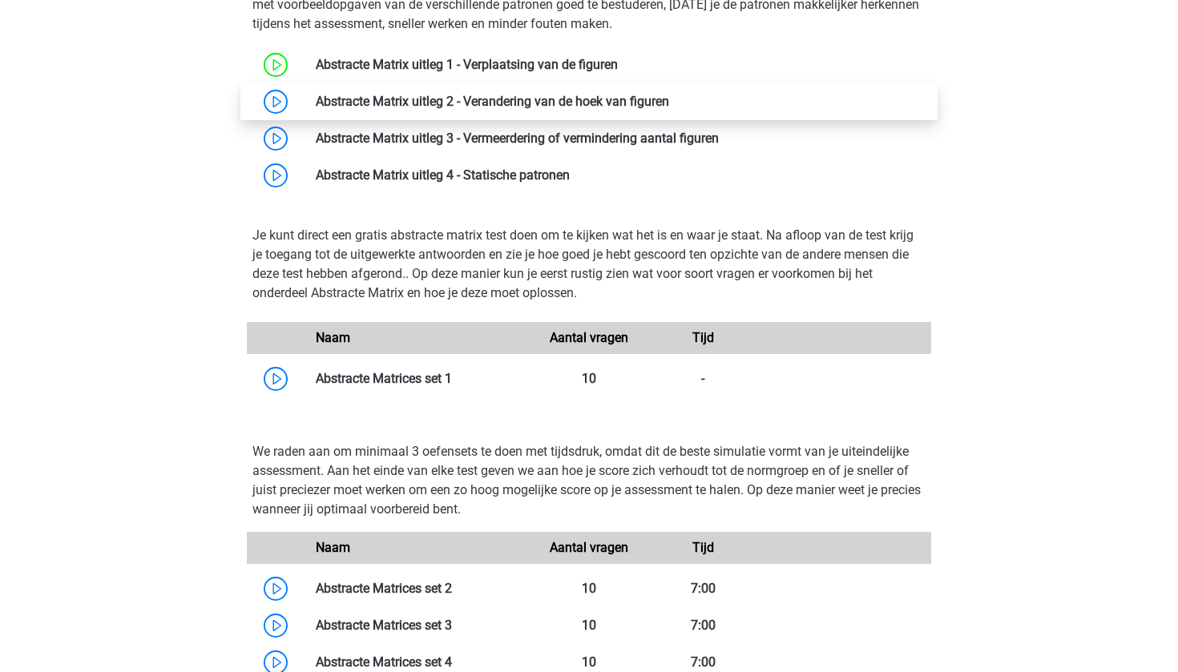
click at [669, 108] on link at bounding box center [669, 101] width 0 height 15
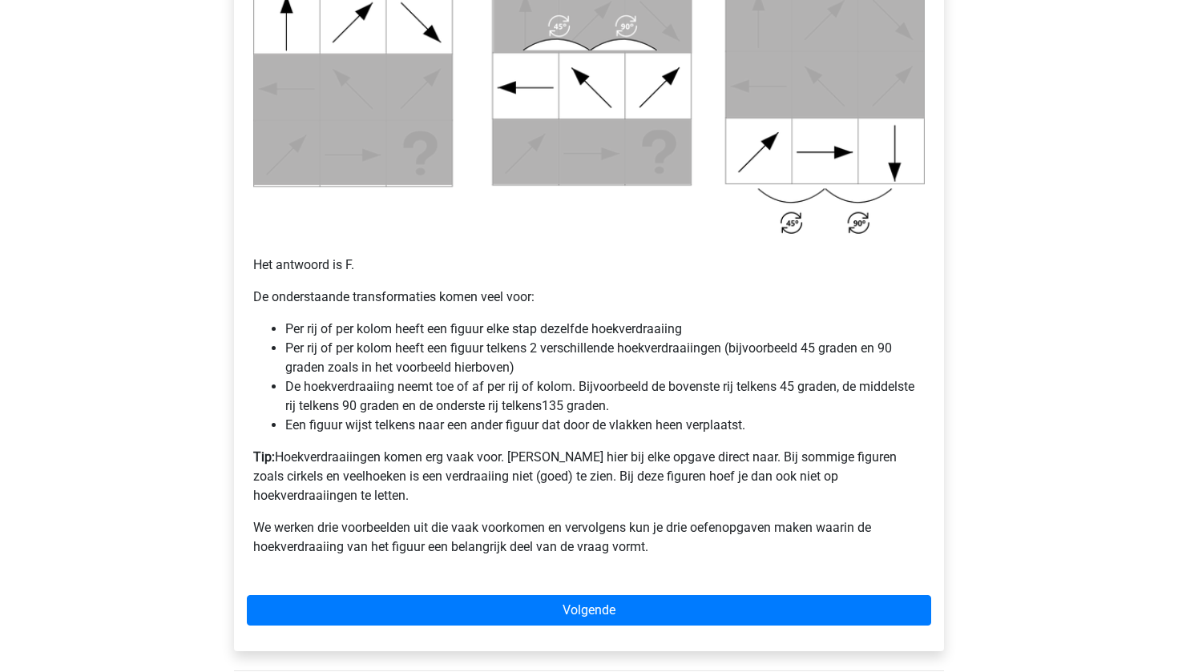
scroll to position [983, 0]
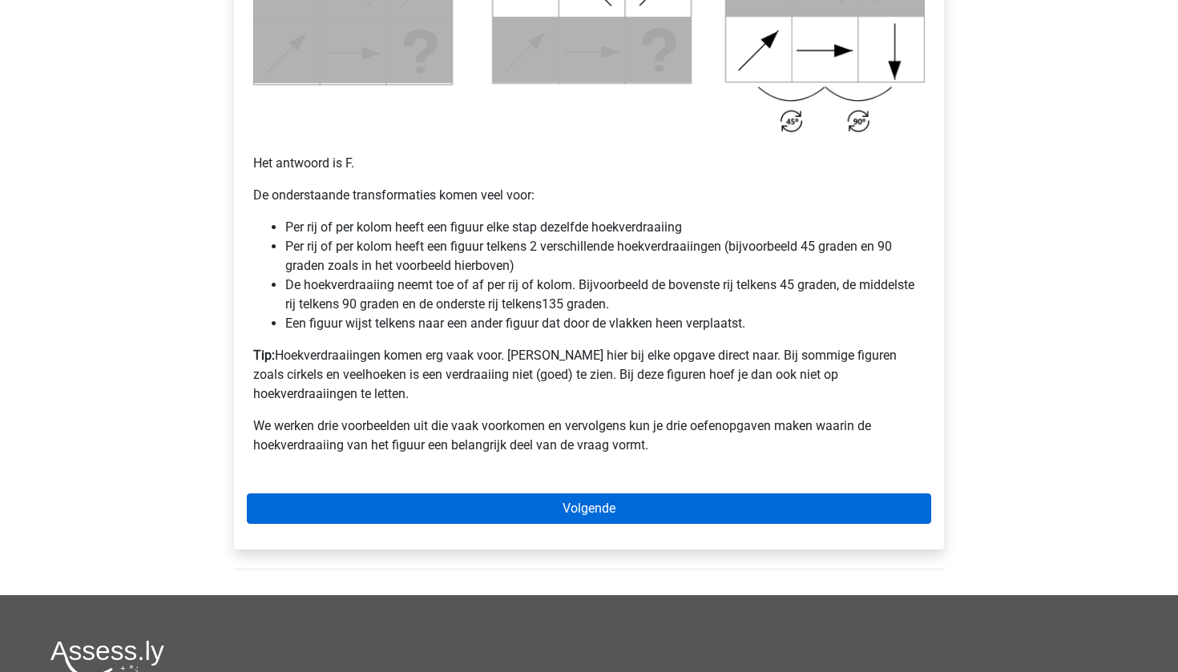
click at [552, 494] on link "Volgende" at bounding box center [589, 509] width 684 height 30
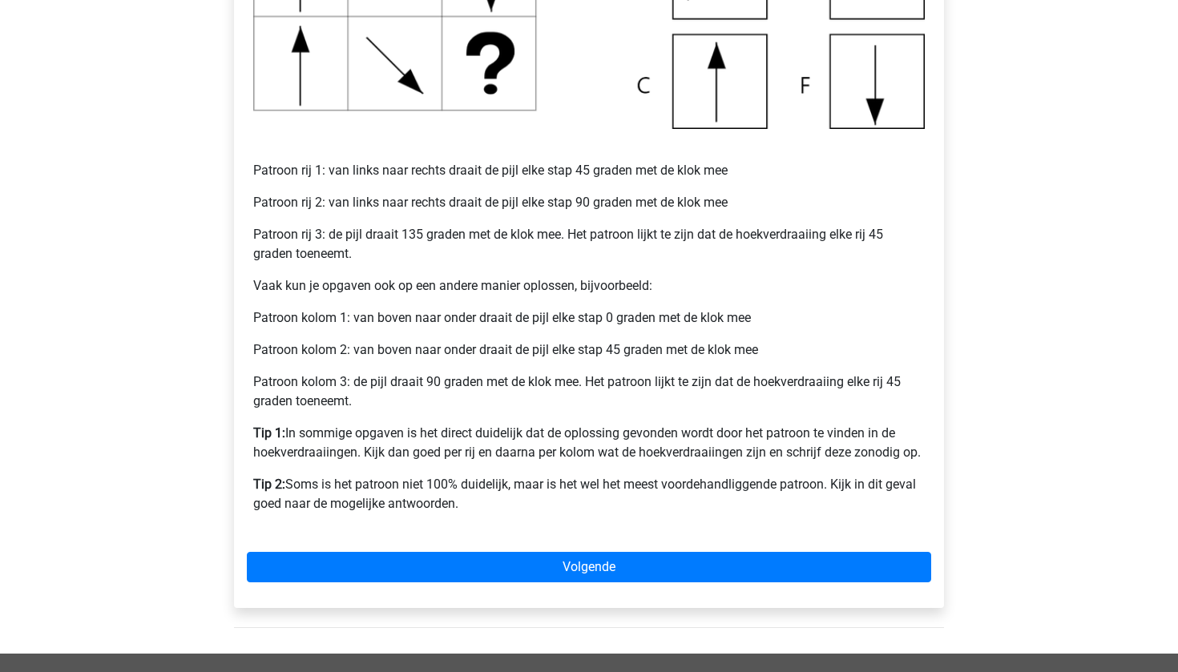
scroll to position [568, 0]
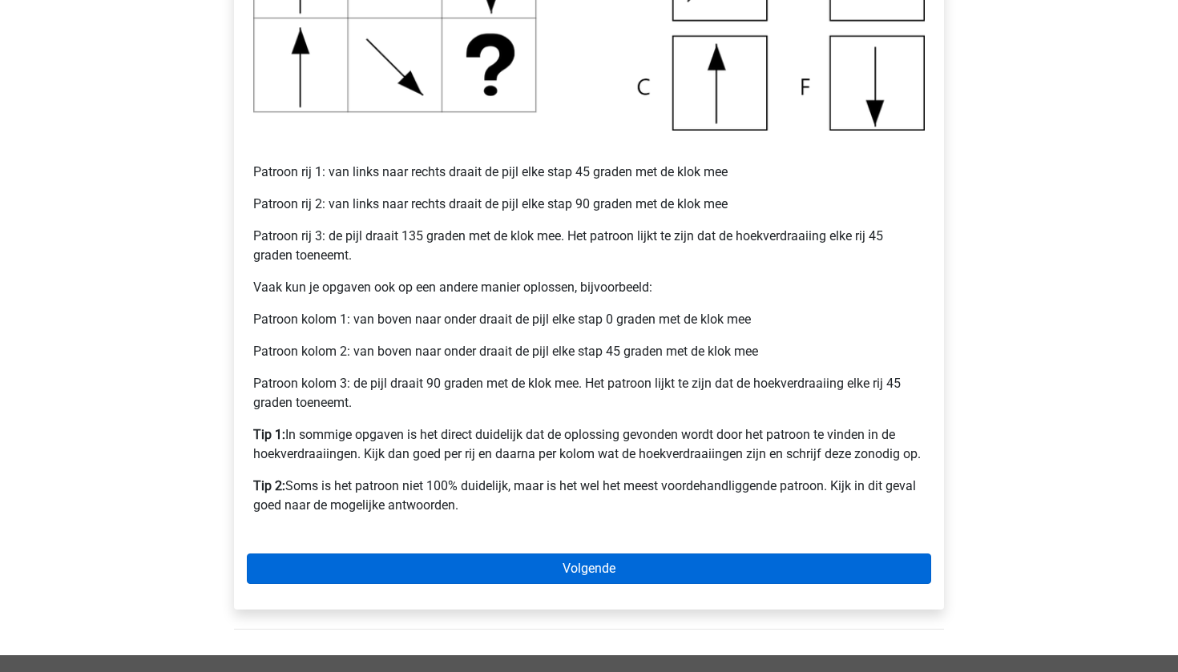
click at [527, 559] on link "Volgende" at bounding box center [589, 569] width 684 height 30
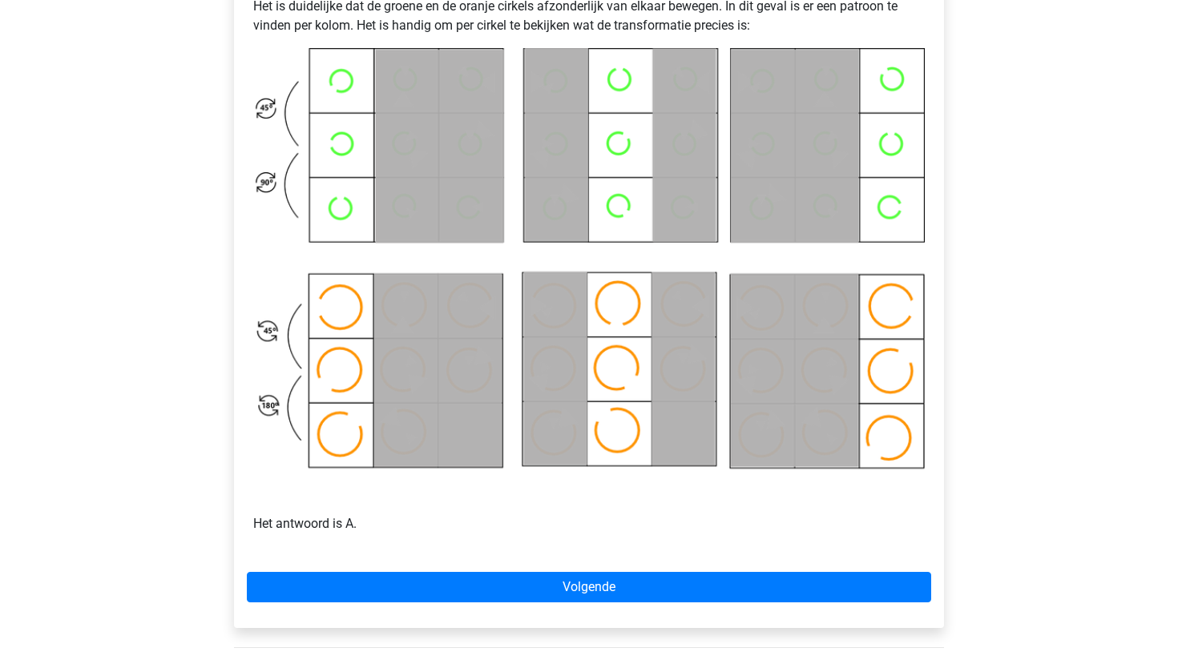
scroll to position [775, 0]
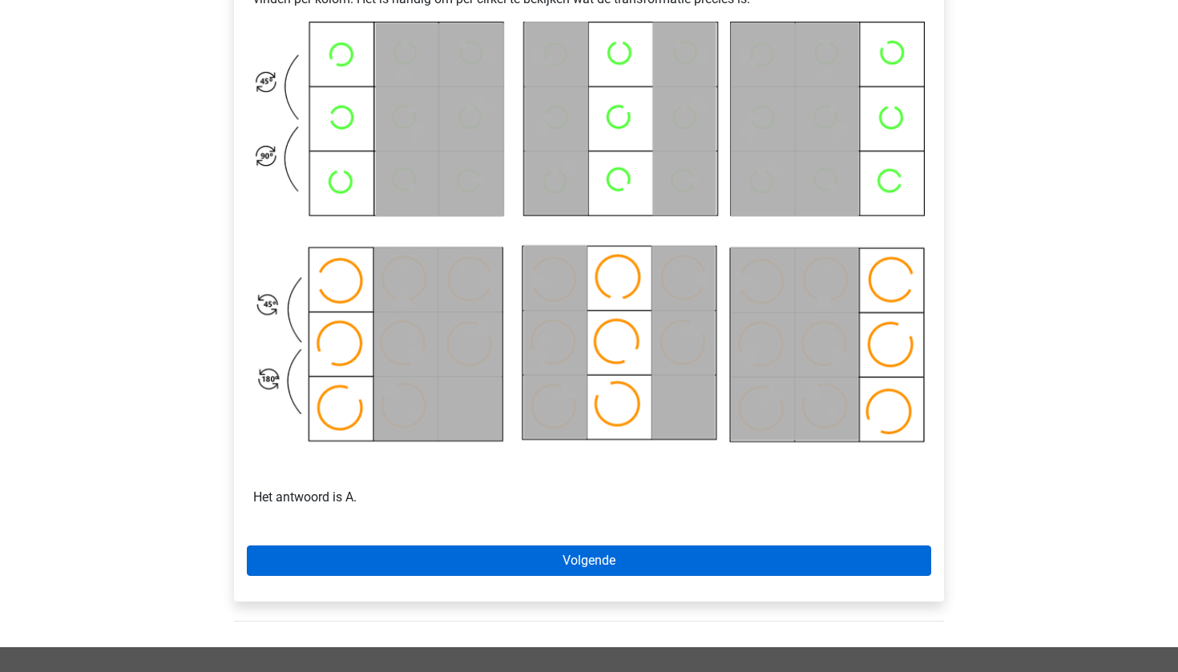
click at [622, 558] on link "Volgende" at bounding box center [589, 561] width 684 height 30
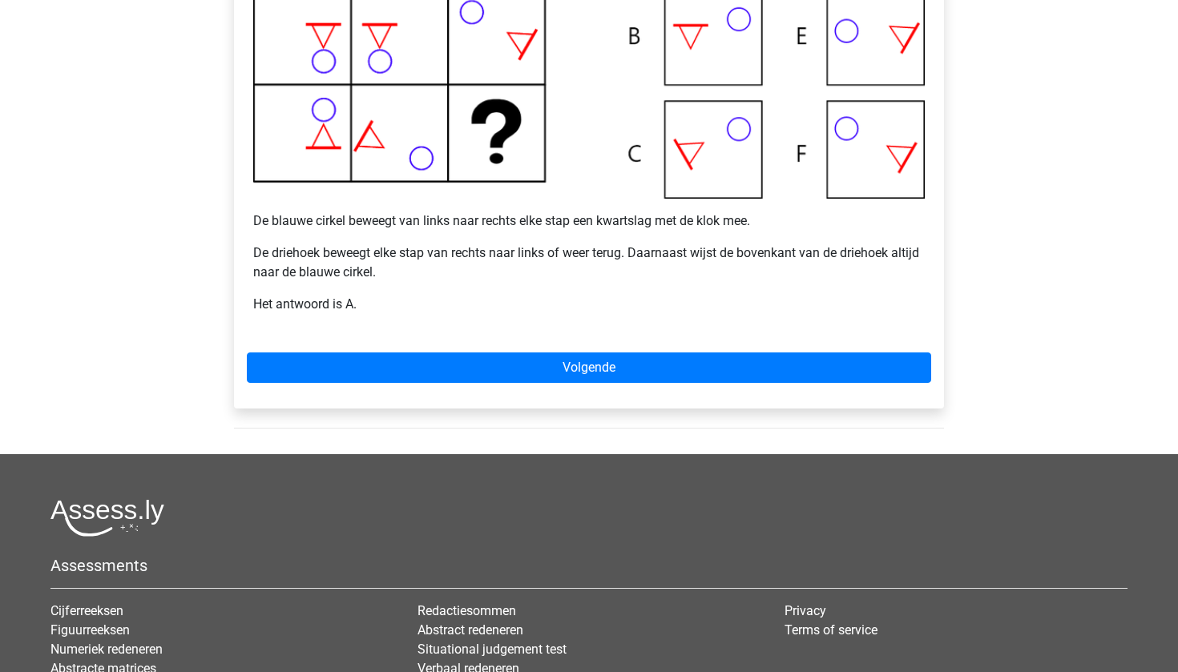
scroll to position [587, 0]
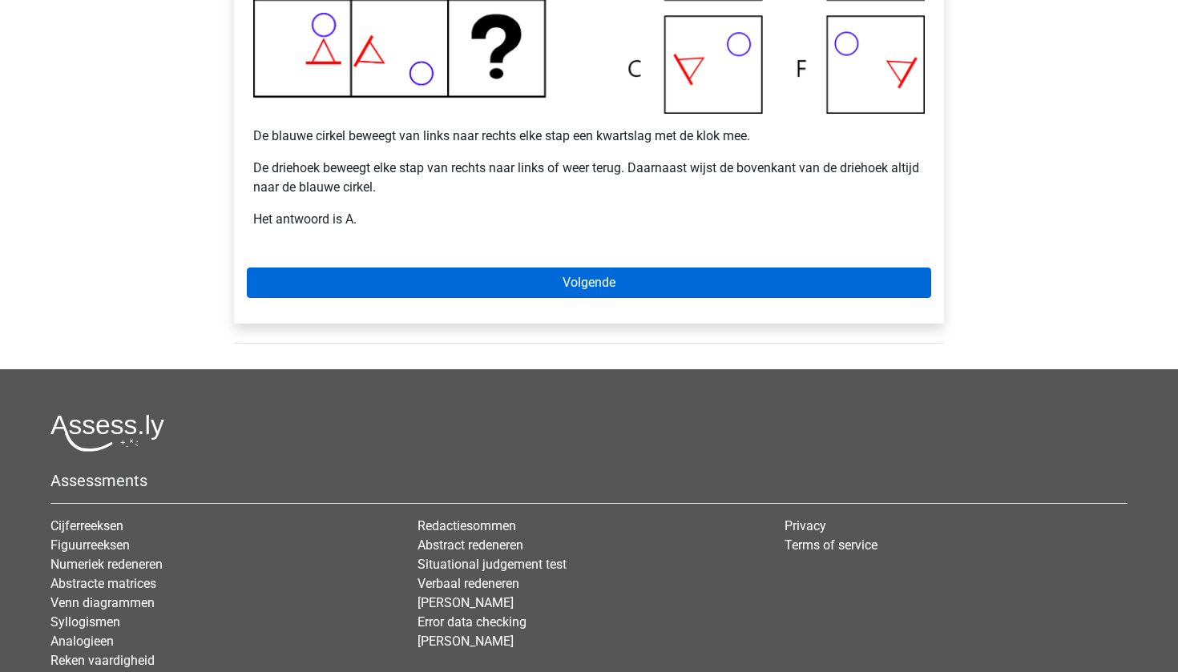
click at [591, 289] on link "Volgende" at bounding box center [589, 283] width 684 height 30
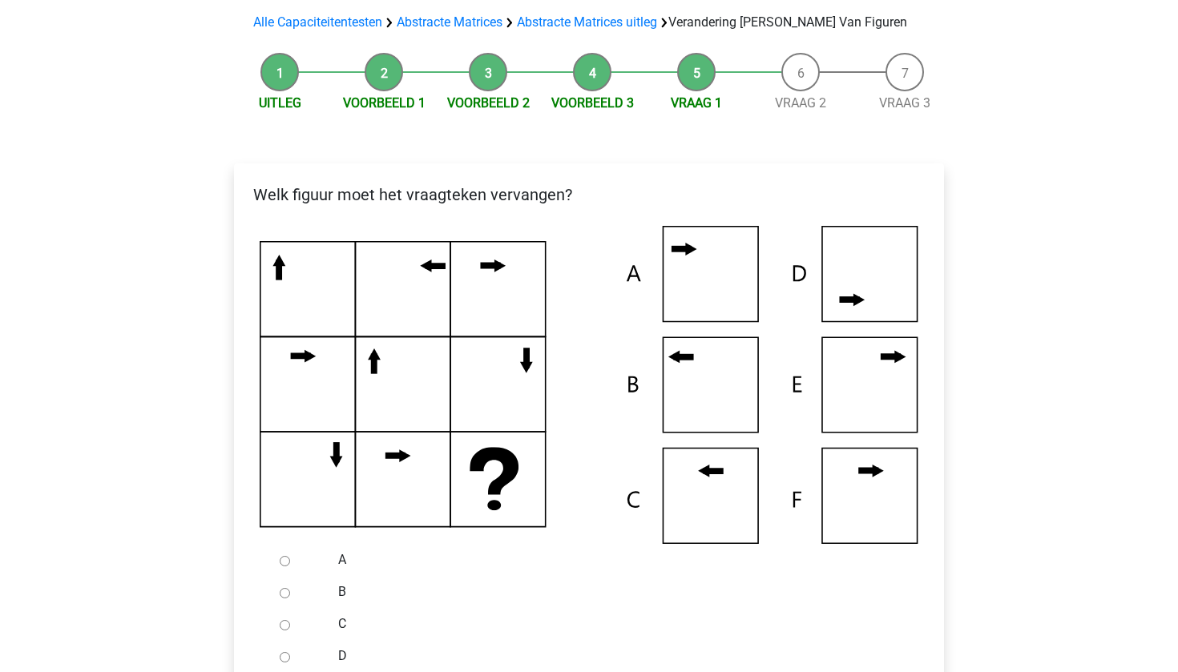
scroll to position [151, 0]
click at [302, 255] on icon at bounding box center [589, 384] width 659 height 318
drag, startPoint x: 291, startPoint y: 258, endPoint x: 280, endPoint y: 258, distance: 11.2
click at [280, 258] on icon at bounding box center [589, 384] width 659 height 318
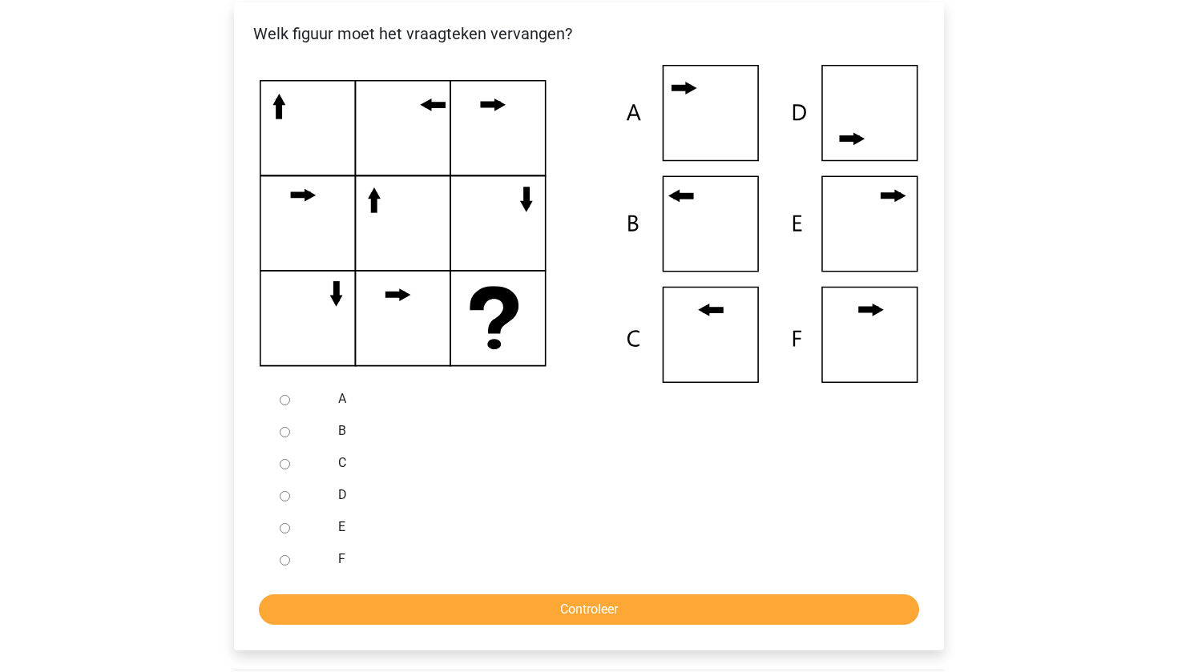
scroll to position [321, 0]
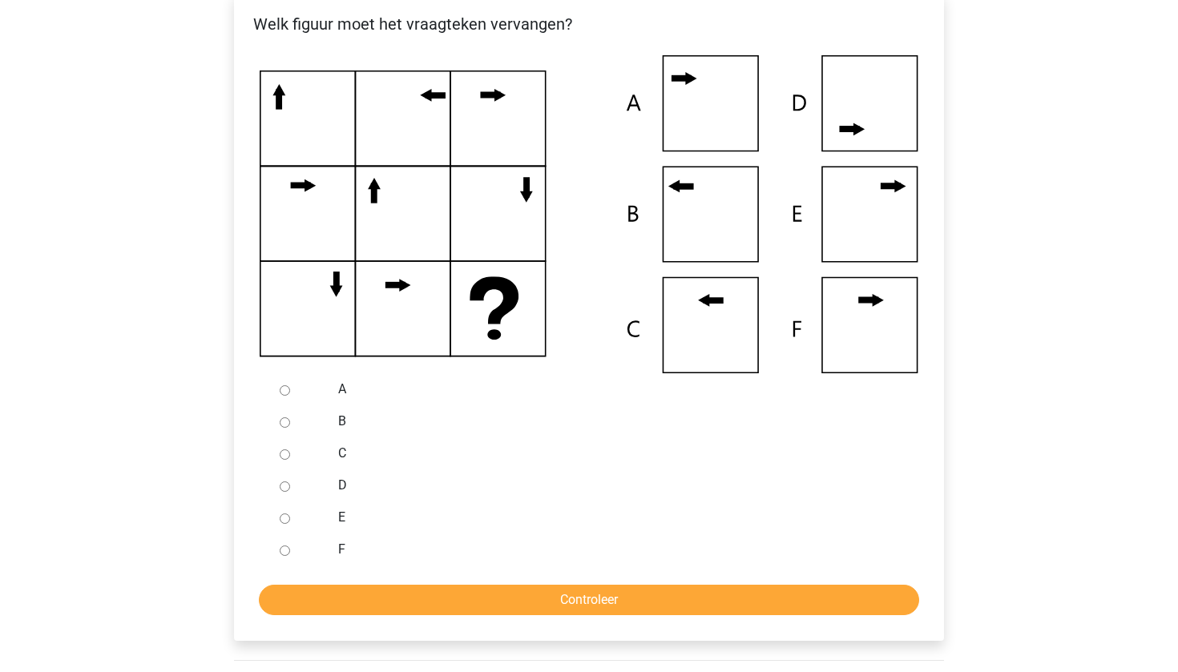
click at [285, 460] on div at bounding box center [299, 454] width 53 height 32
click at [285, 453] on input "C" at bounding box center [285, 455] width 10 height 10
radio input "true"
click at [333, 600] on input "Controleer" at bounding box center [589, 600] width 660 height 30
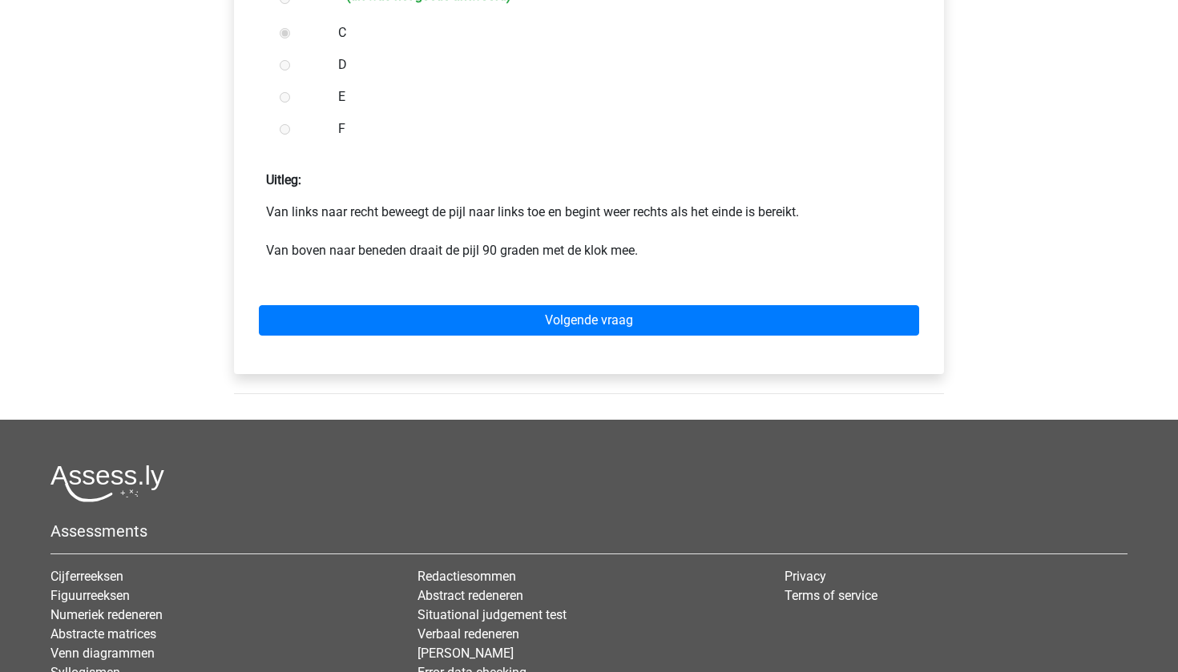
scroll to position [901, 0]
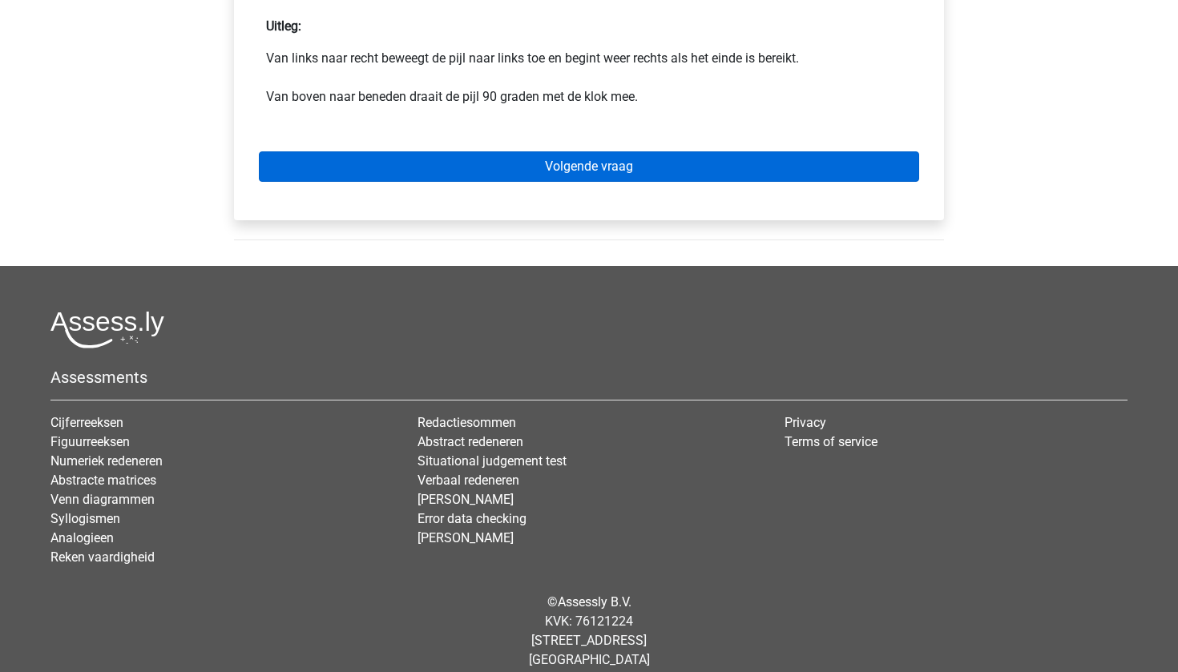
click at [539, 180] on link "Volgende vraag" at bounding box center [589, 166] width 660 height 30
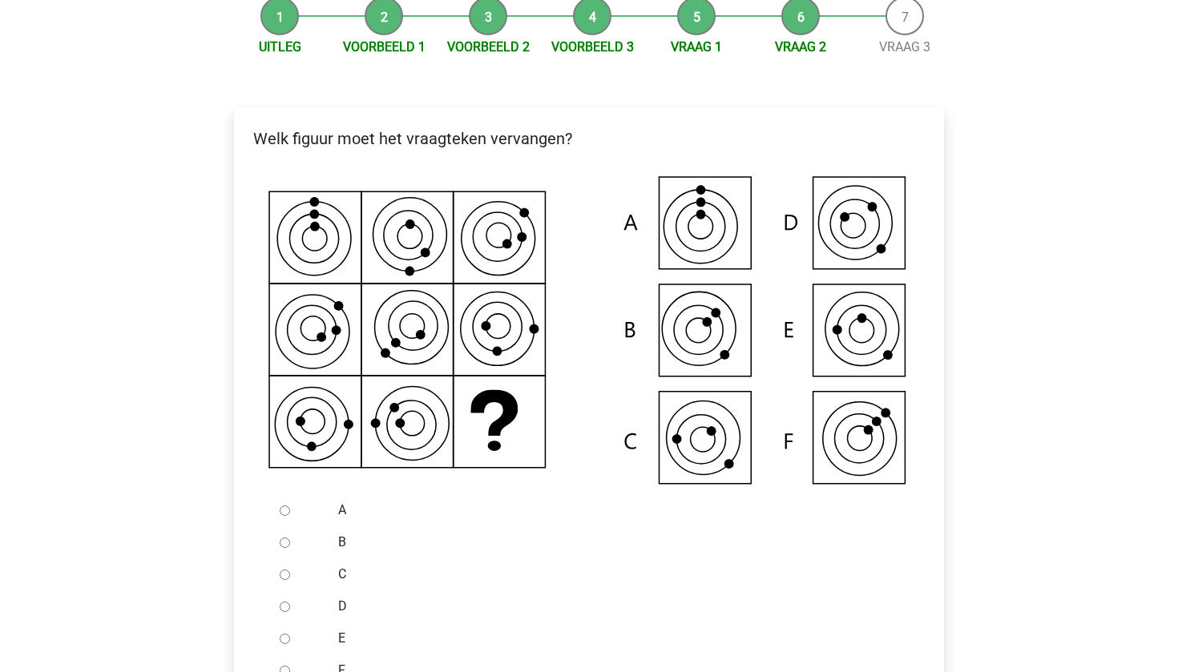
scroll to position [231, 0]
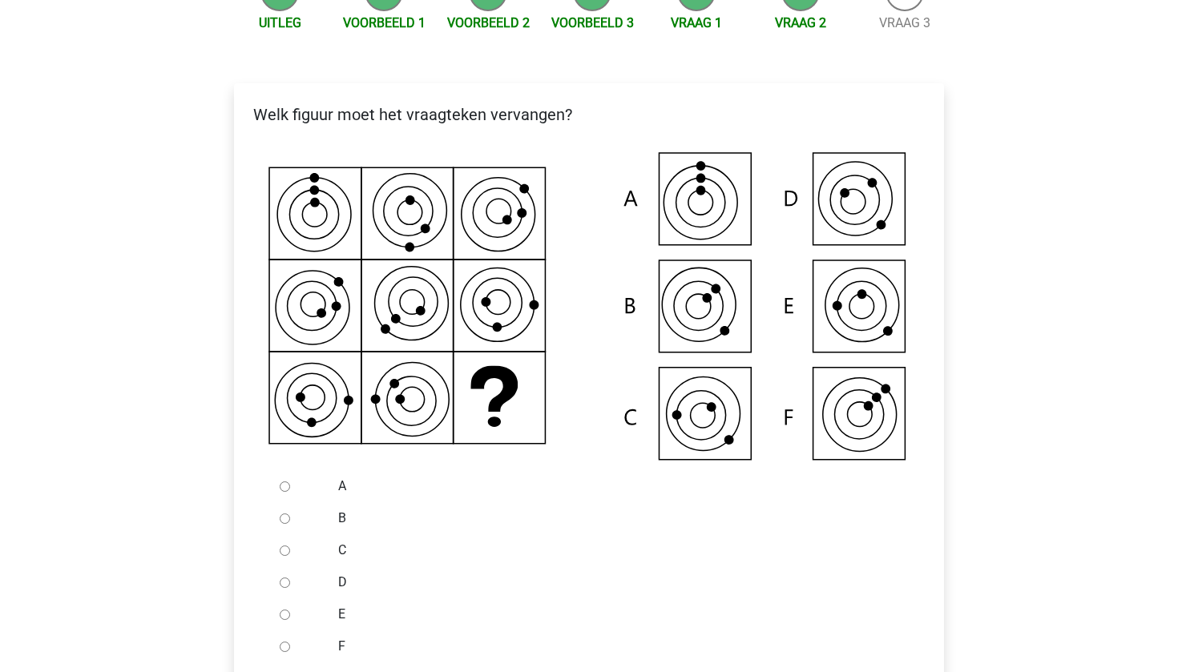
click at [282, 586] on input "D" at bounding box center [285, 583] width 10 height 10
radio input "true"
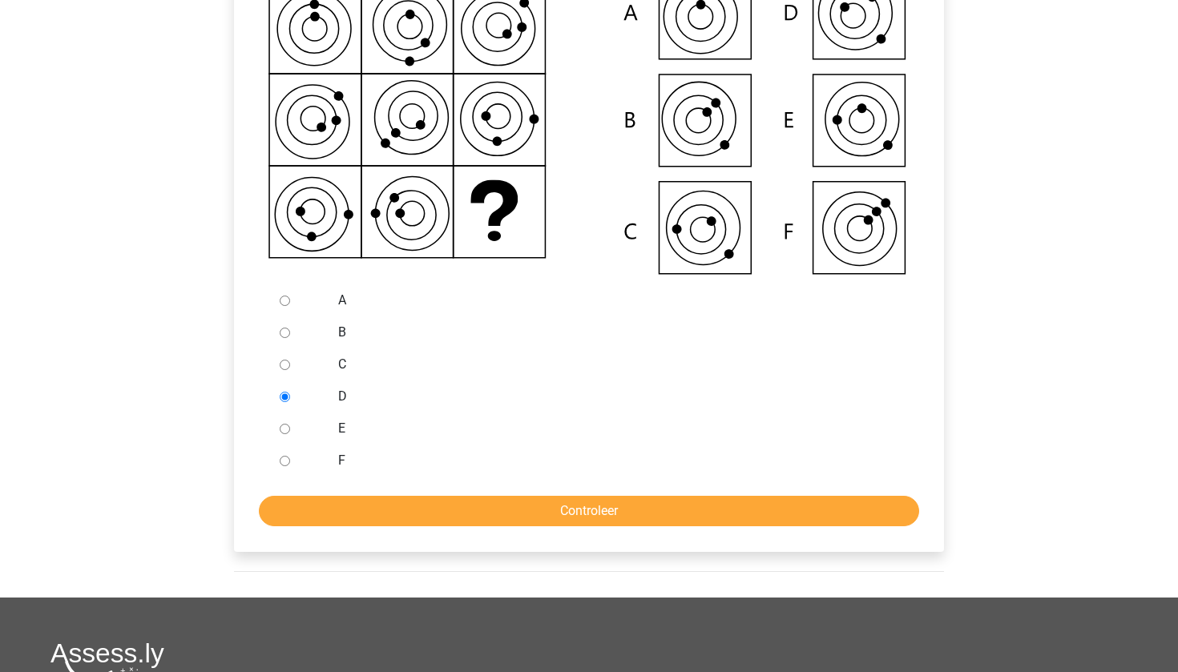
scroll to position [553, 0]
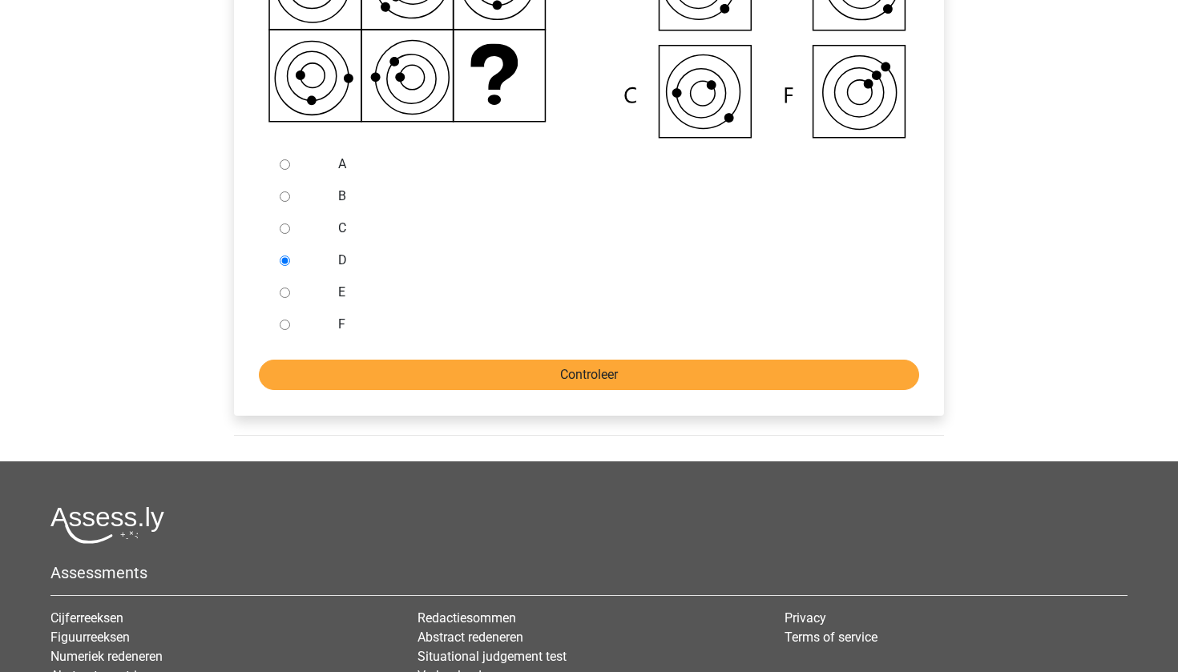
click at [427, 369] on input "Controleer" at bounding box center [589, 375] width 660 height 30
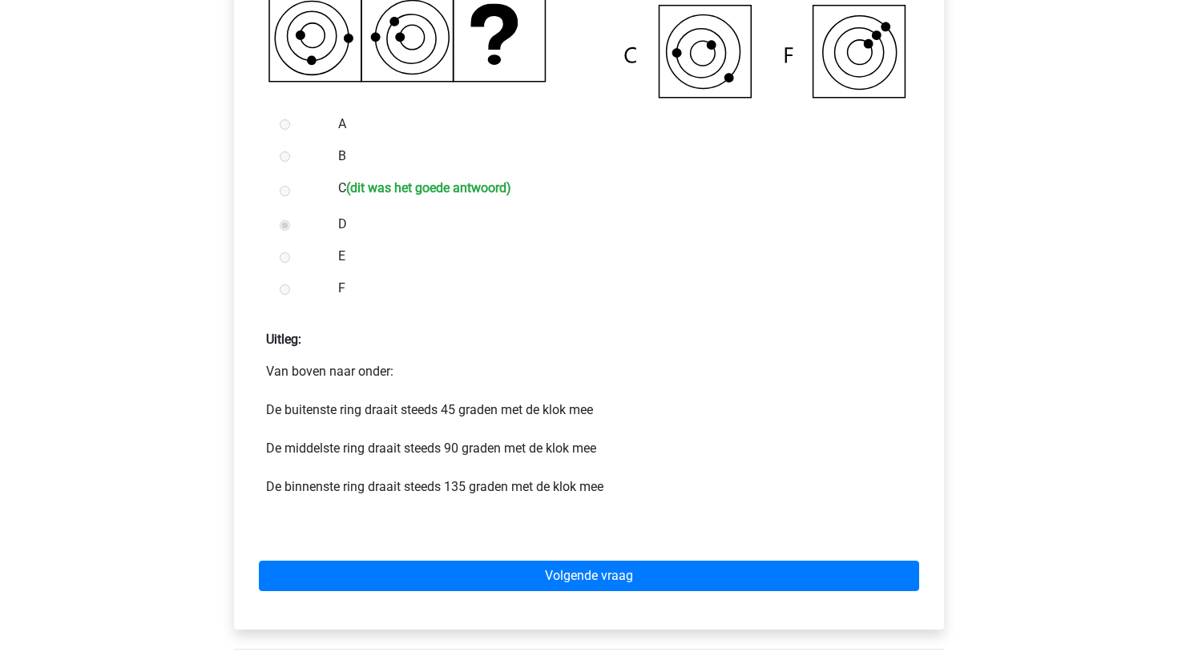
scroll to position [599, 0]
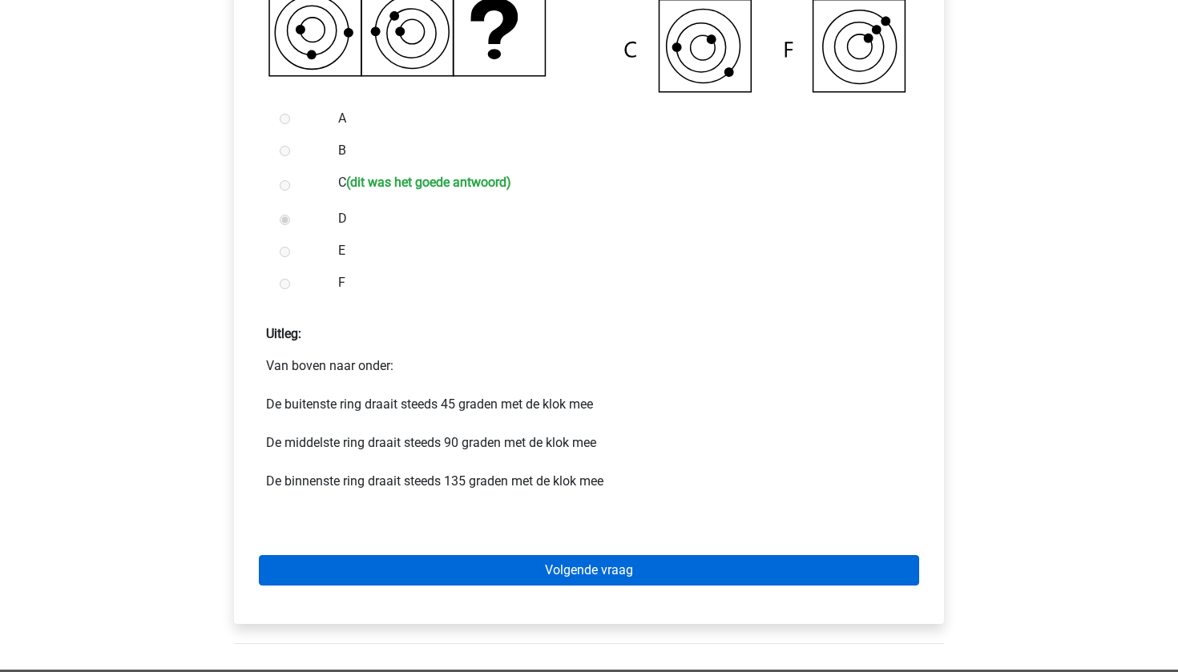
click at [472, 572] on link "Volgende vraag" at bounding box center [589, 570] width 660 height 30
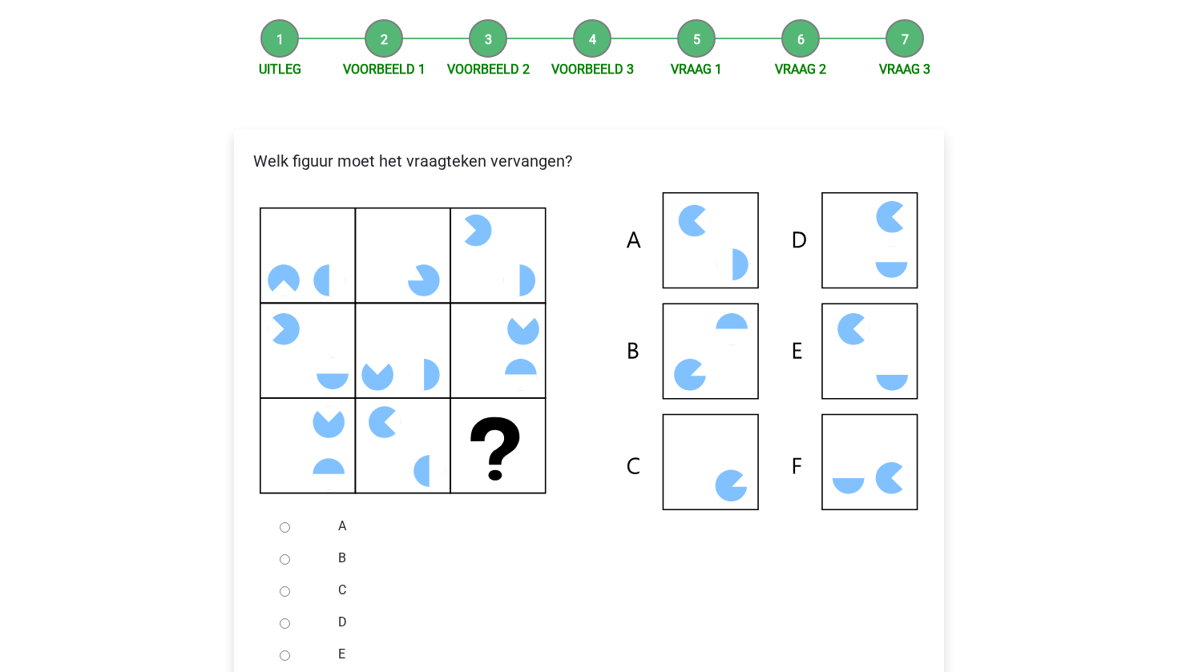
scroll to position [186, 0]
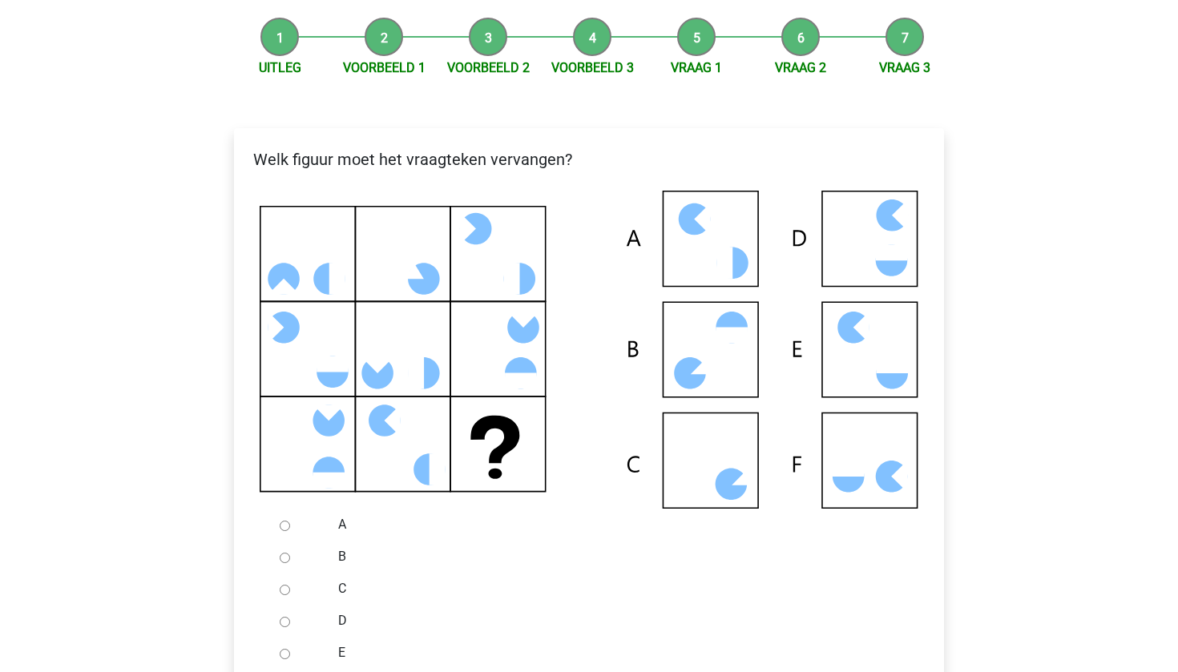
click at [318, 522] on div at bounding box center [299, 525] width 53 height 32
click at [280, 527] on div at bounding box center [299, 525] width 53 height 32
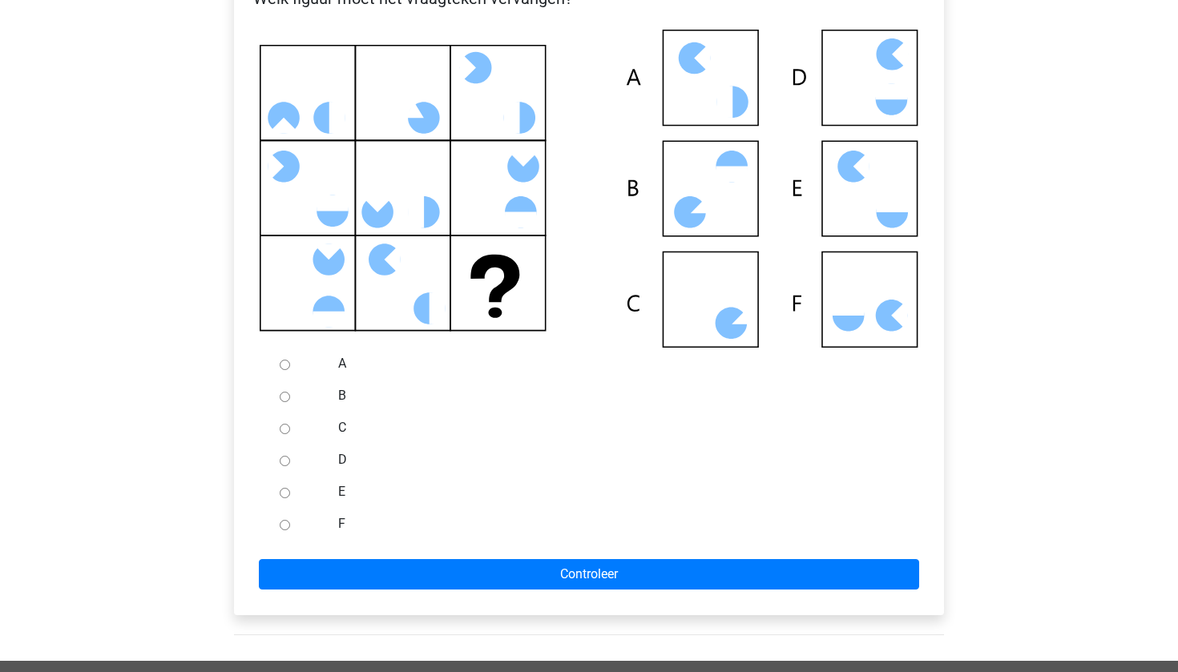
click at [283, 518] on div at bounding box center [299, 524] width 53 height 32
click at [283, 523] on input "F" at bounding box center [285, 525] width 10 height 10
radio input "true"
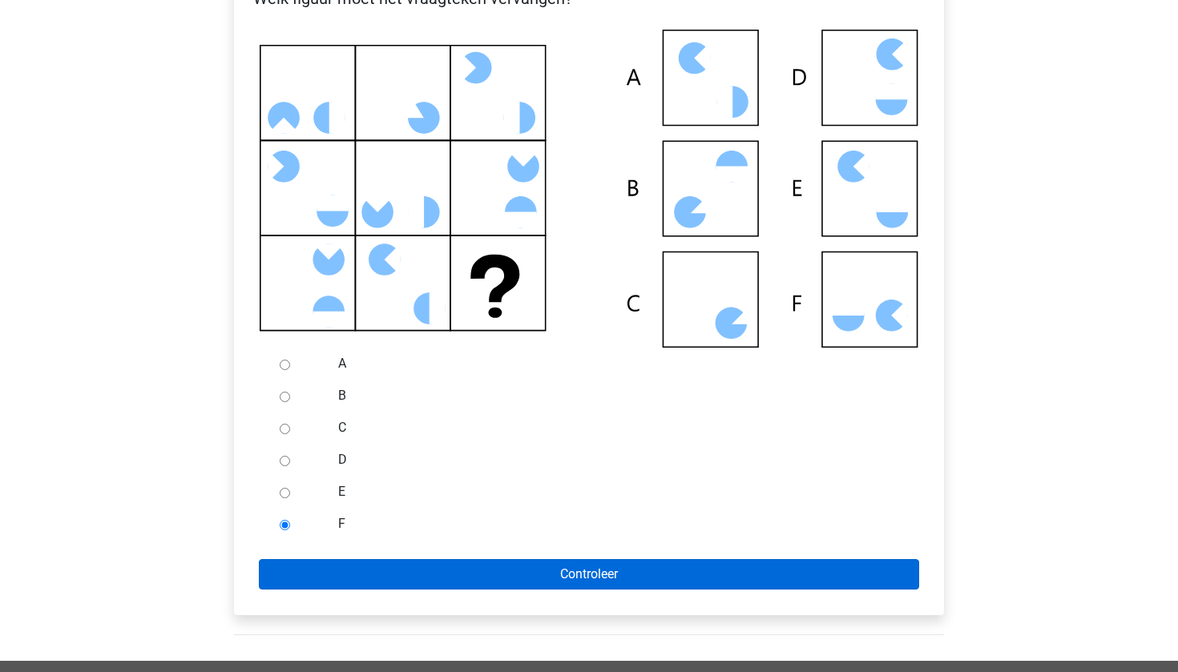
click at [309, 569] on input "Controleer" at bounding box center [589, 574] width 660 height 30
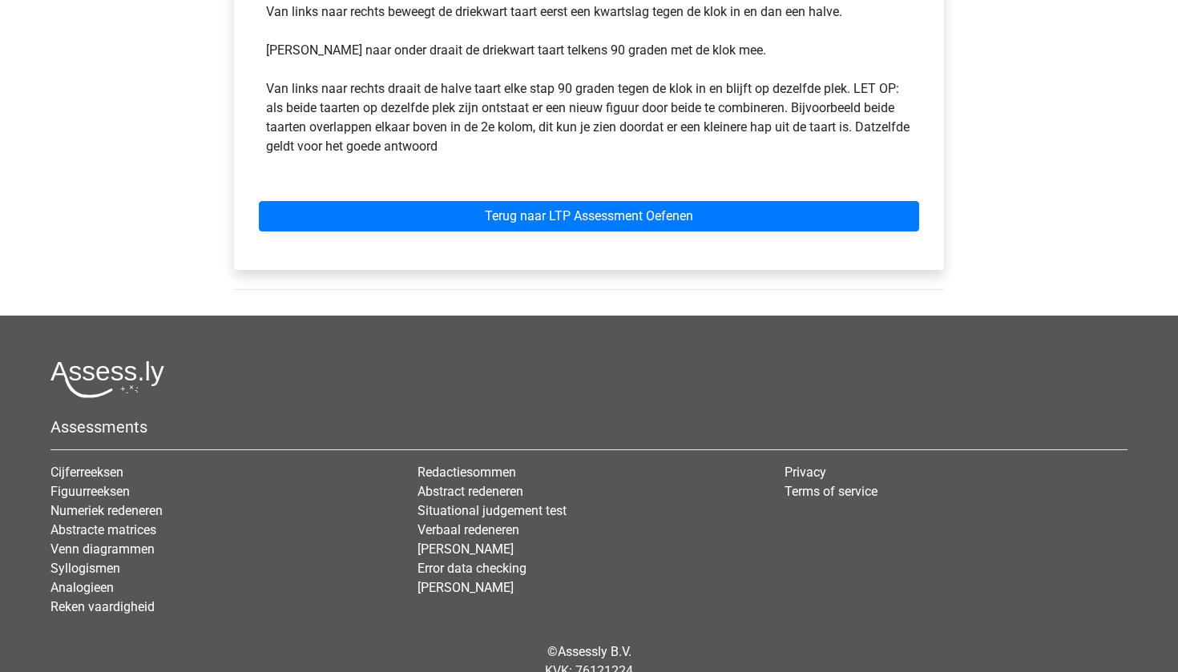
scroll to position [949, 0]
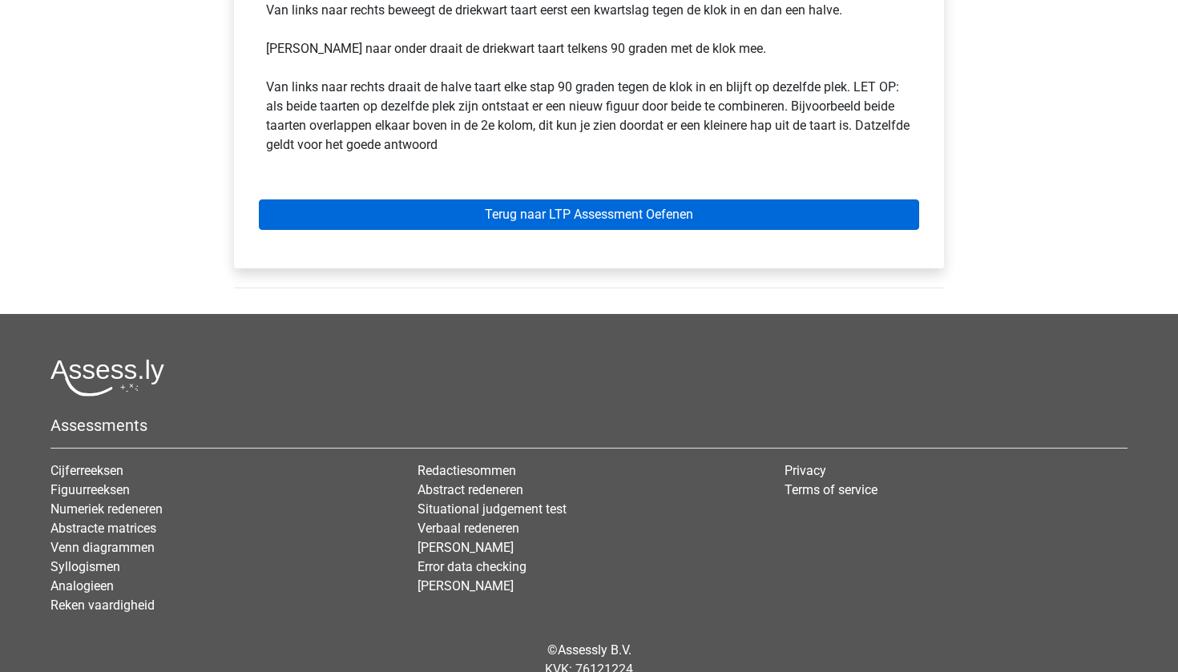
click at [486, 220] on link "Terug naar LTP Assessment Oefenen" at bounding box center [589, 215] width 660 height 30
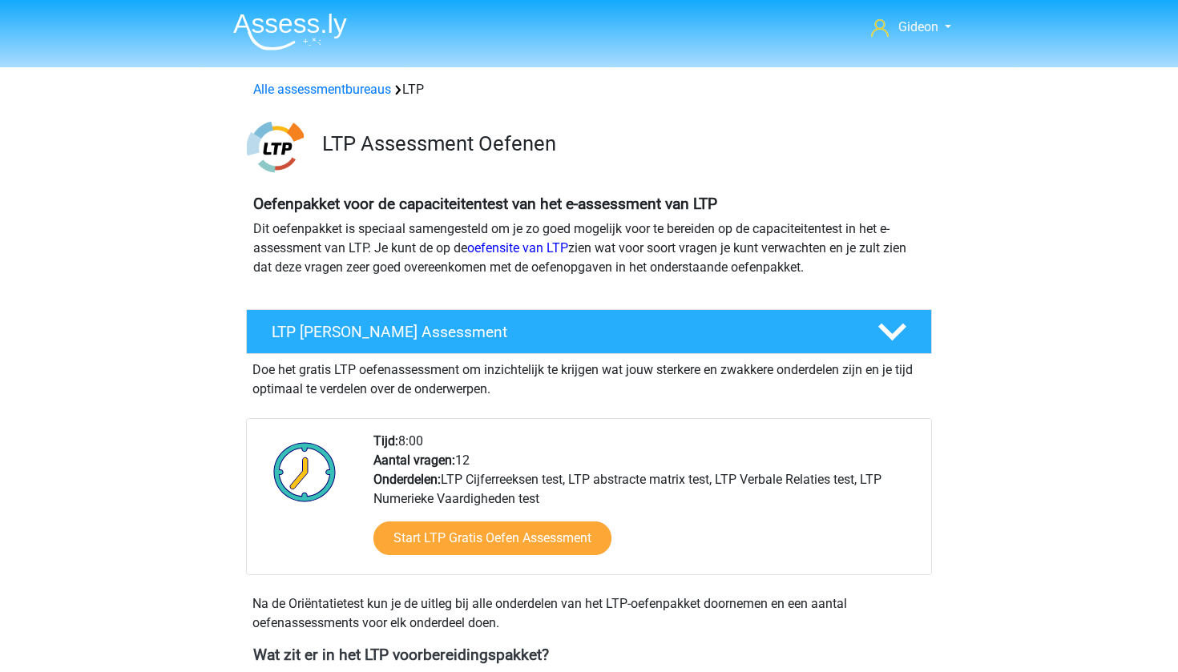
scroll to position [-1, 0]
